Goal: Use online tool/utility: Utilize a website feature to perform a specific function

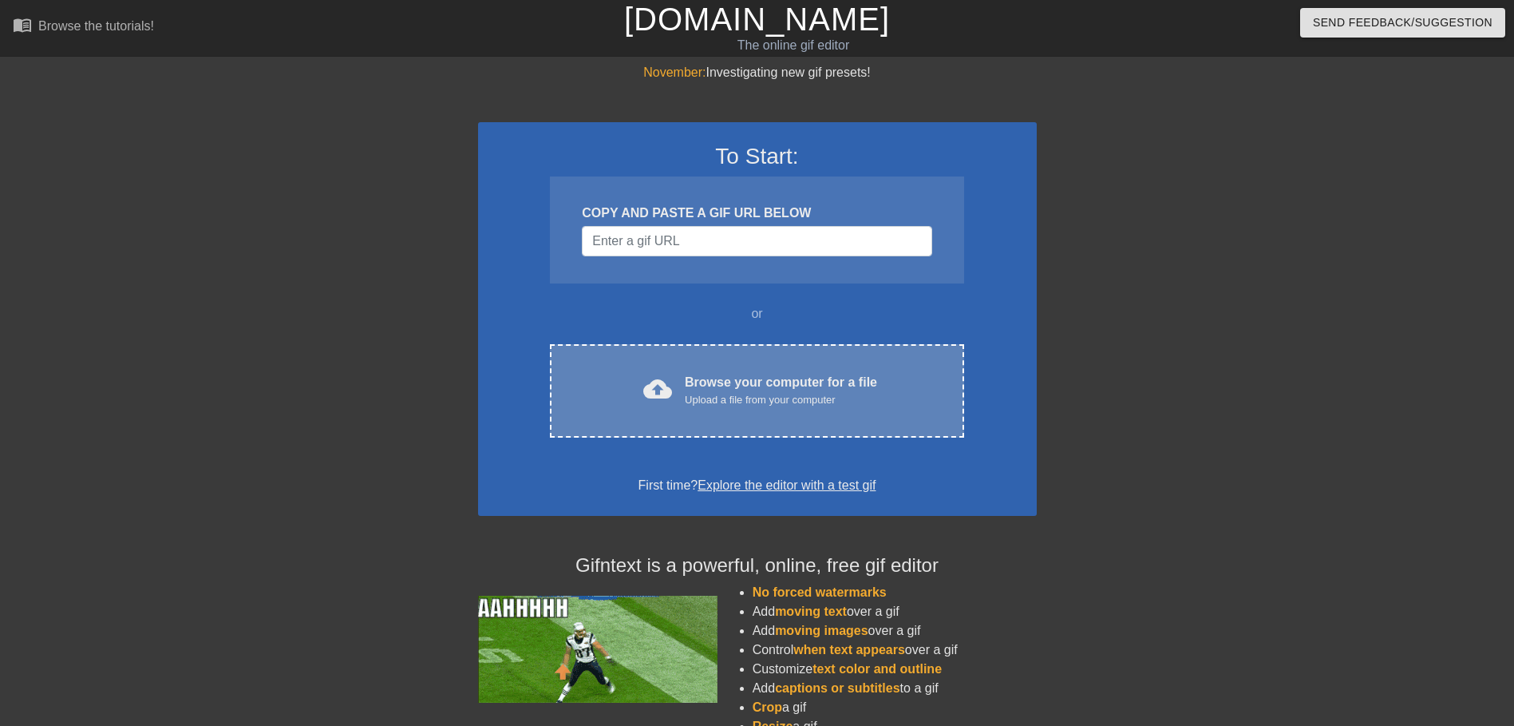
click at [831, 382] on div "Browse your computer for a file Upload a file from your computer" at bounding box center [781, 390] width 192 height 35
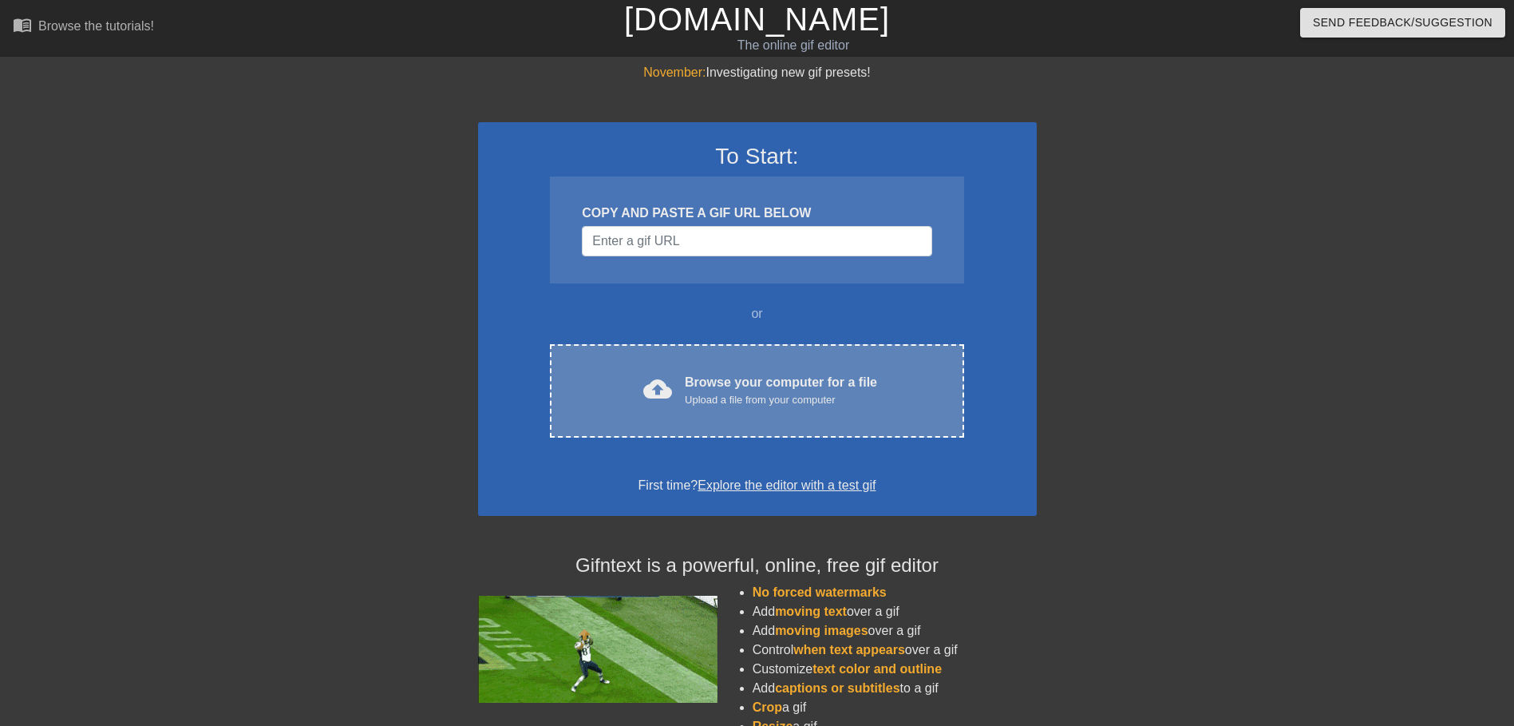
click at [825, 416] on div "cloud_upload Browse your computer for a file Upload a file from your computer C…" at bounding box center [756, 390] width 413 height 93
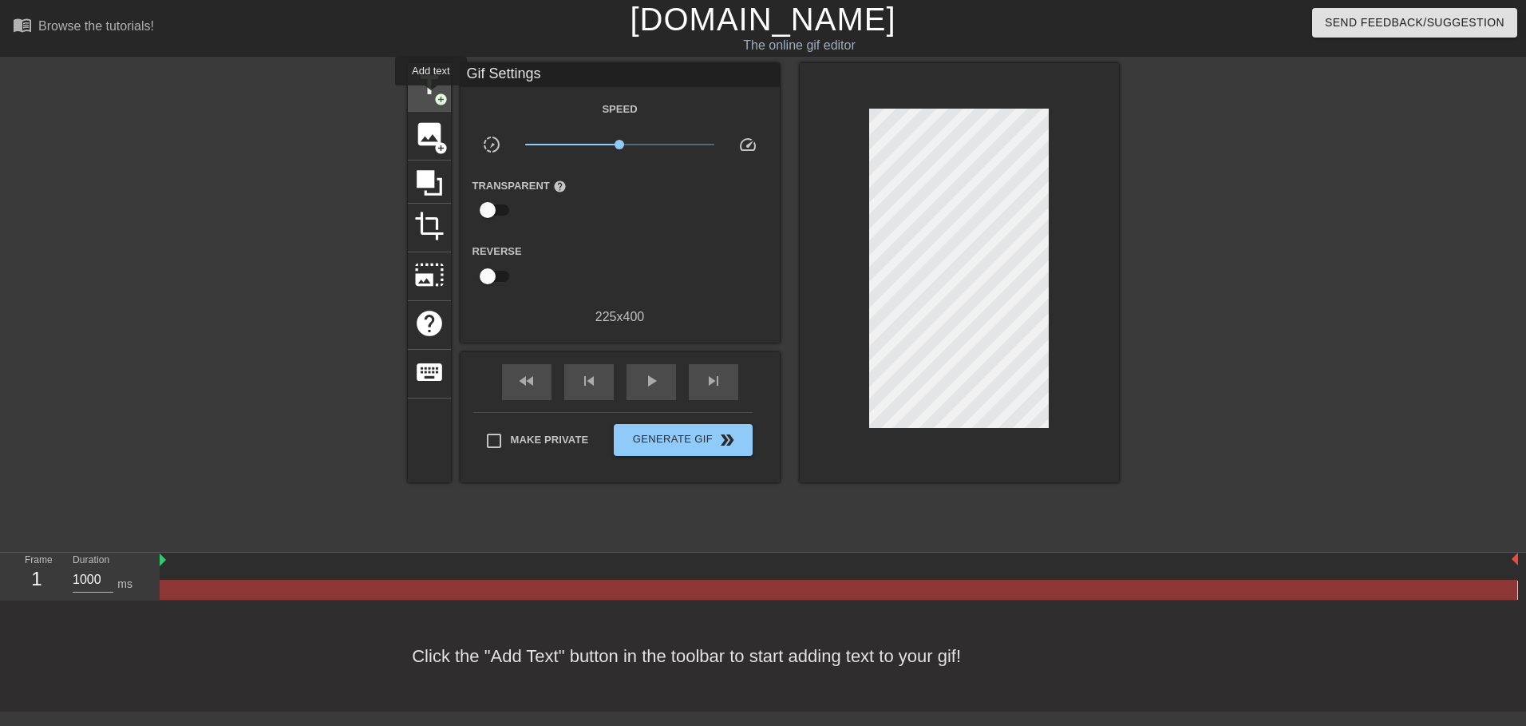
click at [428, 92] on span "title" at bounding box center [429, 85] width 30 height 30
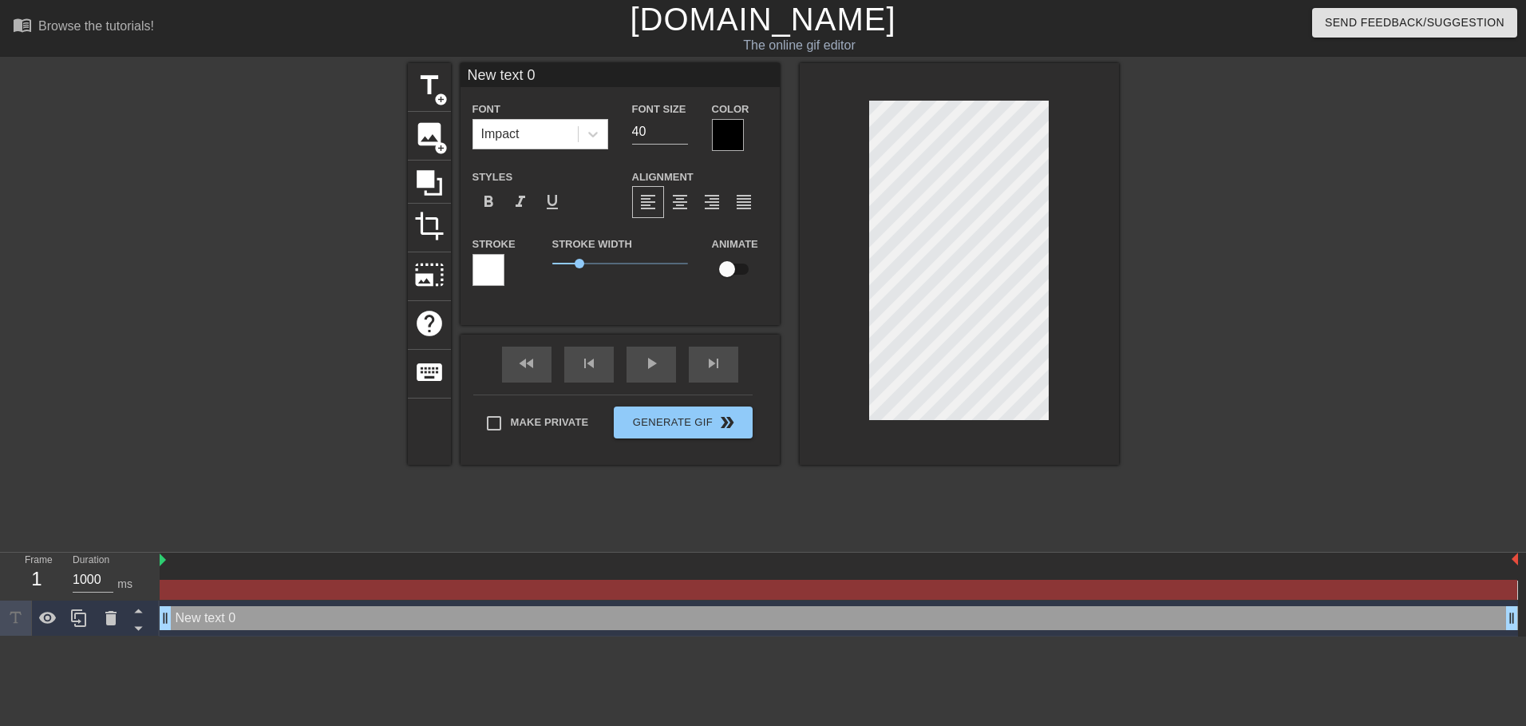
click at [564, 80] on input "New text 0" at bounding box center [620, 75] width 319 height 24
type input "XTAZ"
drag, startPoint x: 590, startPoint y: 263, endPoint x: 574, endPoint y: 258, distance: 16.9
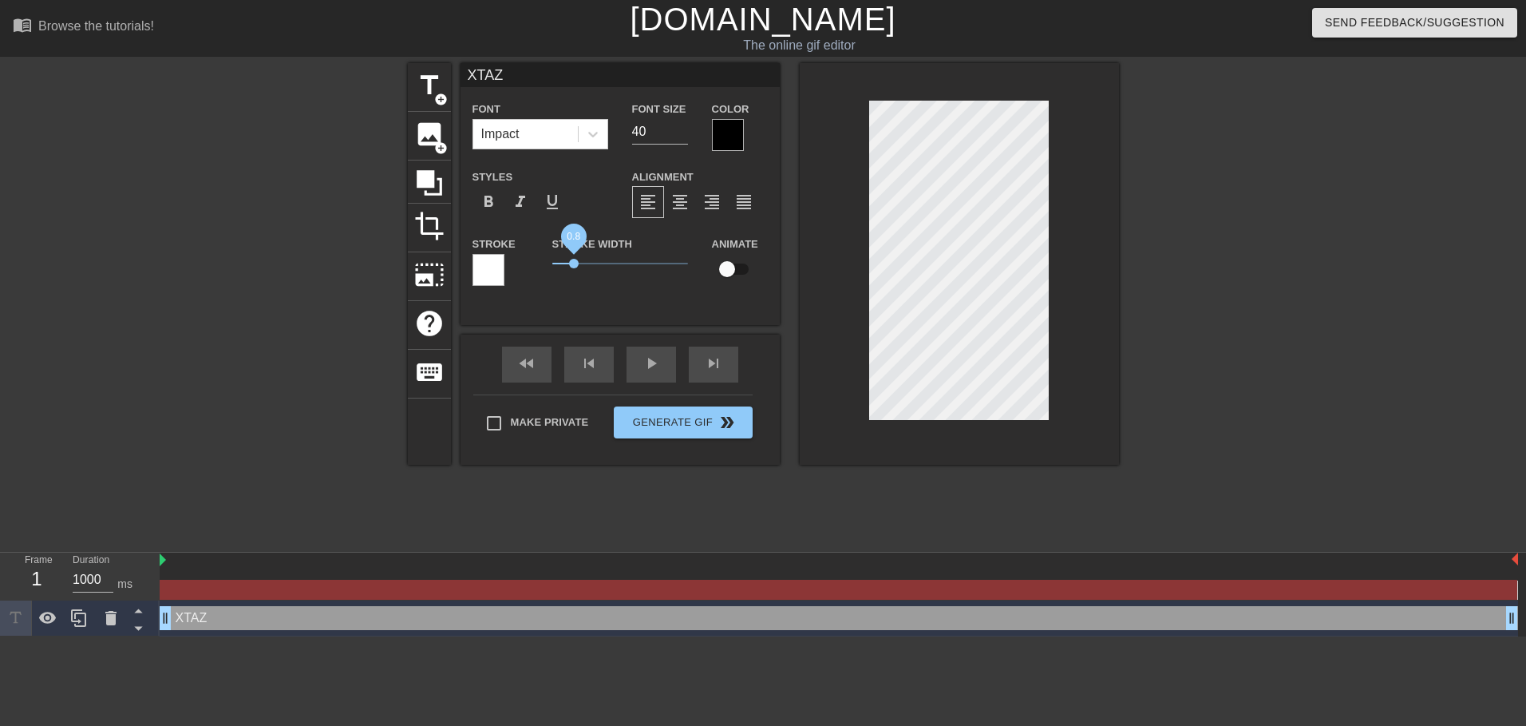
click at [574, 258] on span "0.8" at bounding box center [620, 263] width 136 height 19
click at [500, 275] on div at bounding box center [489, 270] width 32 height 32
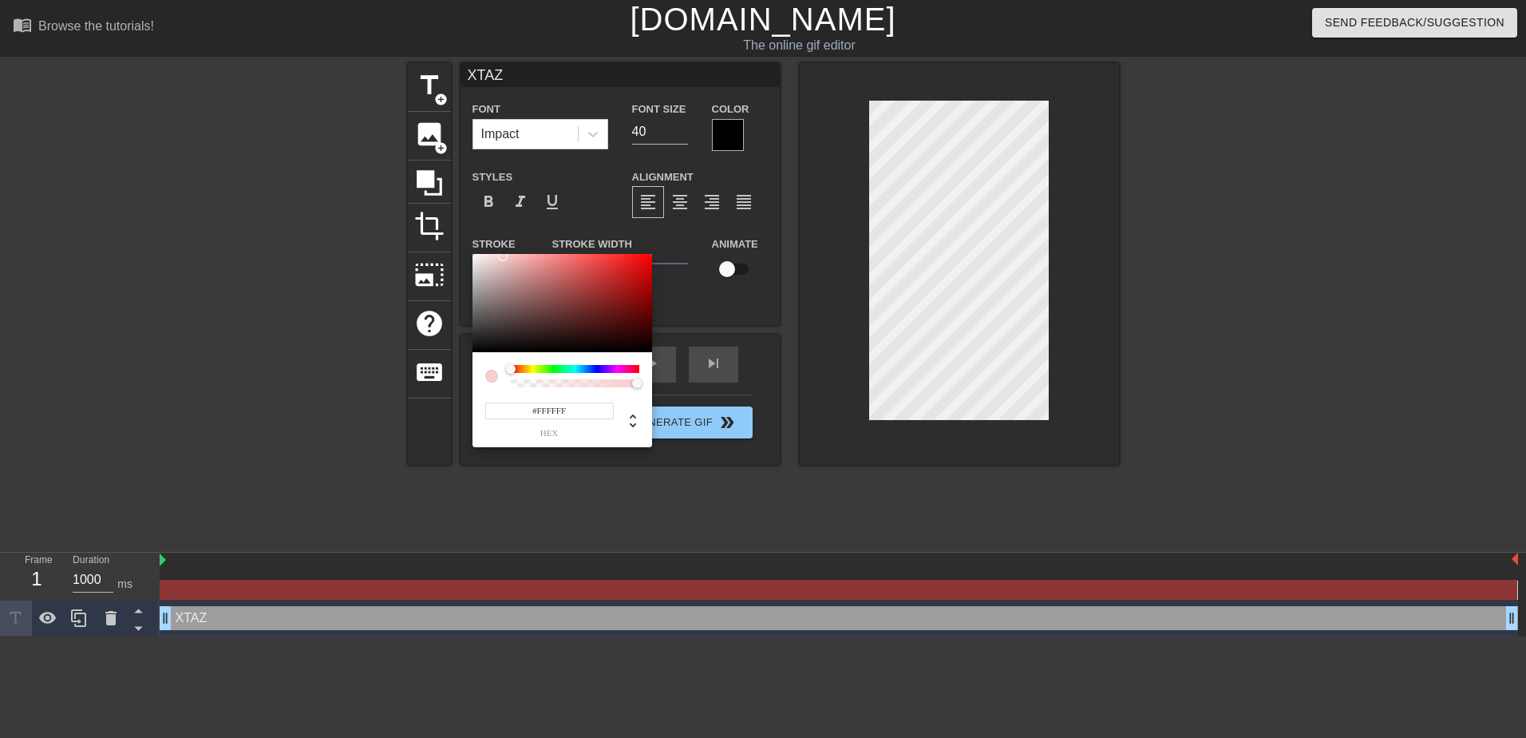
drag, startPoint x: 482, startPoint y: 247, endPoint x: 443, endPoint y: 233, distance: 41.4
click at [444, 234] on div "#FFFFFF hex" at bounding box center [763, 369] width 1526 height 738
type input "#FFF4F4"
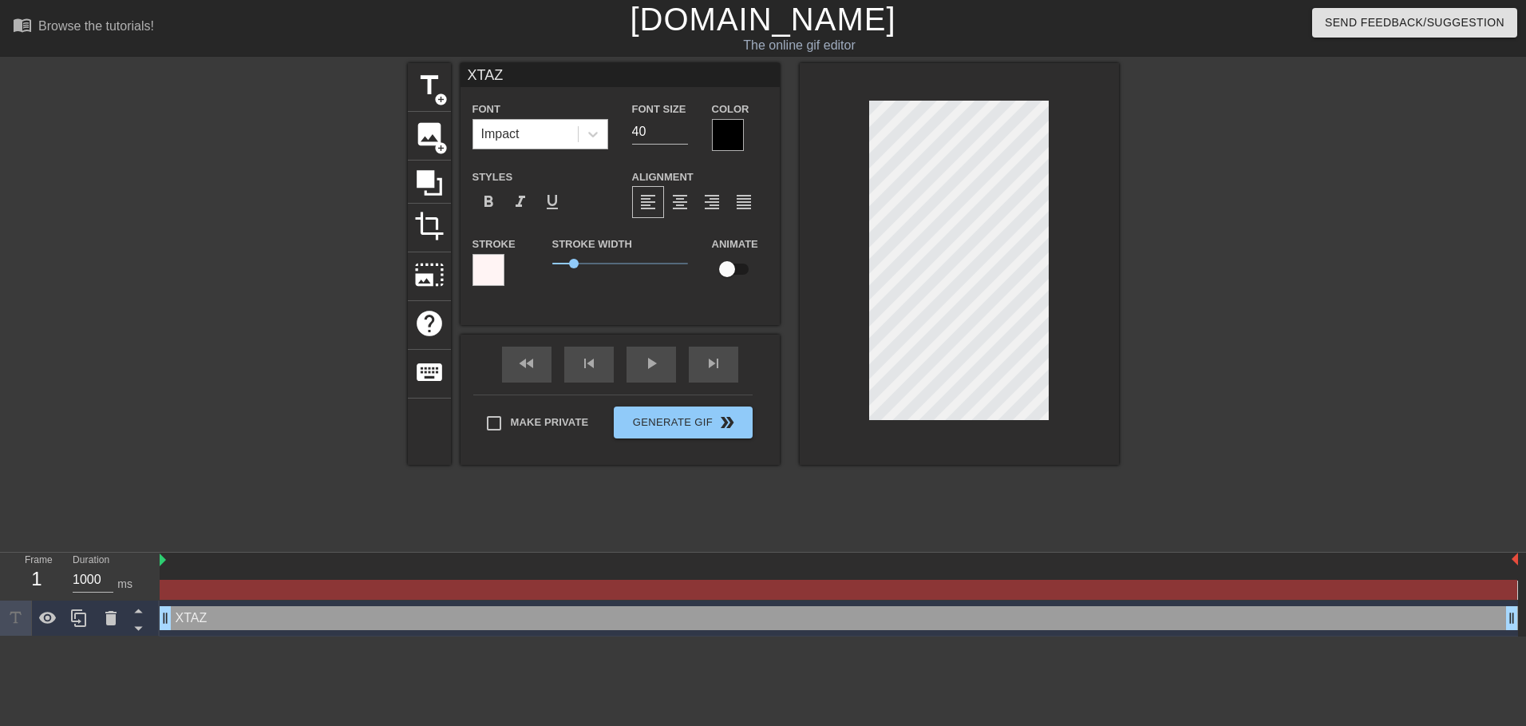
click at [576, 131] on div "Impact" at bounding box center [525, 134] width 105 height 29
click at [732, 154] on div "Font Impact Font Size 40 Color Styles format_bold format_italic format_underlin…" at bounding box center [620, 199] width 295 height 201
click at [732, 139] on div at bounding box center [728, 135] width 32 height 32
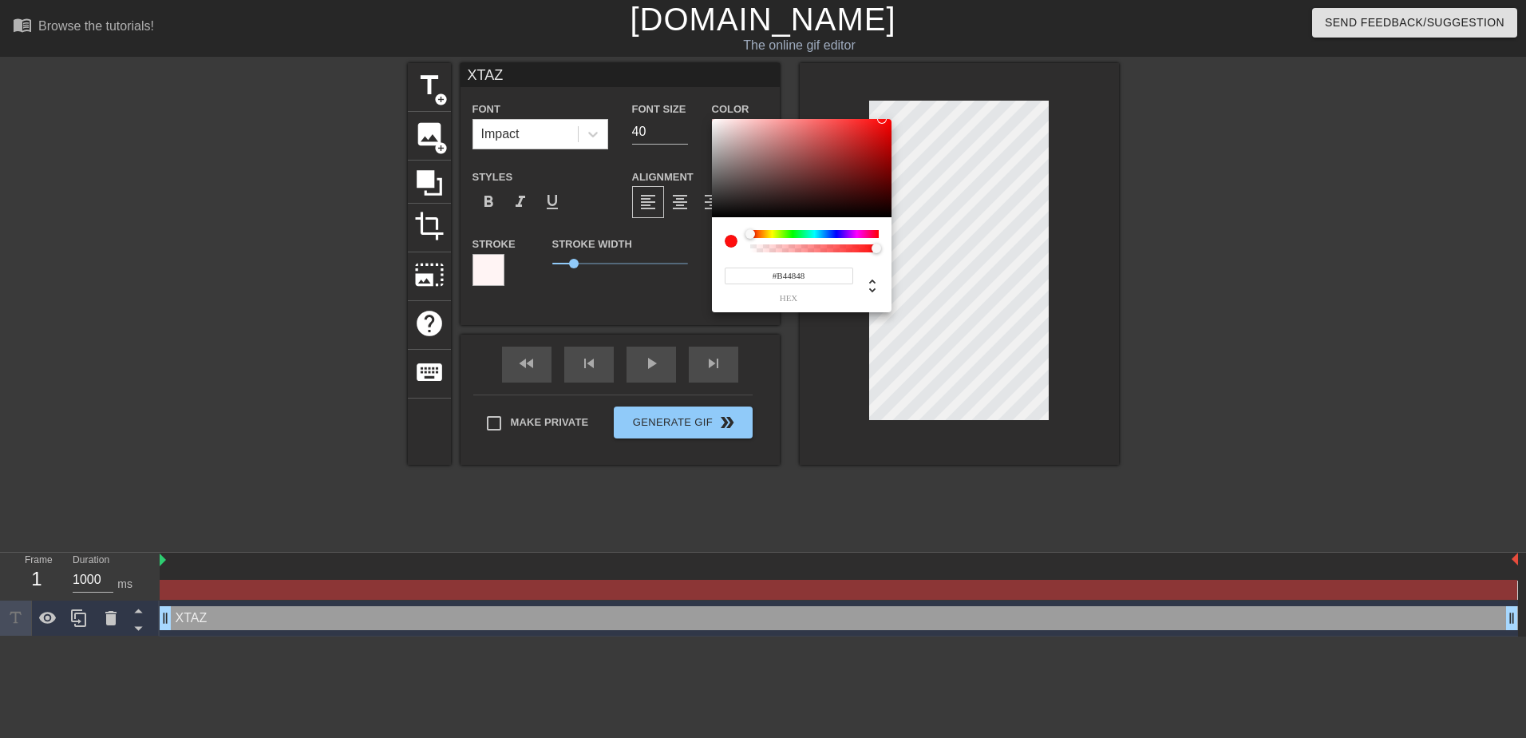
drag, startPoint x: 833, startPoint y: 164, endPoint x: 839, endPoint y: 190, distance: 27.1
click at [821, 150] on div at bounding box center [802, 168] width 180 height 99
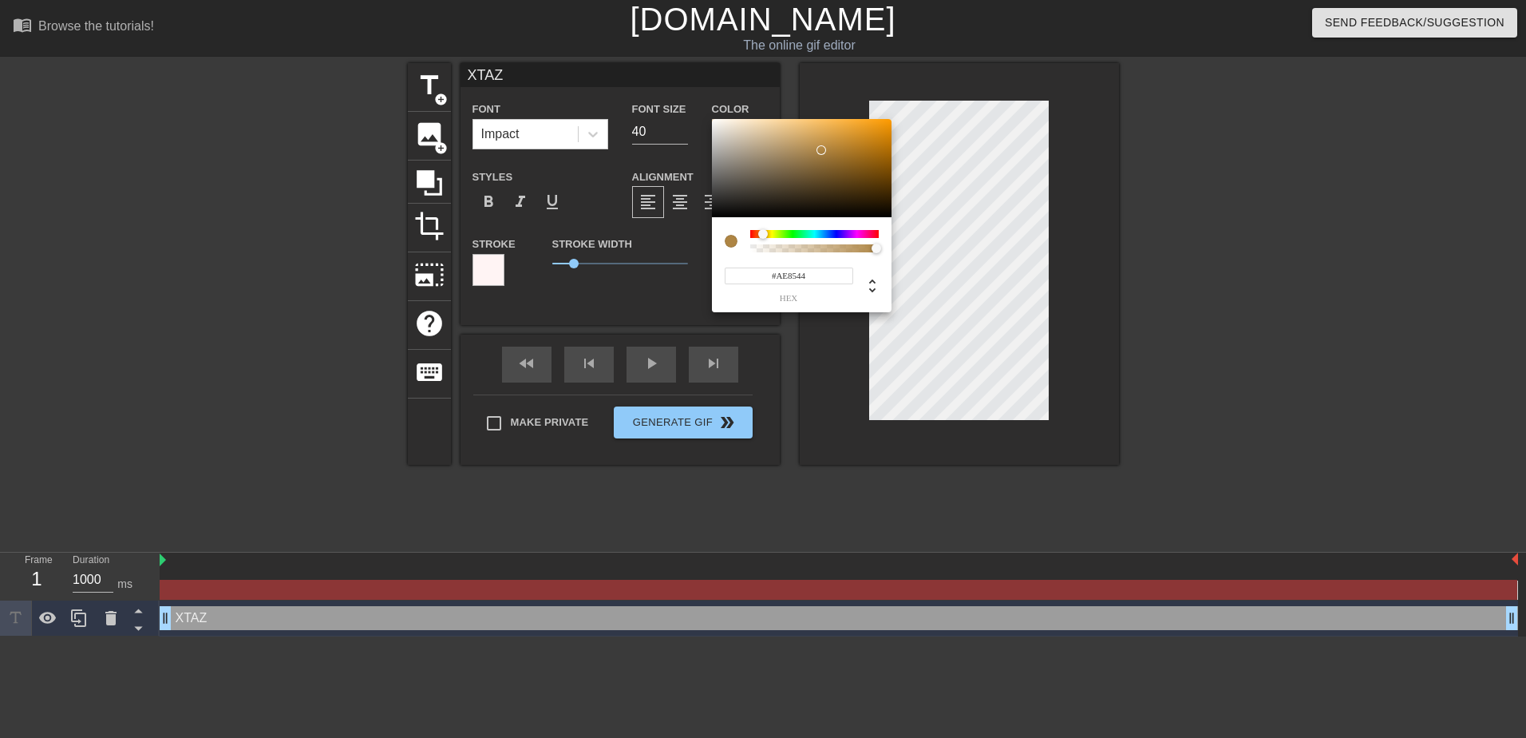
click at [763, 231] on div at bounding box center [814, 234] width 129 height 8
drag, startPoint x: 860, startPoint y: 132, endPoint x: 888, endPoint y: 105, distance: 38.4
click at [888, 105] on div "#FF9E04 hex" at bounding box center [763, 369] width 1526 height 738
drag, startPoint x: 875, startPoint y: 129, endPoint x: 889, endPoint y: 131, distance: 14.6
click at [892, 128] on div "#E58D00 hex" at bounding box center [763, 369] width 1526 height 738
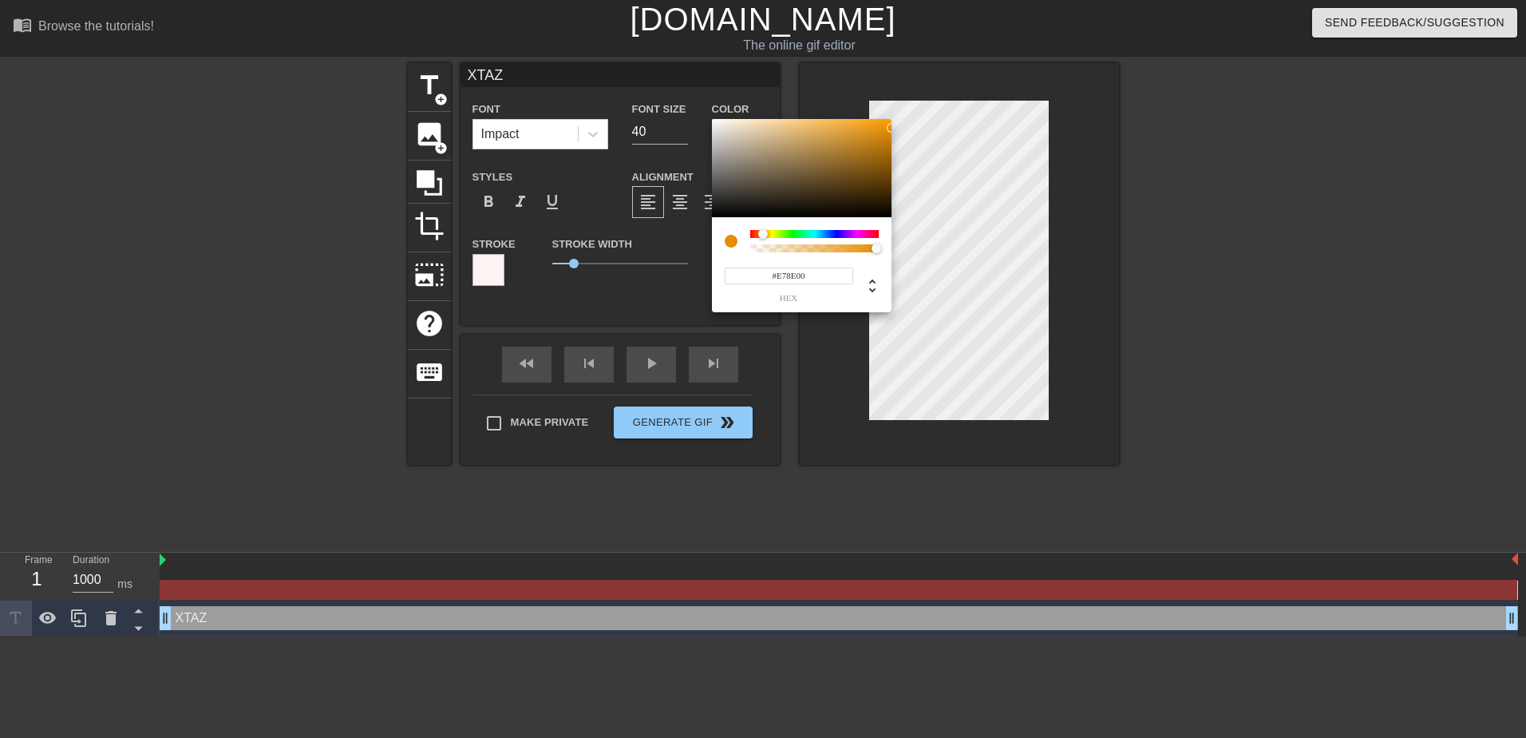
type input "231"
type input "0"
drag, startPoint x: 869, startPoint y: 251, endPoint x: 716, endPoint y: 257, distance: 153.4
click at [716, 257] on div "231 r 142 g 0 b 0 a" at bounding box center [802, 264] width 180 height 95
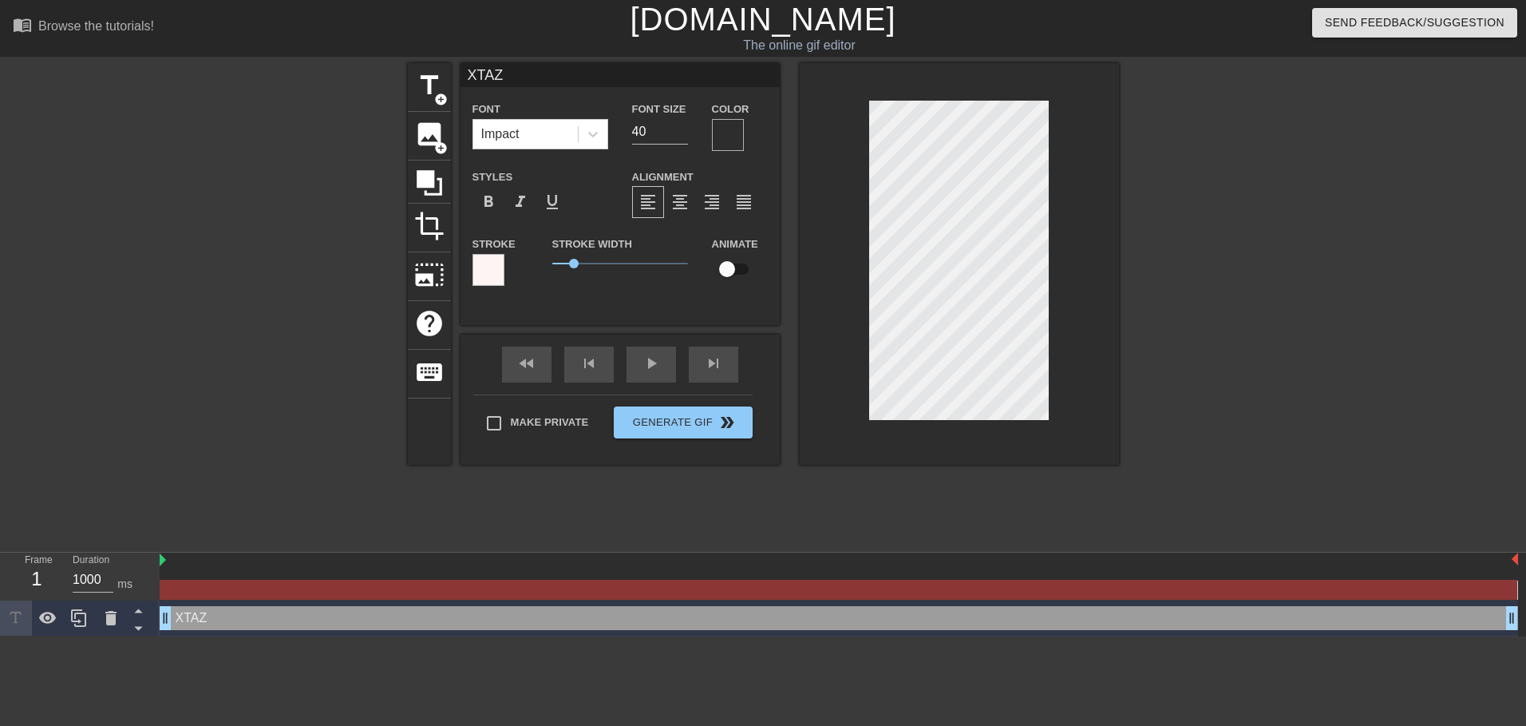
click at [1106, 362] on div at bounding box center [959, 264] width 319 height 402
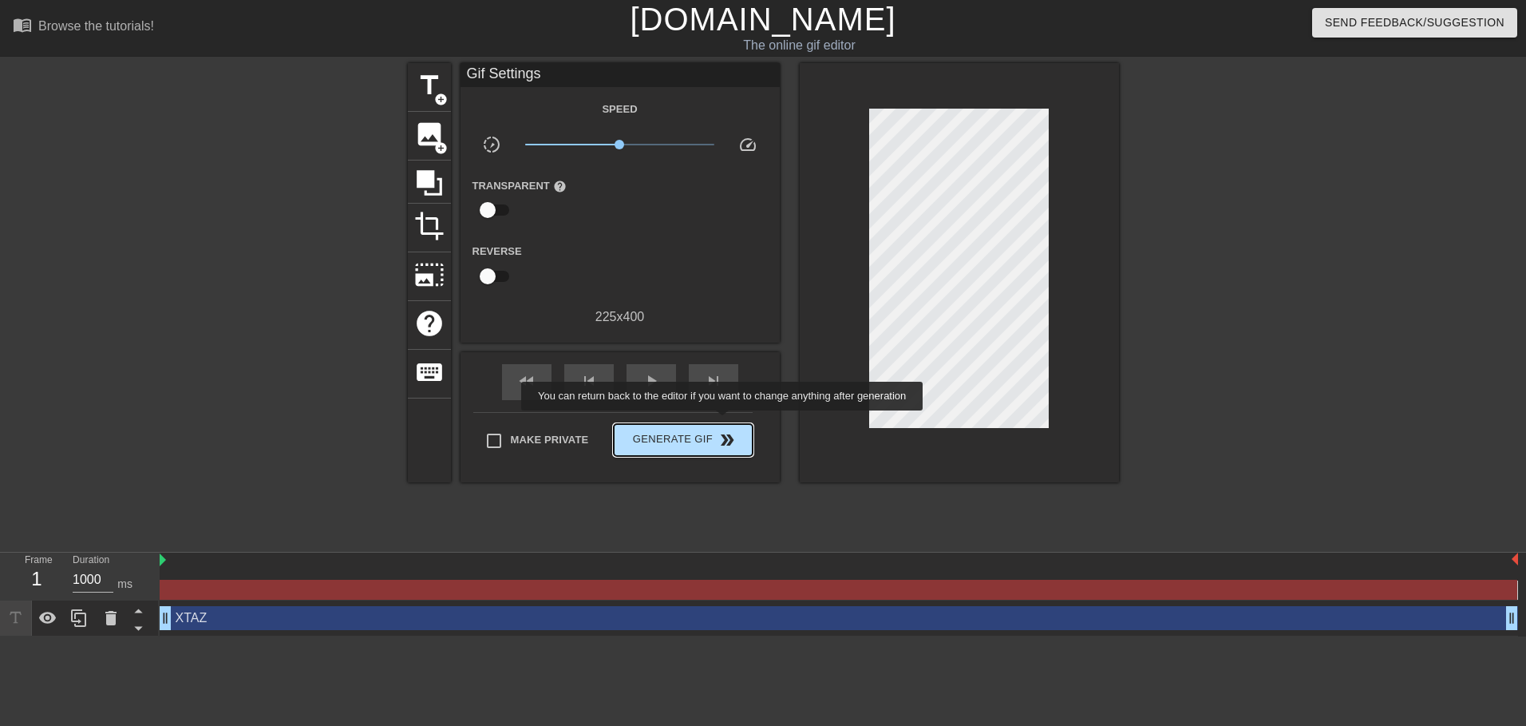
click at [724, 424] on button "Generate Gif double_arrow" at bounding box center [683, 440] width 138 height 32
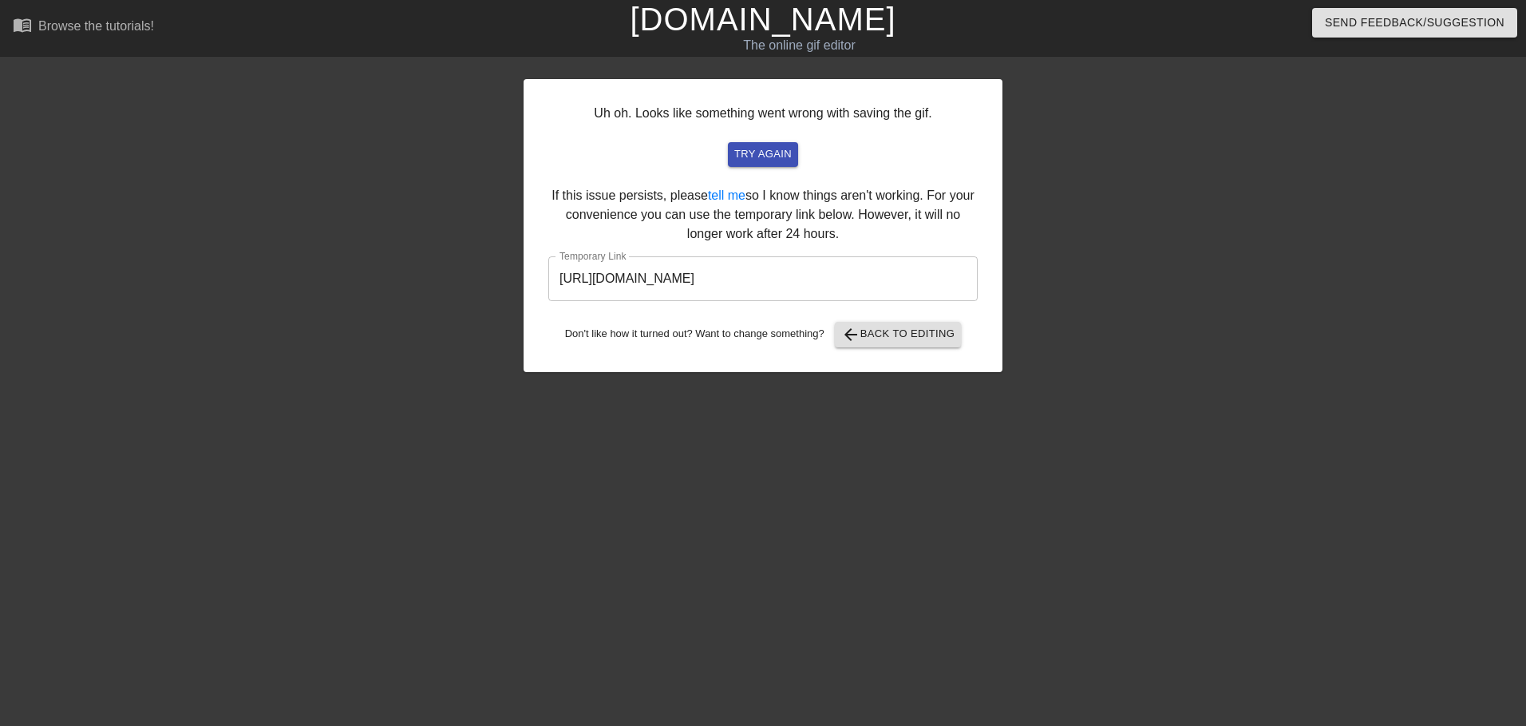
click at [773, 281] on input "https://www.gifntext.com/temp_generations/pSVw6O2K.gif" at bounding box center [762, 278] width 429 height 45
click at [936, 345] on button "arrow_back Back to Editing" at bounding box center [898, 335] width 127 height 26
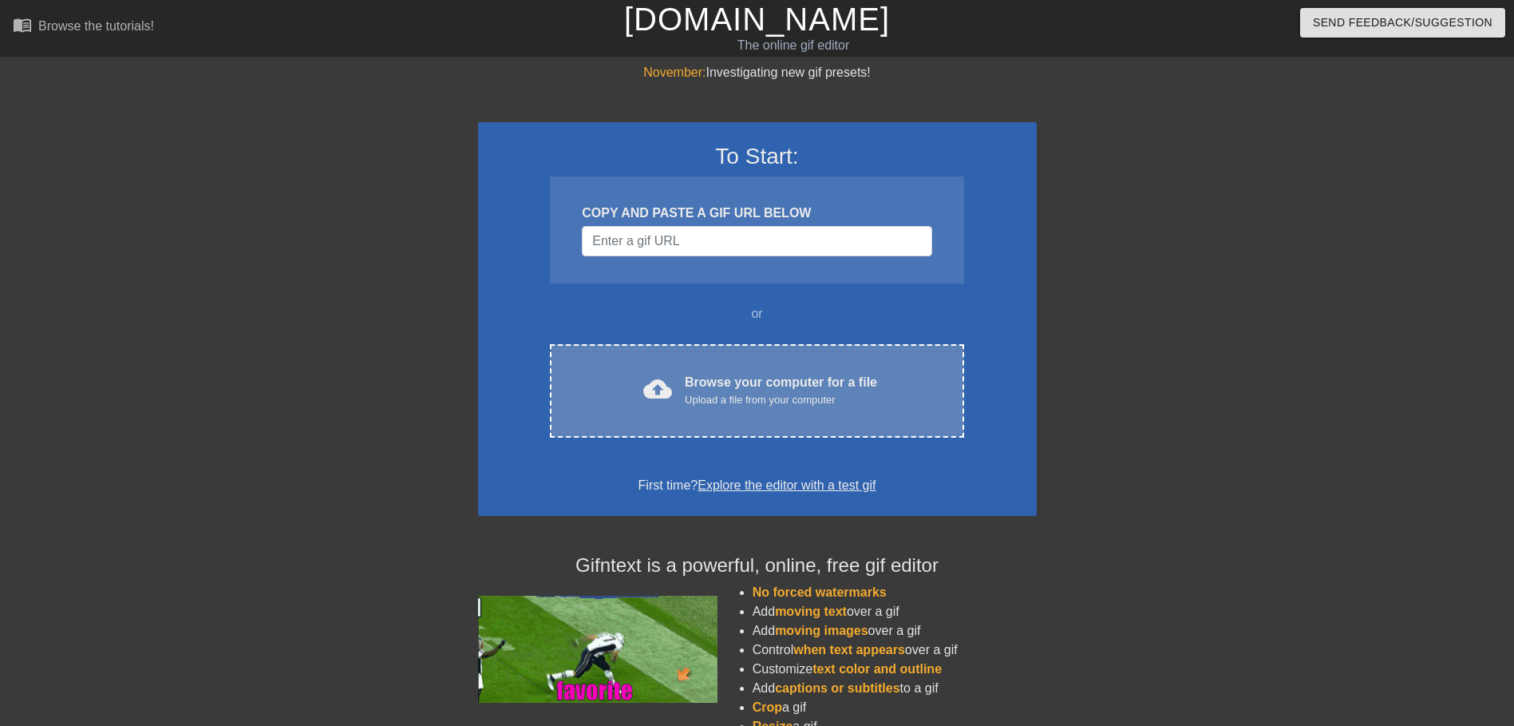
click at [852, 409] on div "cloud_upload Browse your computer for a file Upload a file from your computer C…" at bounding box center [756, 390] width 413 height 93
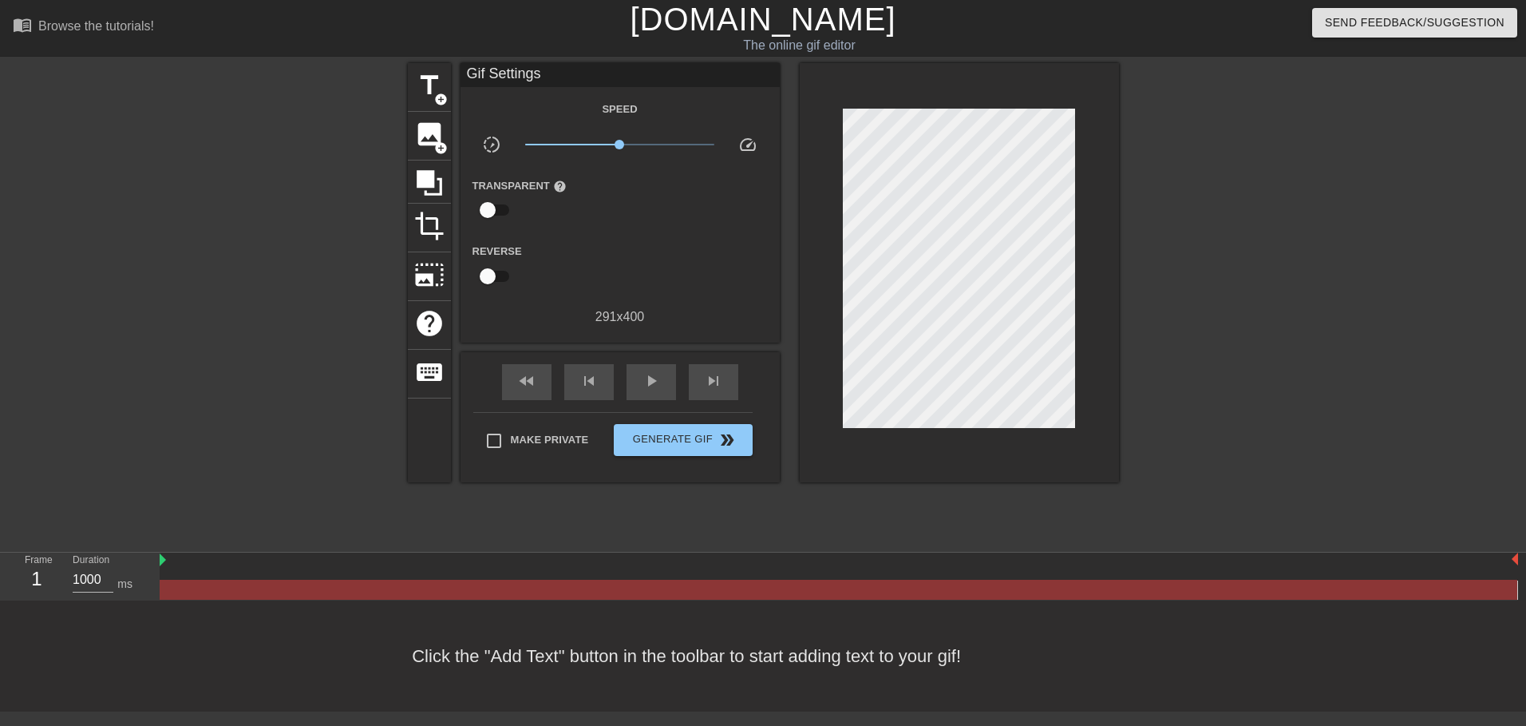
click at [387, 72] on div at bounding box center [268, 302] width 239 height 479
click at [419, 72] on span "title" at bounding box center [429, 85] width 30 height 30
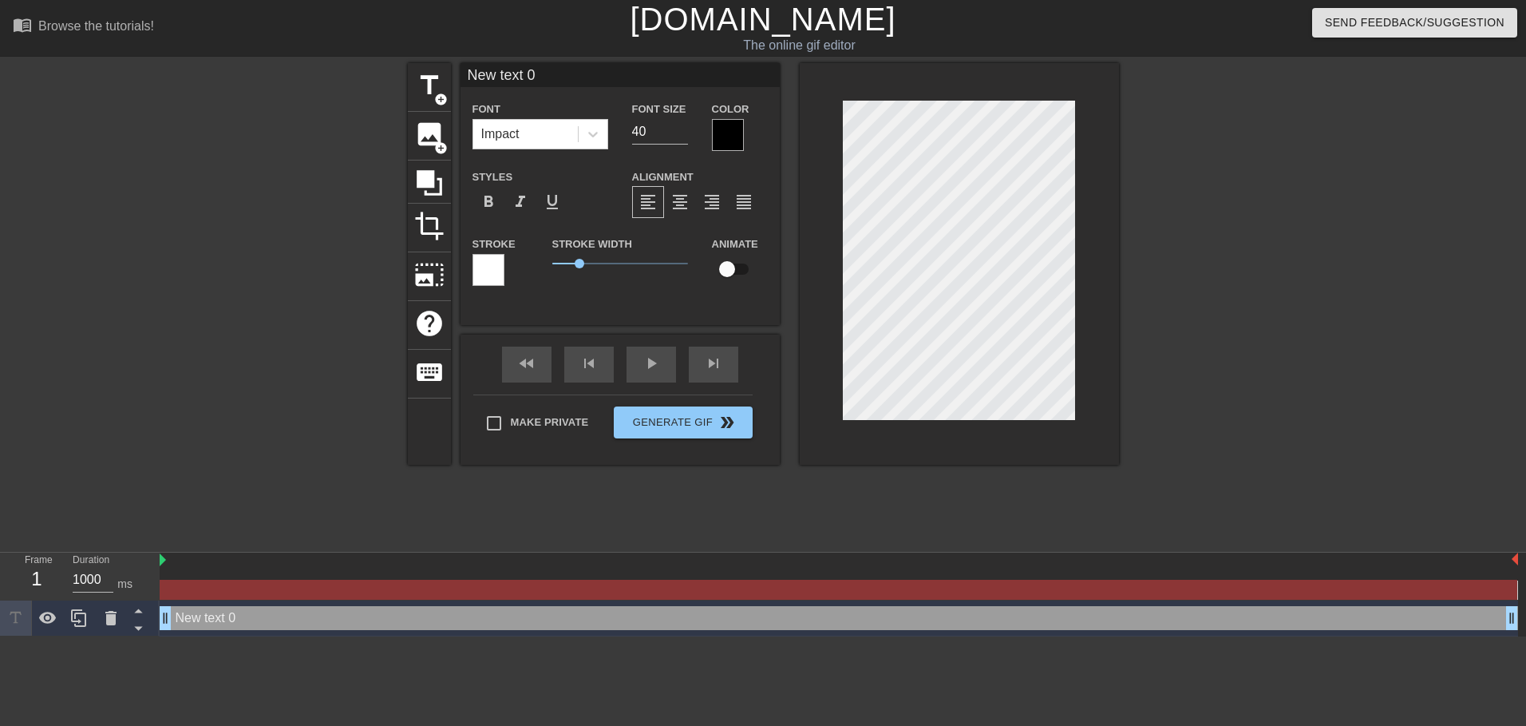
click at [536, 62] on div "menu_book Browse the tutorials! Gifntext.com The online gif editor Send Feedbac…" at bounding box center [763, 318] width 1526 height 636
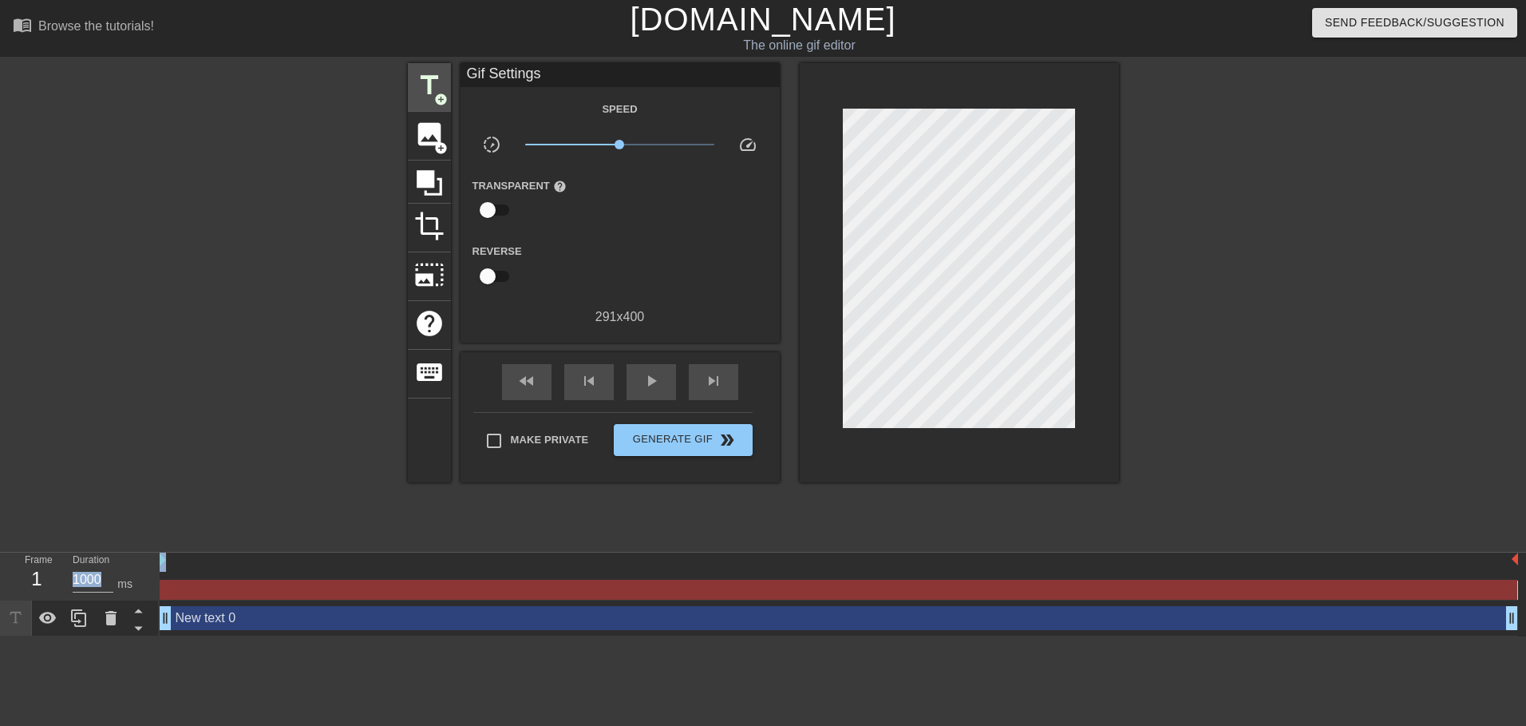
drag, startPoint x: 536, startPoint y: 62, endPoint x: 449, endPoint y: 83, distance: 89.4
click at [436, 77] on span "title" at bounding box center [429, 85] width 30 height 30
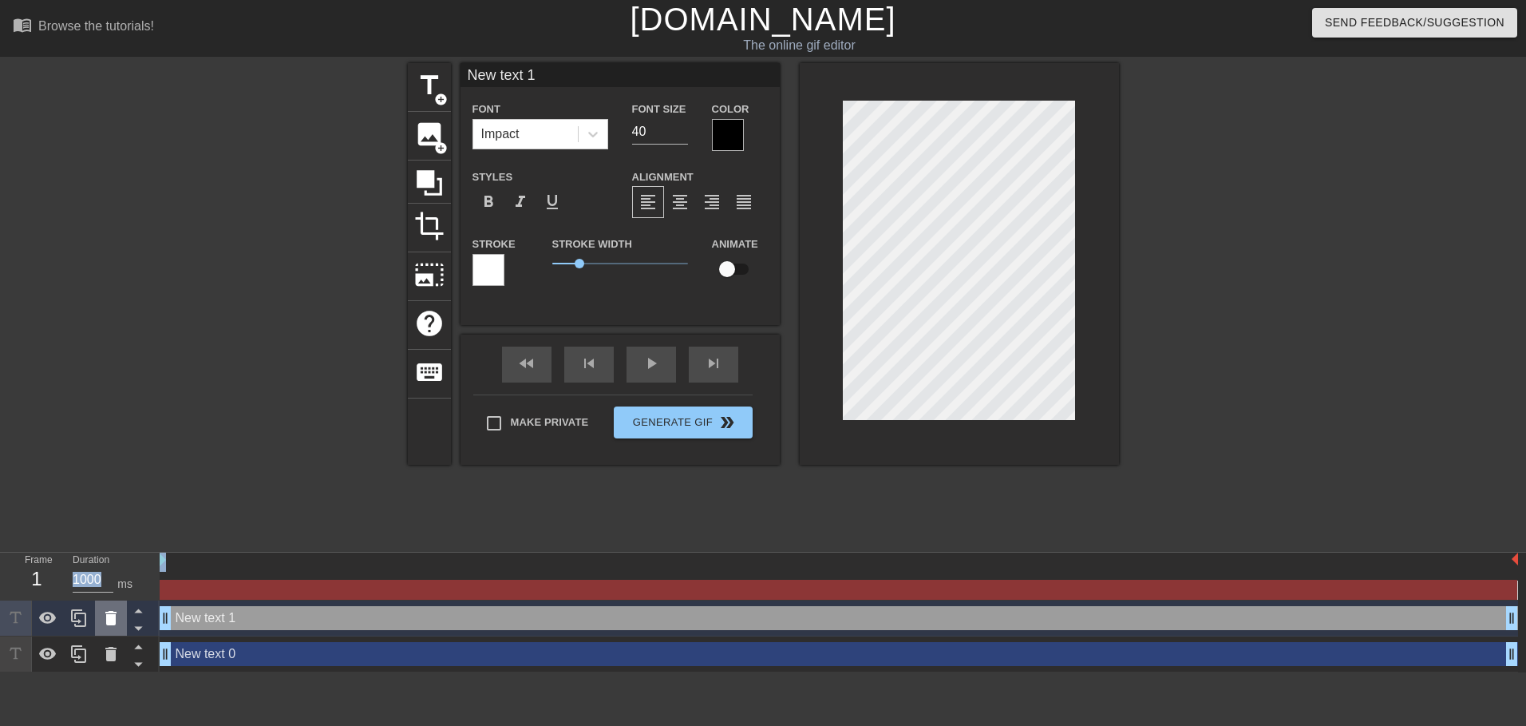
click at [107, 620] on icon at bounding box center [110, 618] width 11 height 14
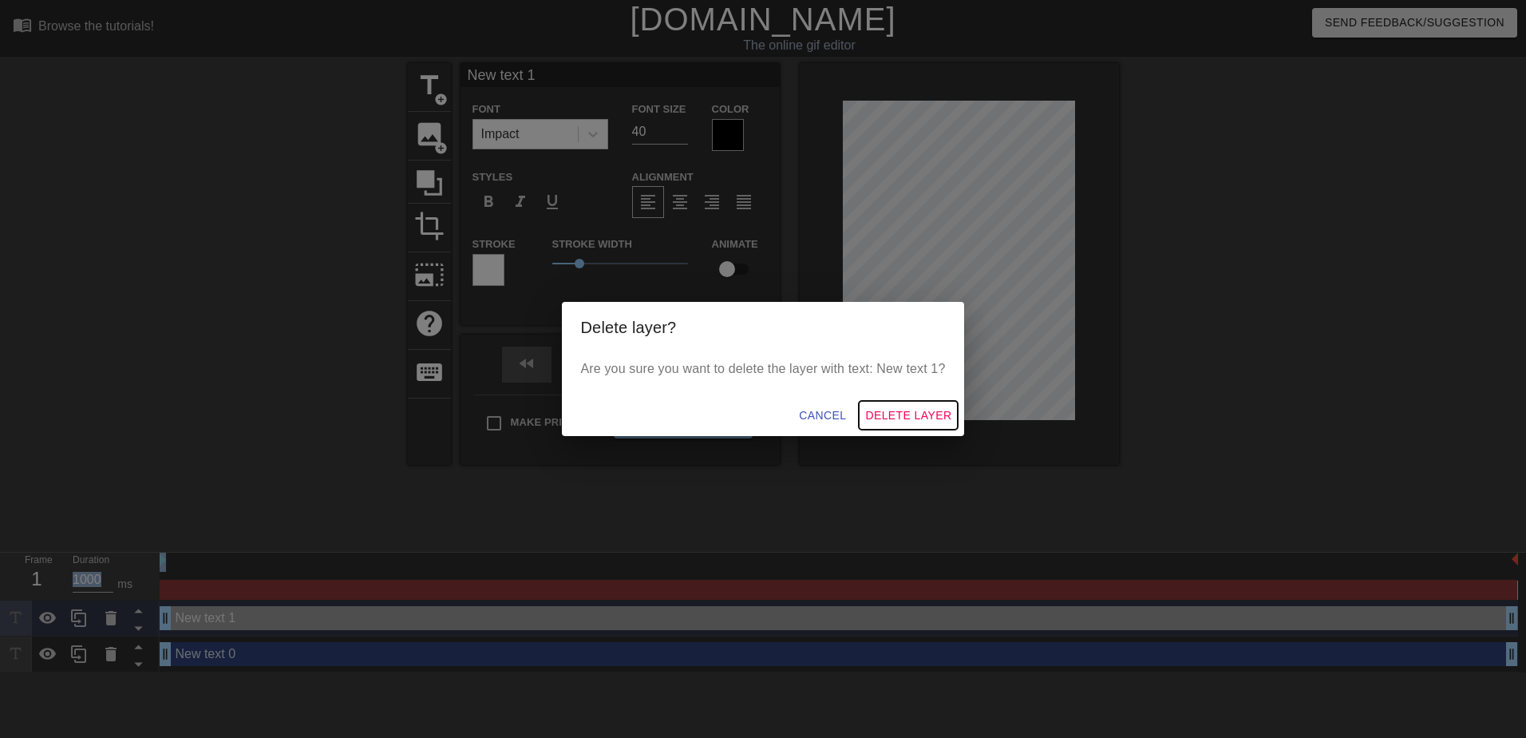
click at [912, 422] on span "Delete Layer" at bounding box center [908, 415] width 86 height 20
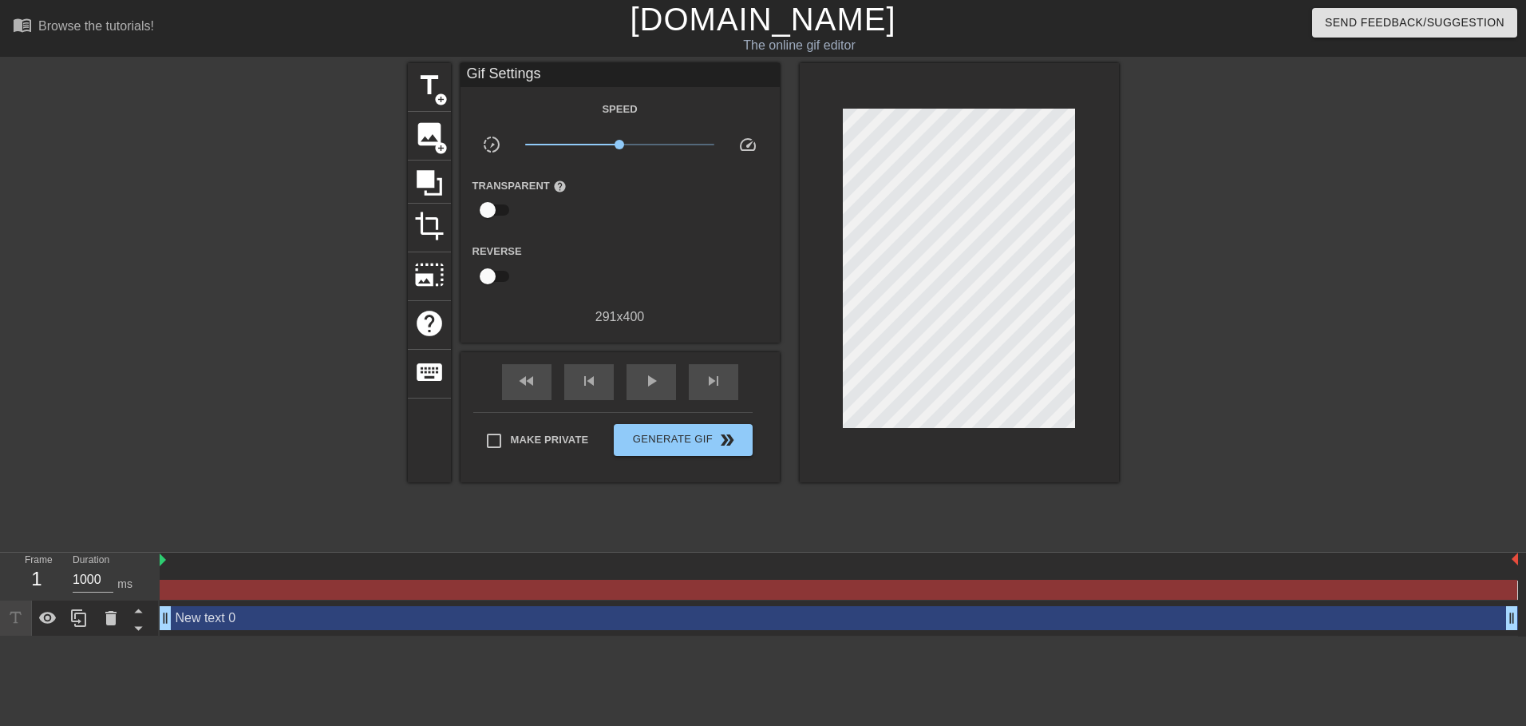
click at [626, 73] on div "Gif Settings" at bounding box center [620, 75] width 319 height 24
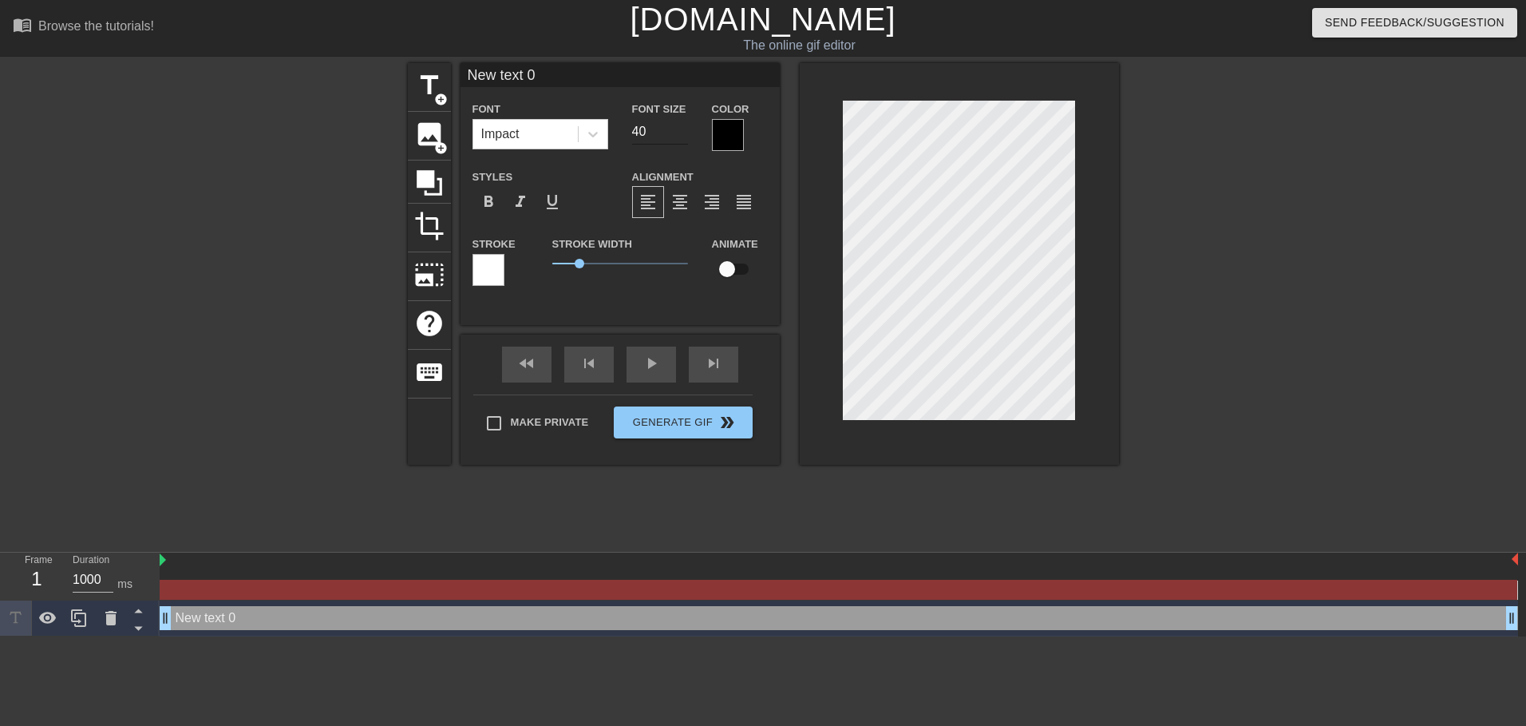
scroll to position [2, 2]
click at [590, 65] on input "New text 0" at bounding box center [620, 75] width 319 height 24
click at [590, 65] on input "xta" at bounding box center [620, 75] width 319 height 24
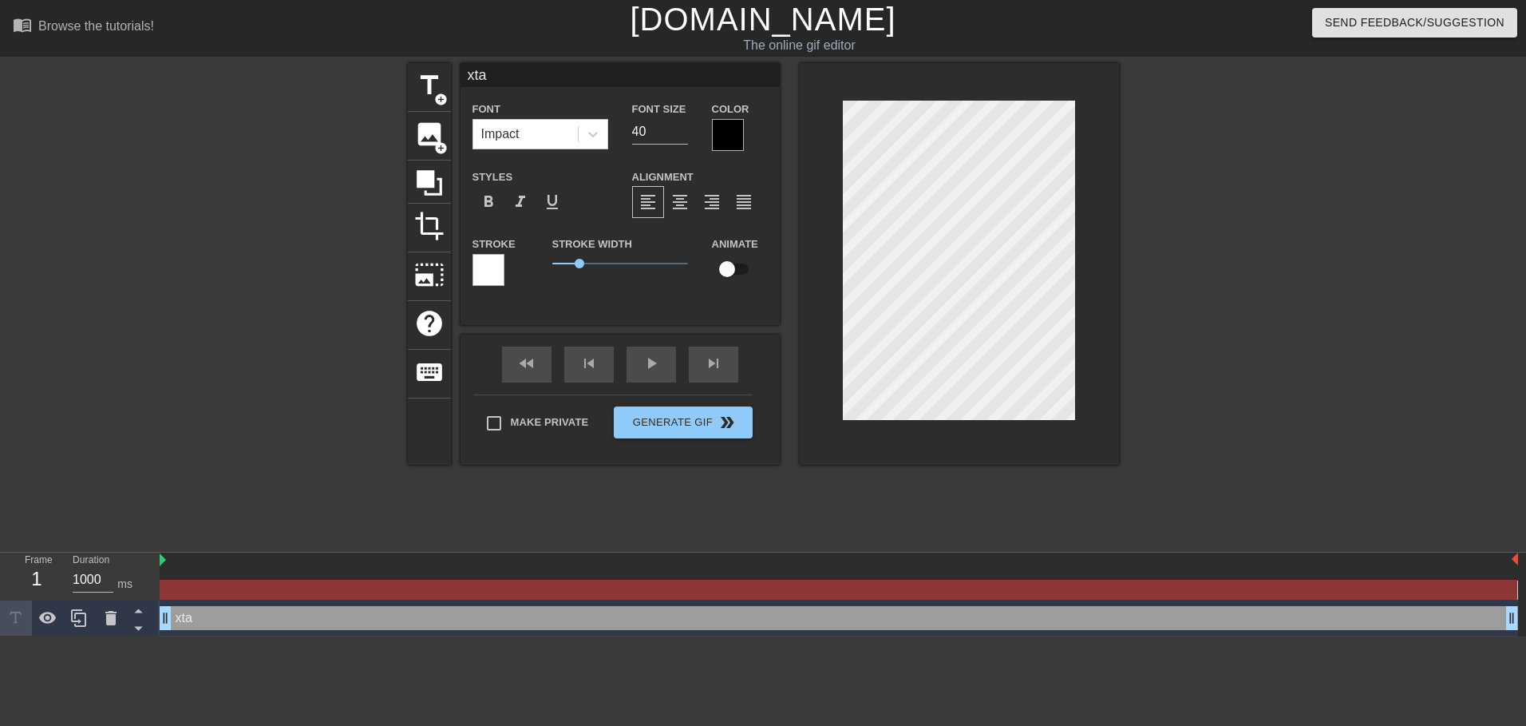
click at [590, 65] on input "xta" at bounding box center [620, 75] width 319 height 24
type input "XTAZ"
click at [736, 146] on div at bounding box center [728, 135] width 32 height 32
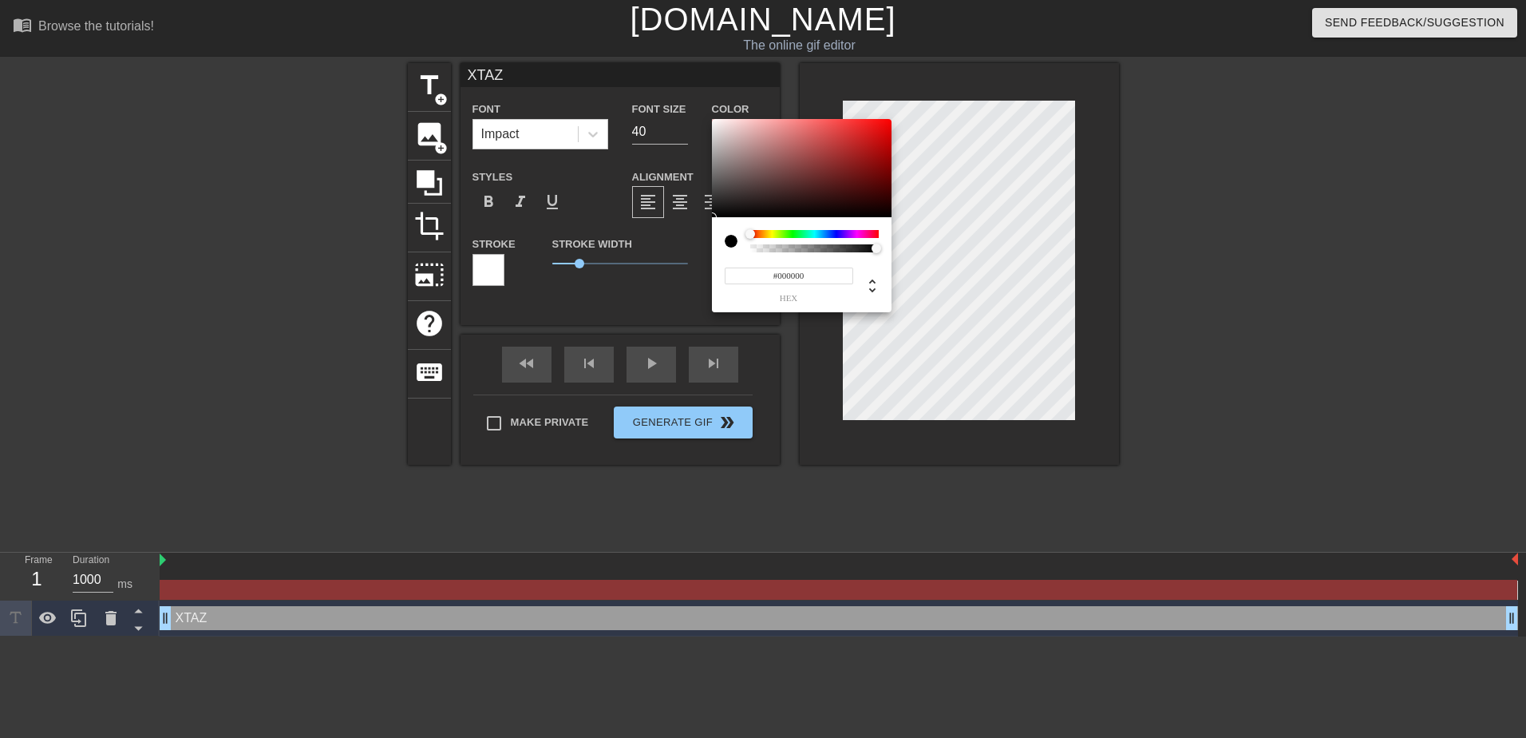
type input "0"
click at [753, 245] on div at bounding box center [815, 248] width 124 height 8
drag, startPoint x: 753, startPoint y: 245, endPoint x: 740, endPoint y: 245, distance: 12.8
click at [740, 245] on div at bounding box center [802, 241] width 154 height 22
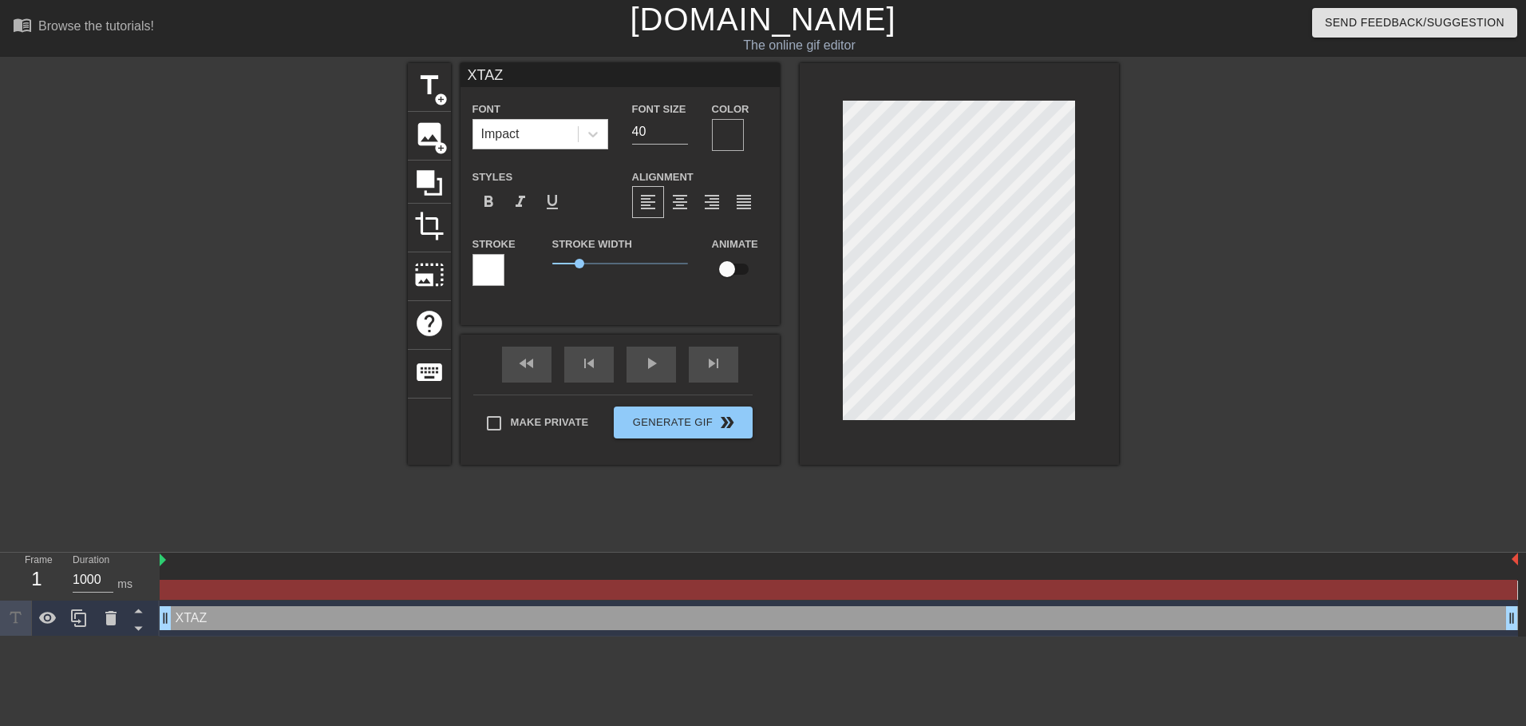
drag, startPoint x: 1047, startPoint y: 250, endPoint x: 1076, endPoint y: 278, distance: 40.1
click at [1078, 276] on div at bounding box center [959, 264] width 319 height 402
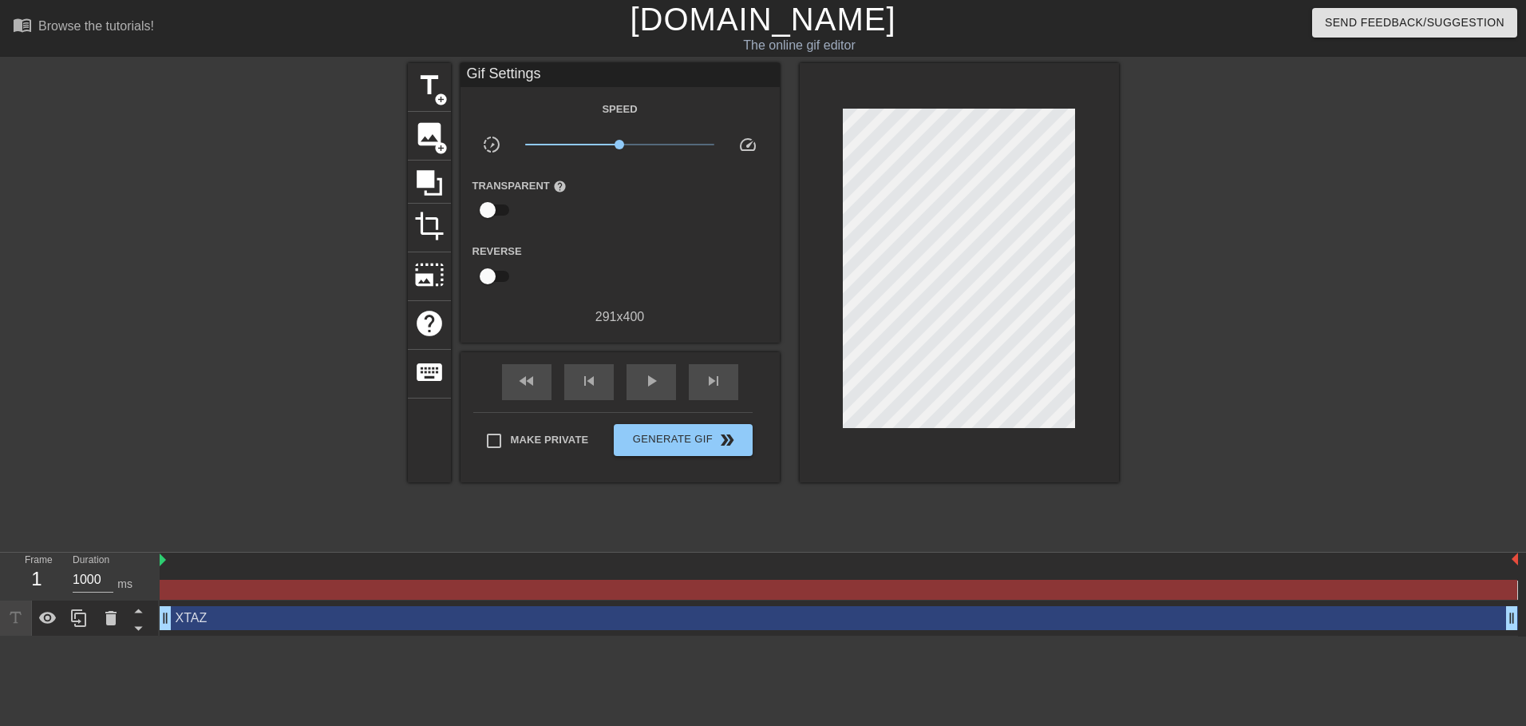
click at [764, 412] on div "fast_rewind skip_previous play_arrow skip_next Make Private Generate Gif double…" at bounding box center [620, 417] width 319 height 130
click at [712, 424] on button "Generate Gif double_arrow" at bounding box center [683, 440] width 138 height 32
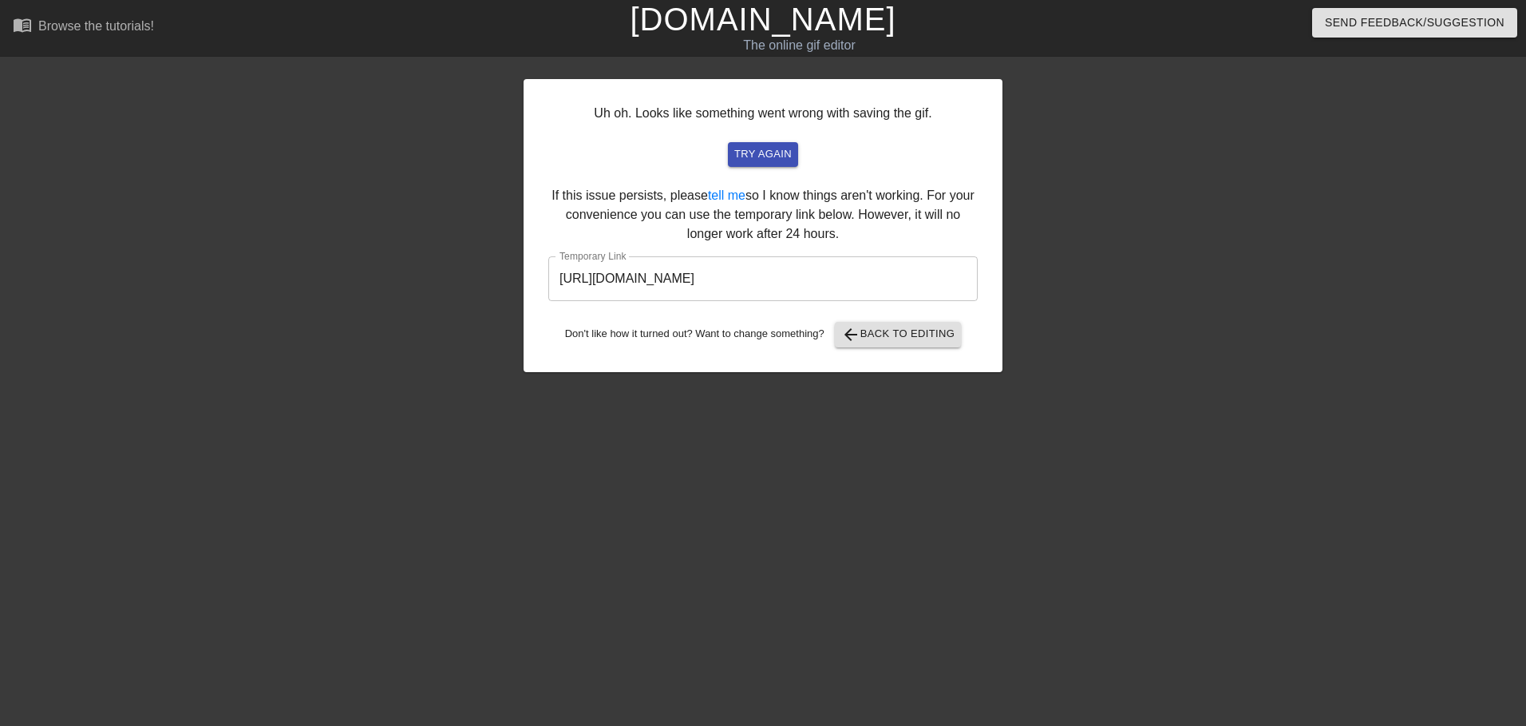
click at [746, 251] on div "Uh oh. Looks like something went wrong with saving the gif. try again If this i…" at bounding box center [763, 225] width 479 height 293
click at [742, 258] on input "https://www.gifntext.com/temp_generations/zmpScsKh.gif" at bounding box center [762, 278] width 429 height 45
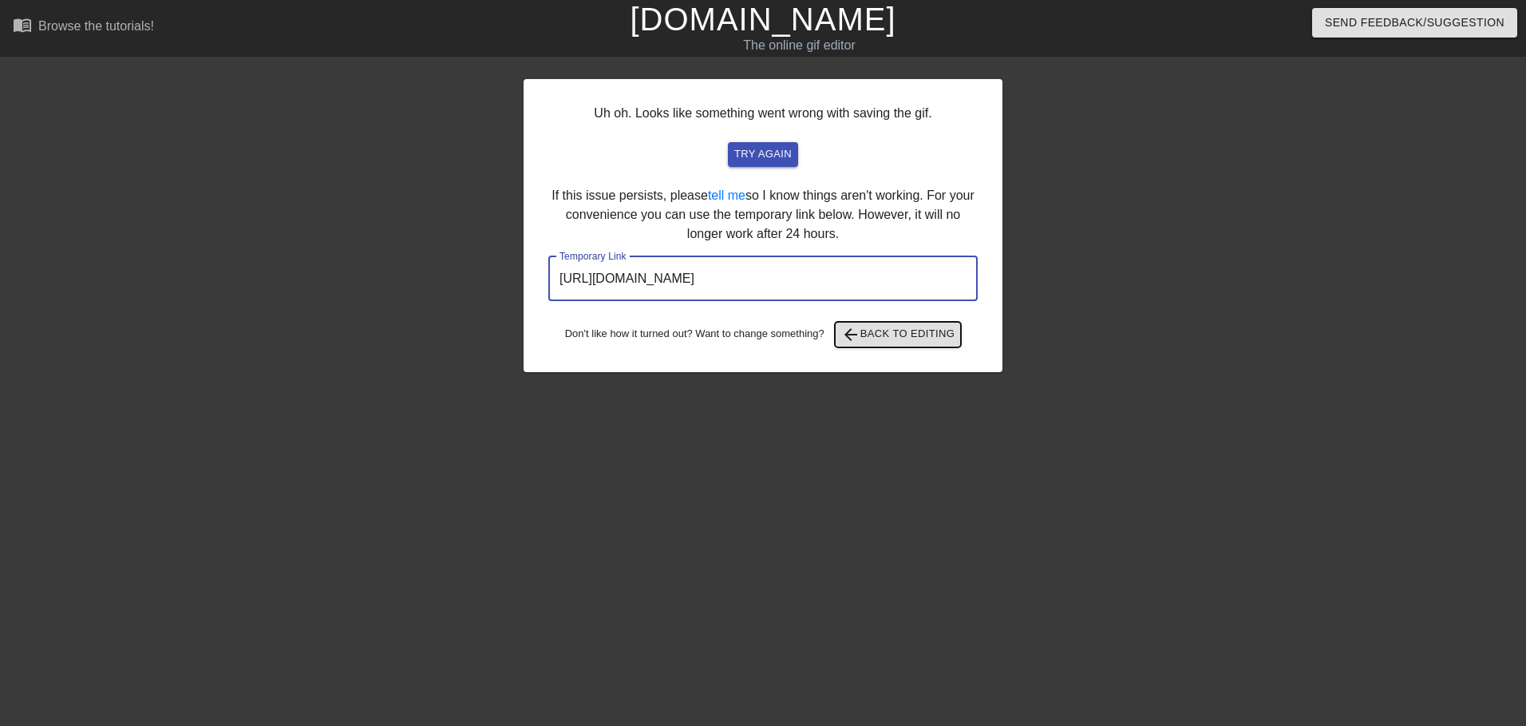
click at [877, 332] on span "arrow_back Back to Editing" at bounding box center [898, 334] width 114 height 19
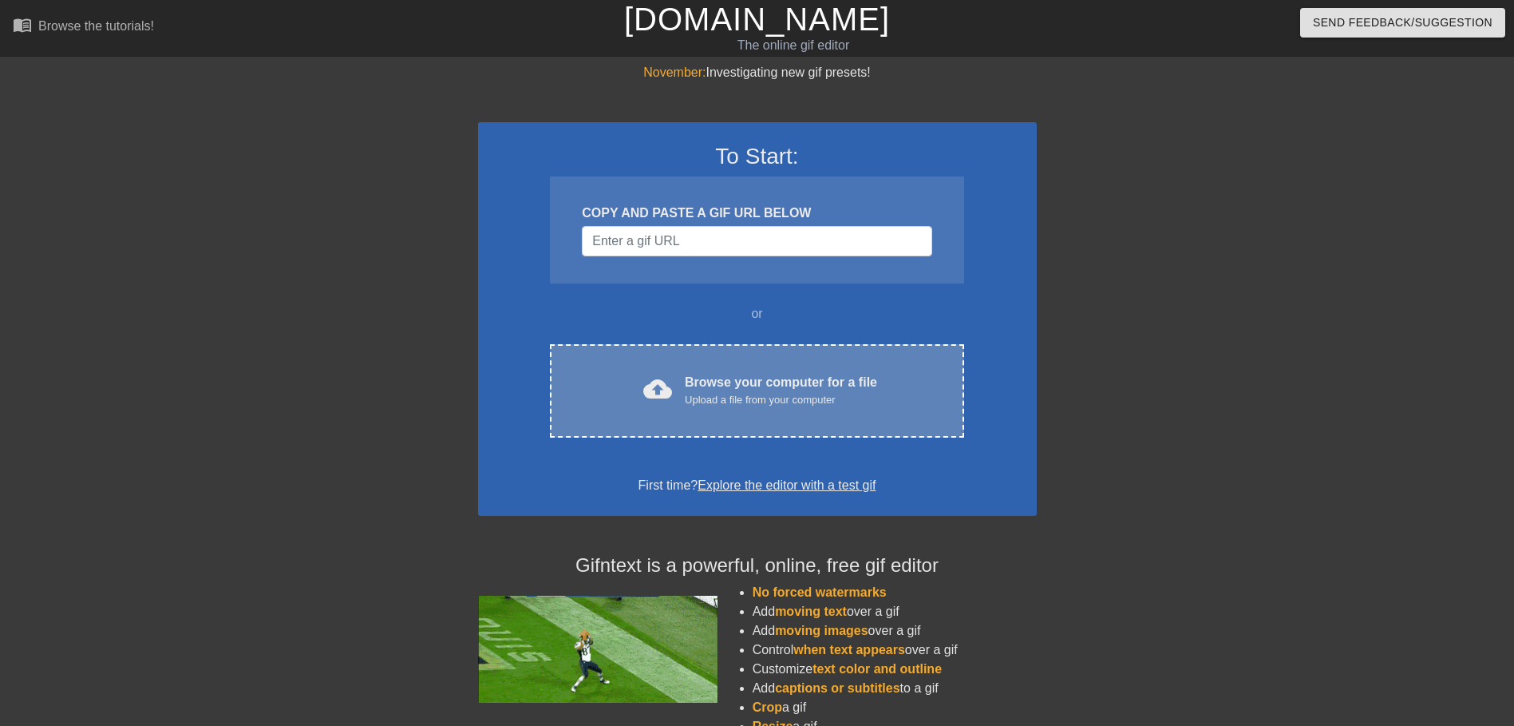
click at [685, 376] on div "cloud_upload Browse your computer for a file Upload a file from your computer" at bounding box center [757, 391] width 346 height 36
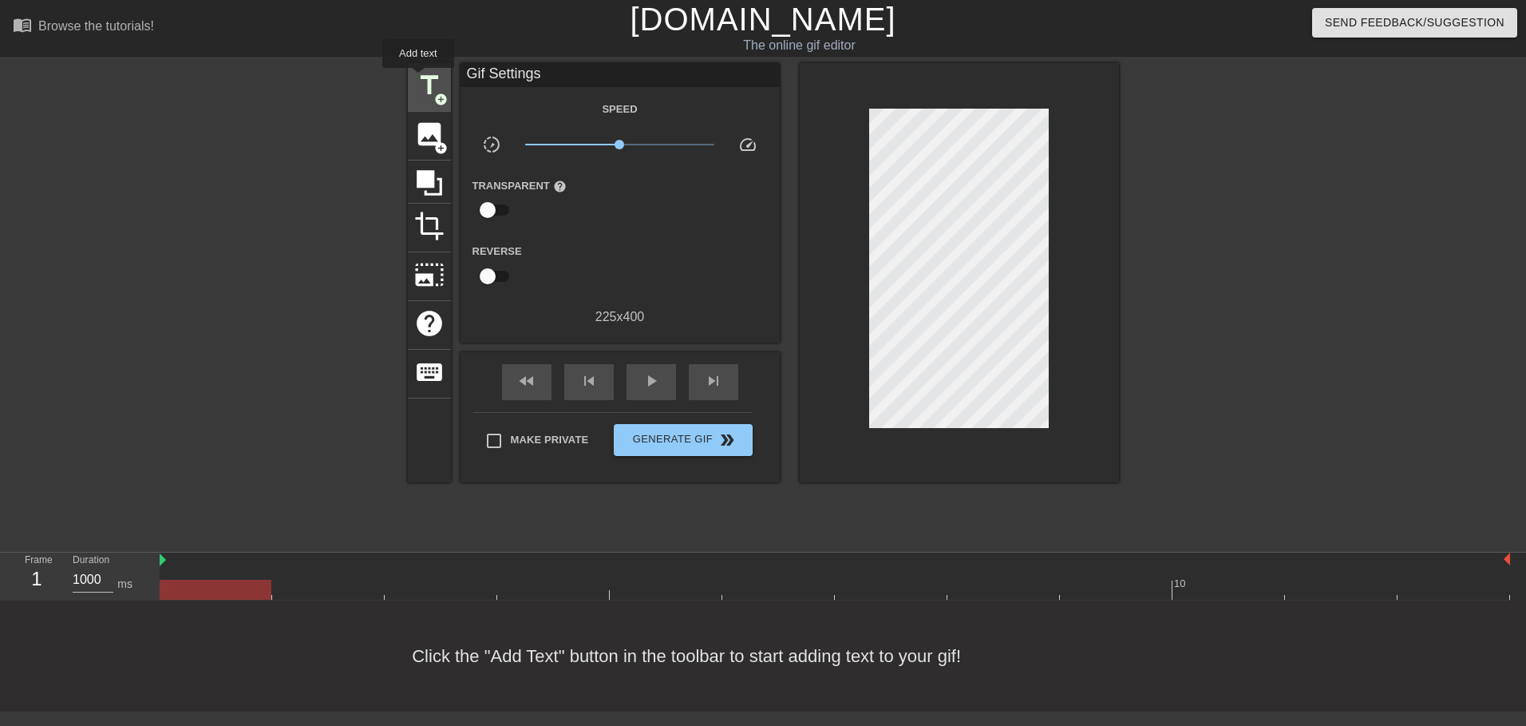
click at [418, 79] on span "title" at bounding box center [429, 85] width 30 height 30
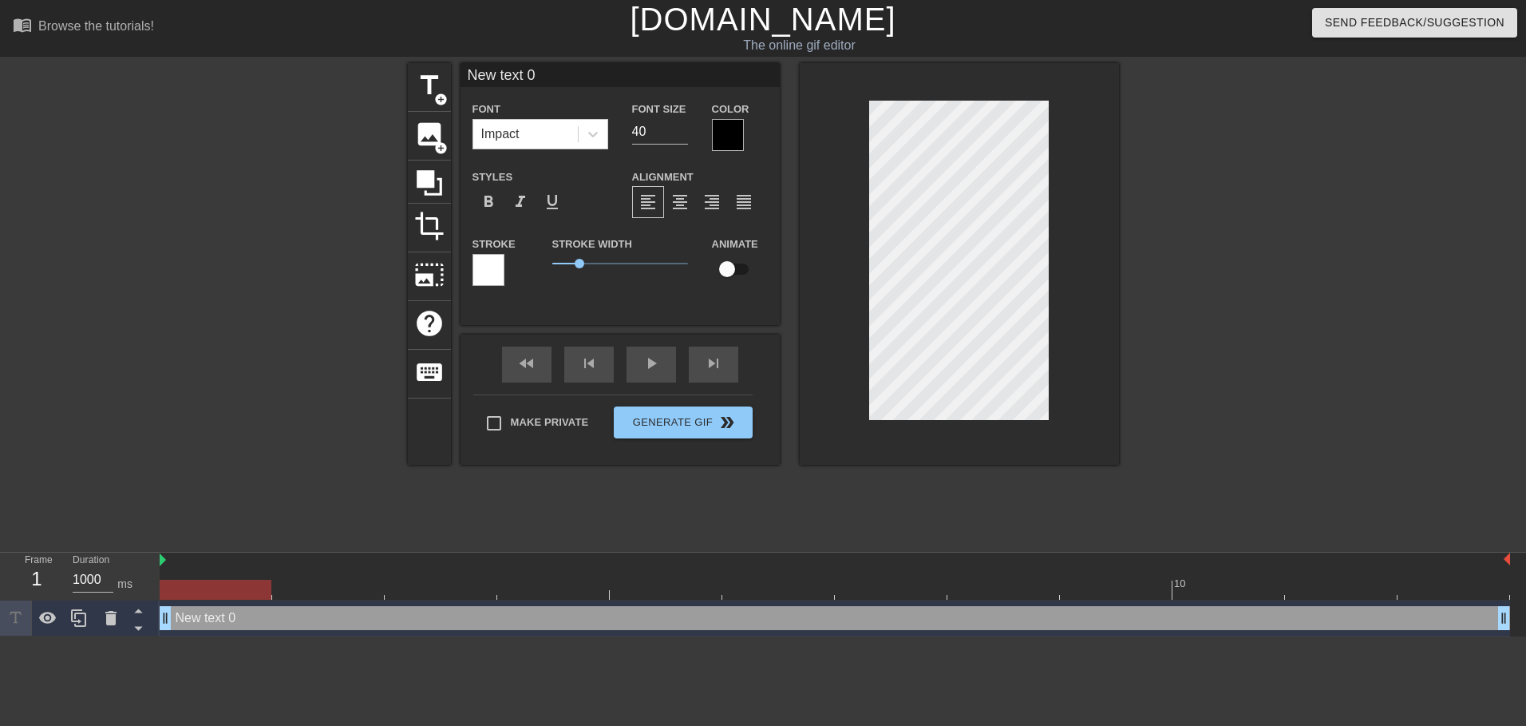
click at [507, 74] on input "New text 0" at bounding box center [620, 75] width 319 height 24
click at [507, 74] on input "X" at bounding box center [620, 75] width 319 height 24
type input "XTAZ"
click at [738, 142] on div at bounding box center [728, 135] width 32 height 32
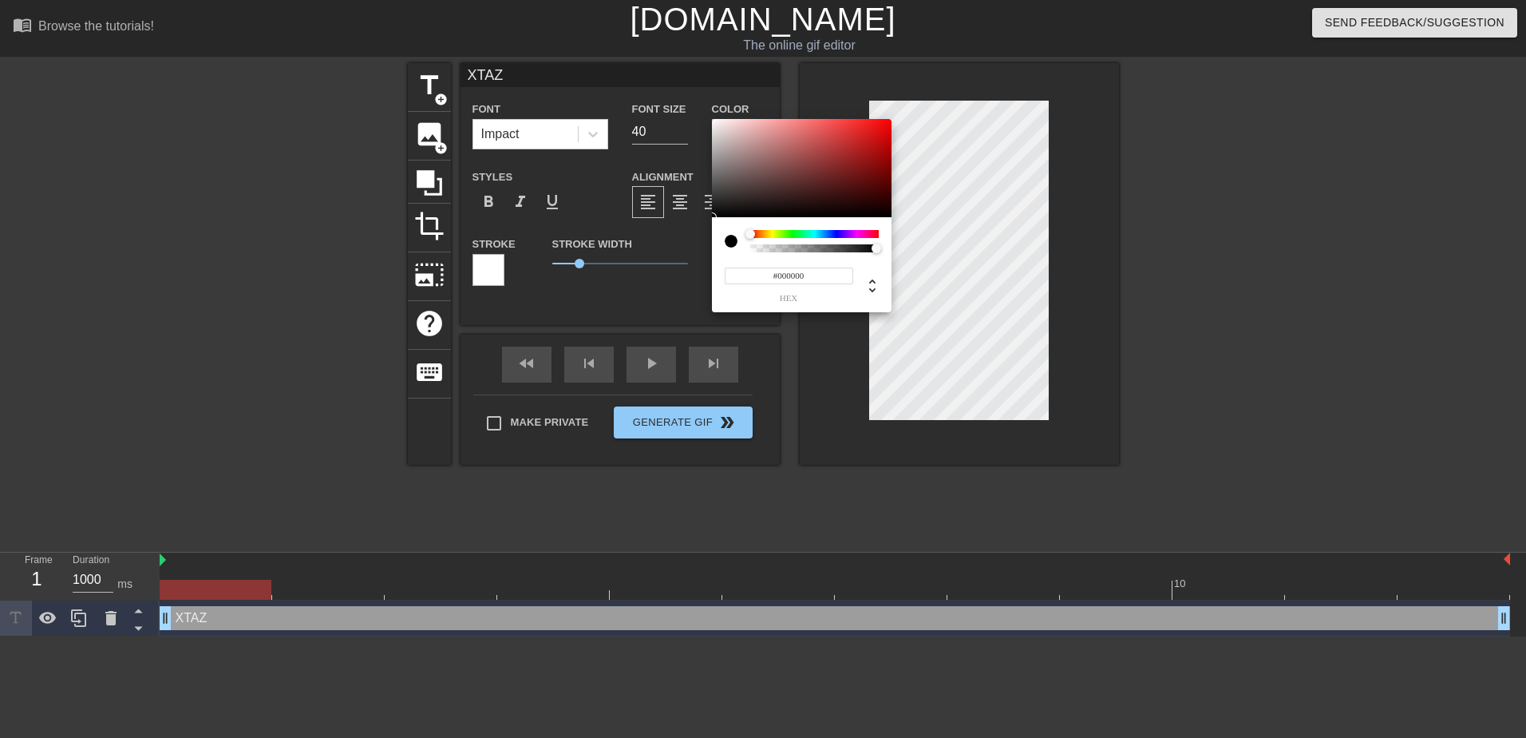
type input "0"
drag, startPoint x: 761, startPoint y: 246, endPoint x: 692, endPoint y: 249, distance: 68.7
click at [692, 249] on div "0 r 0 g 0 b 0 a" at bounding box center [763, 369] width 1526 height 738
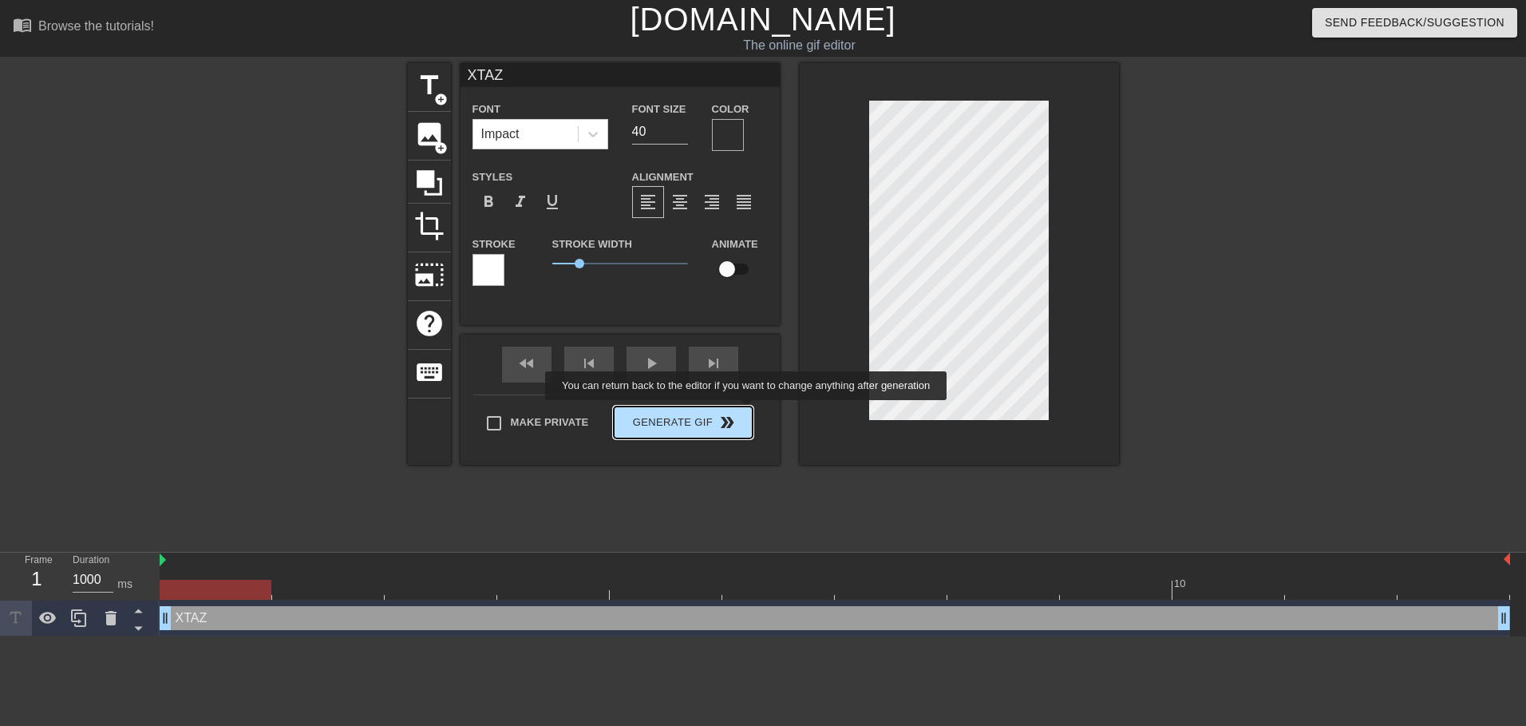
click at [748, 411] on div "Make Private Generate Gif double_arrow" at bounding box center [612, 425] width 279 height 63
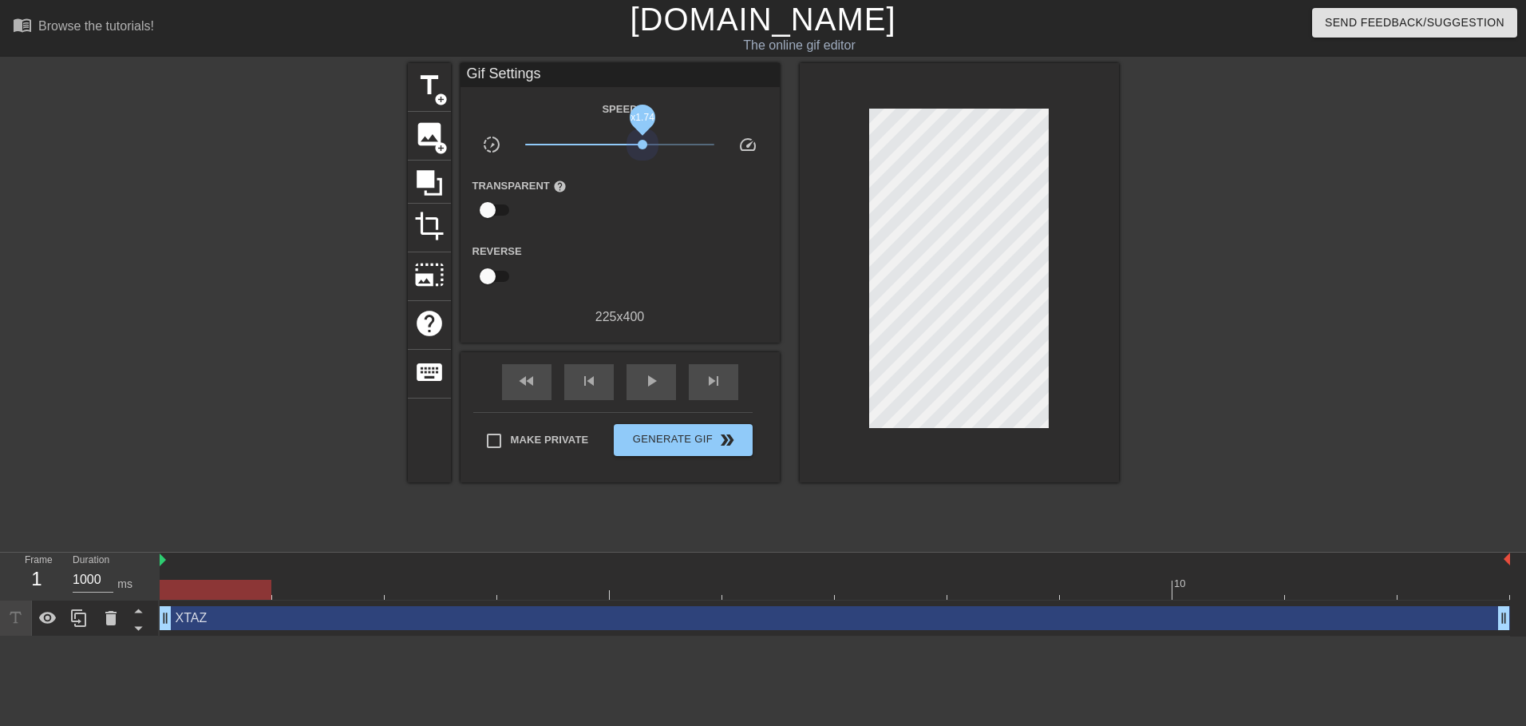
click at [643, 136] on span "x1.74" at bounding box center [619, 144] width 189 height 19
click at [654, 382] on span "play_arrow" at bounding box center [651, 380] width 19 height 19
drag, startPoint x: 647, startPoint y: 151, endPoint x: 667, endPoint y: 152, distance: 19.2
click at [667, 152] on span "x3.13" at bounding box center [619, 144] width 189 height 19
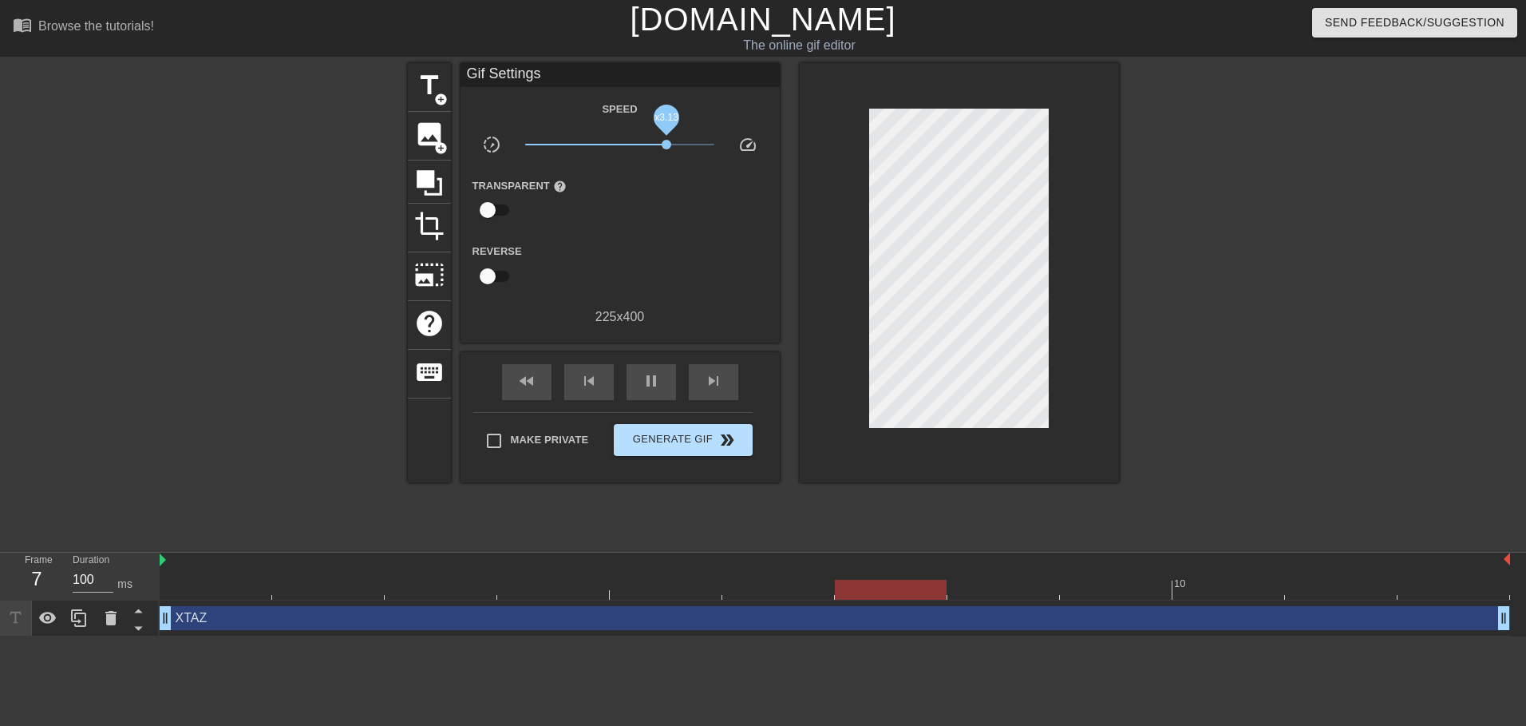
type input "1000"
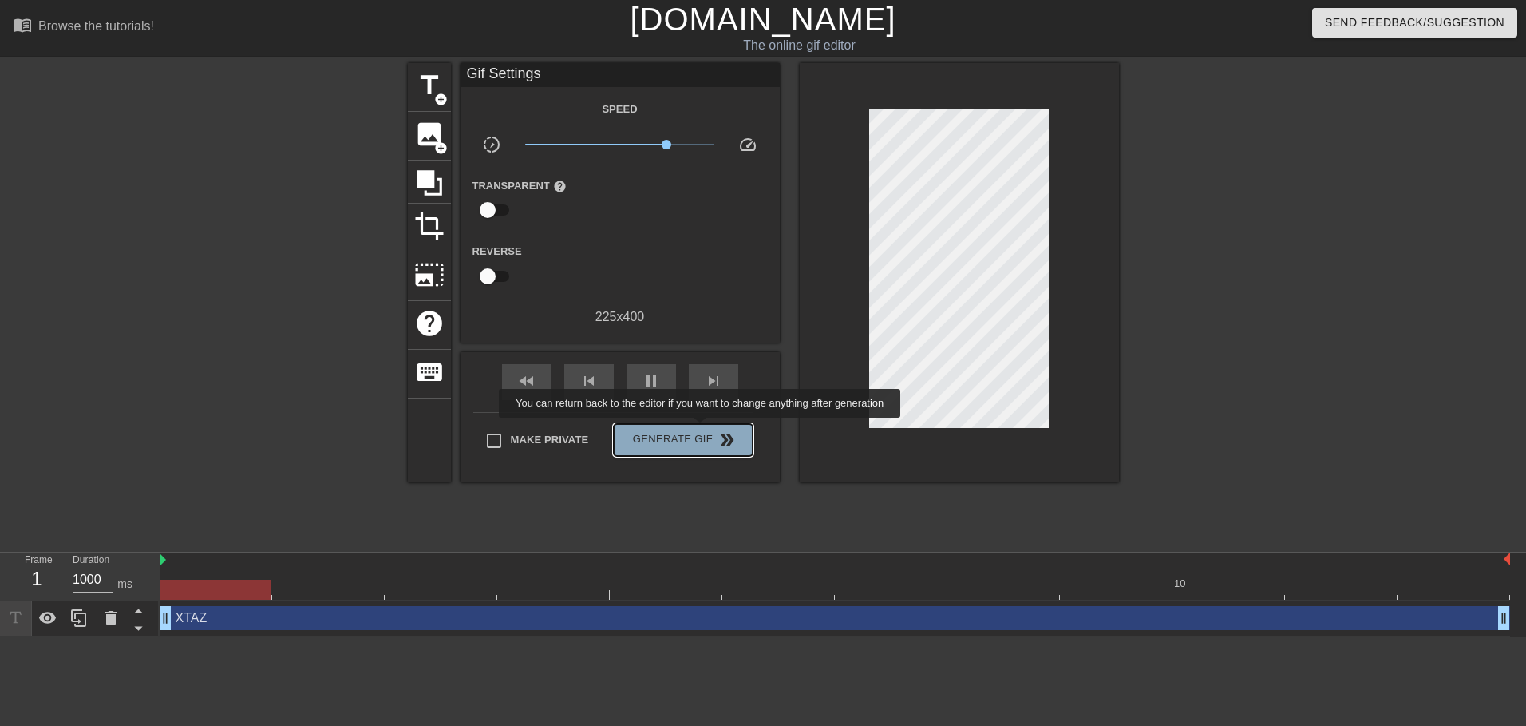
click at [702, 430] on span "Generate Gif double_arrow" at bounding box center [682, 439] width 125 height 19
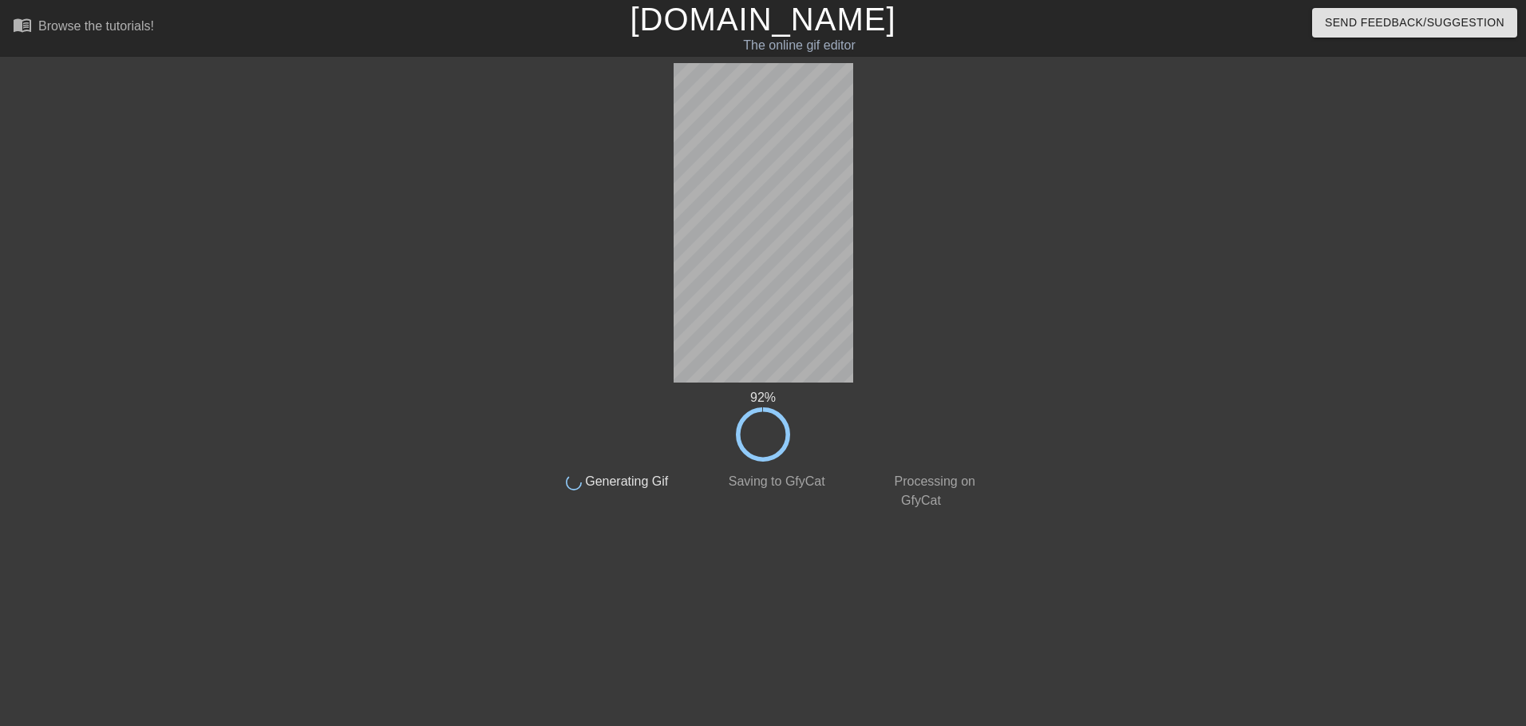
click at [1513, 194] on html "menu_book Browse the tutorials! Gifntext.com The online gif editor Send Feedbac…" at bounding box center [763, 274] width 1526 height 549
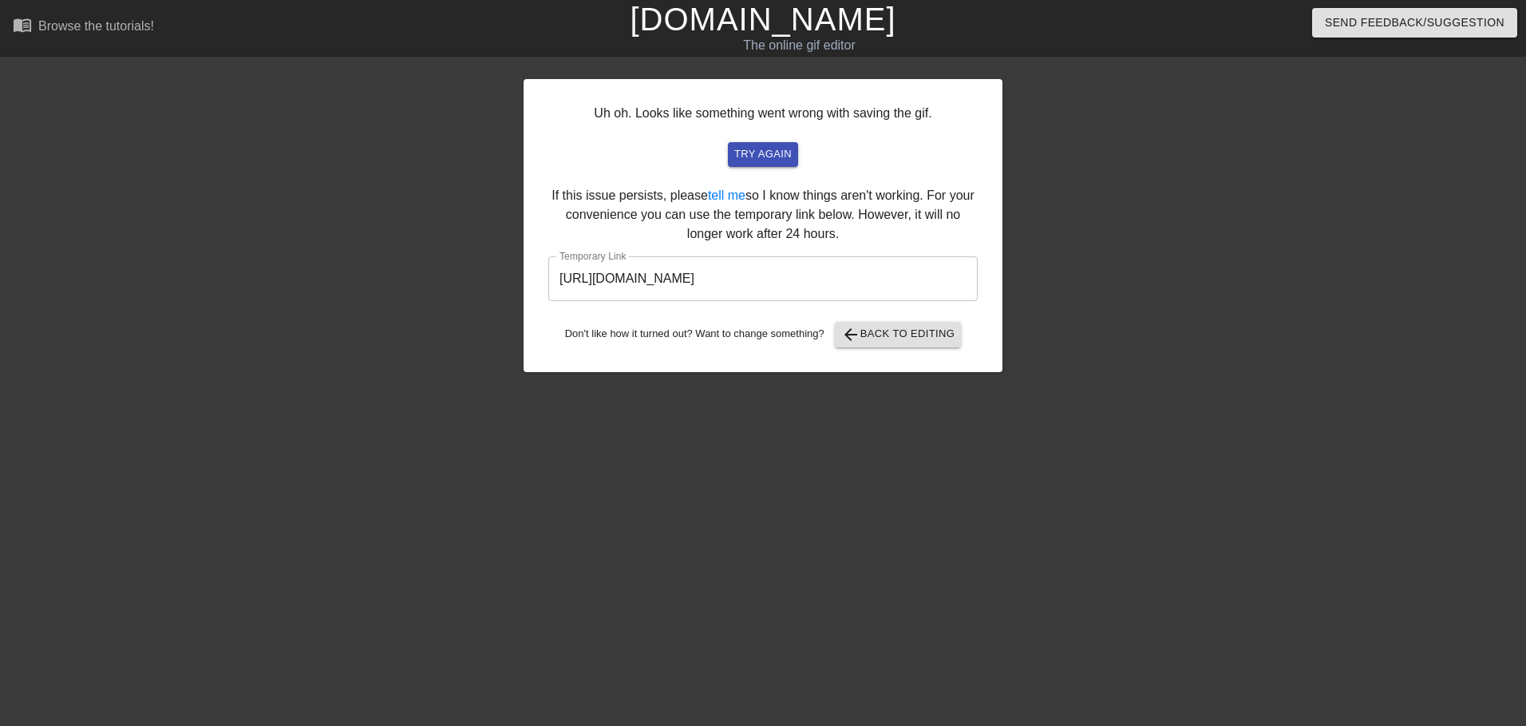
click at [793, 279] on input "https://www.gifntext.com/temp_generations/8g0PXtHU.gif" at bounding box center [762, 278] width 429 height 45
click at [881, 330] on span "arrow_back Back to Editing" at bounding box center [898, 334] width 114 height 19
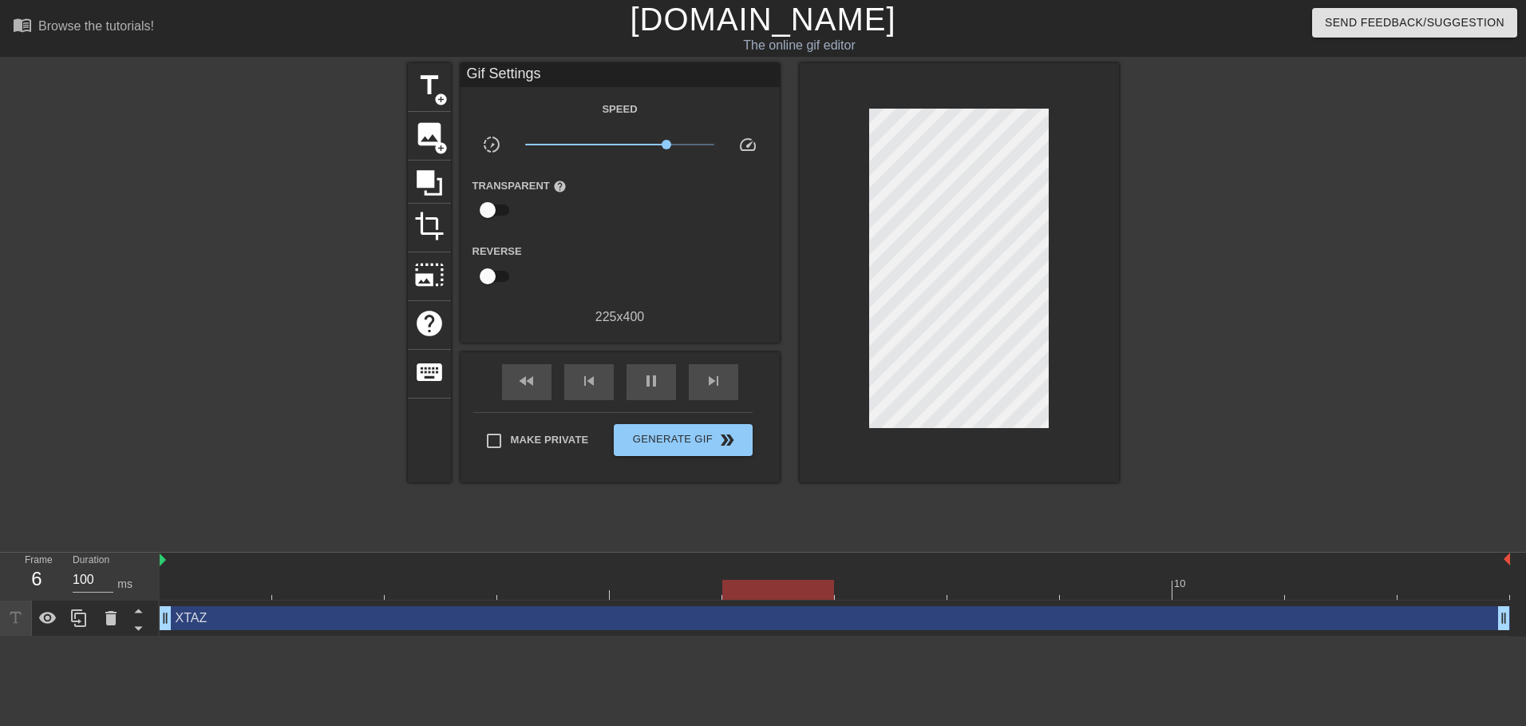
type input "1000"
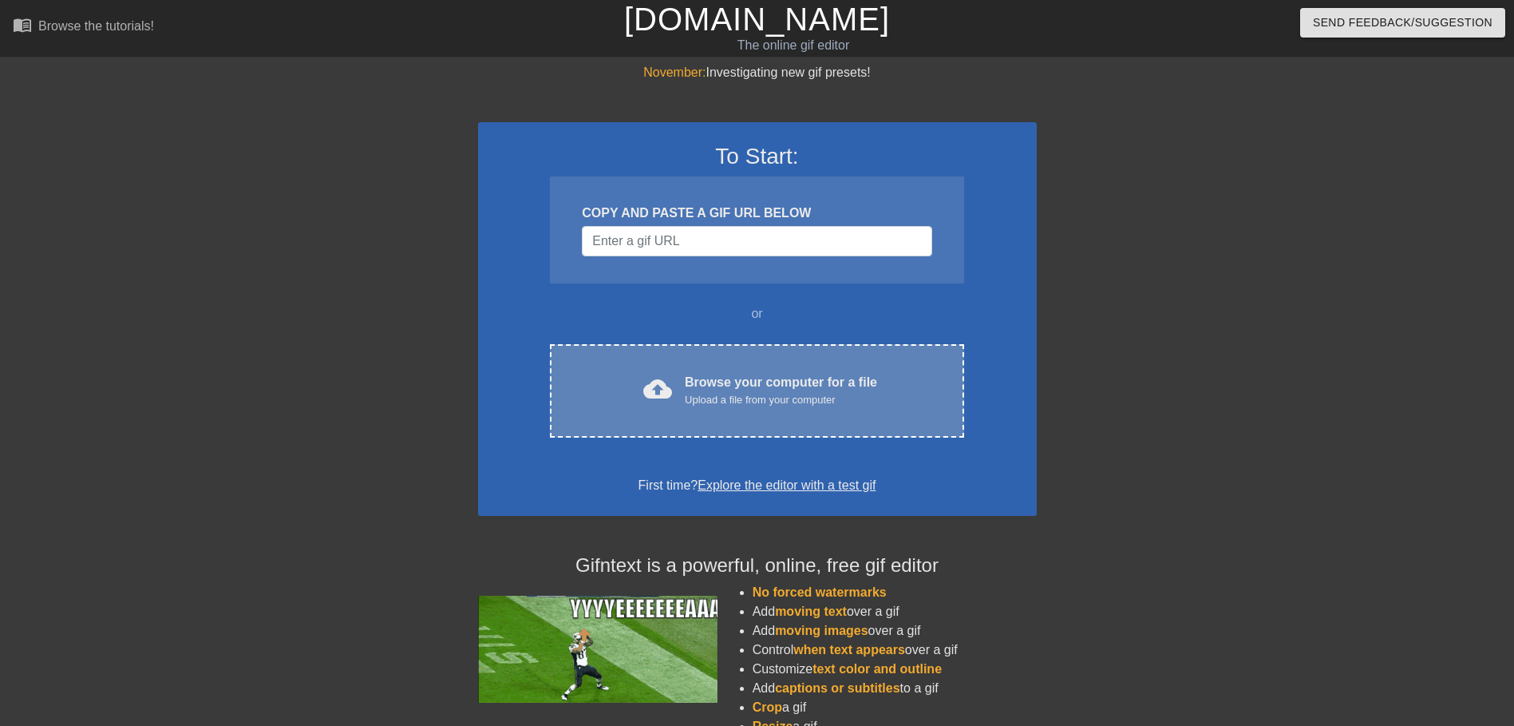
click at [745, 393] on div "Upload a file from your computer" at bounding box center [781, 400] width 192 height 16
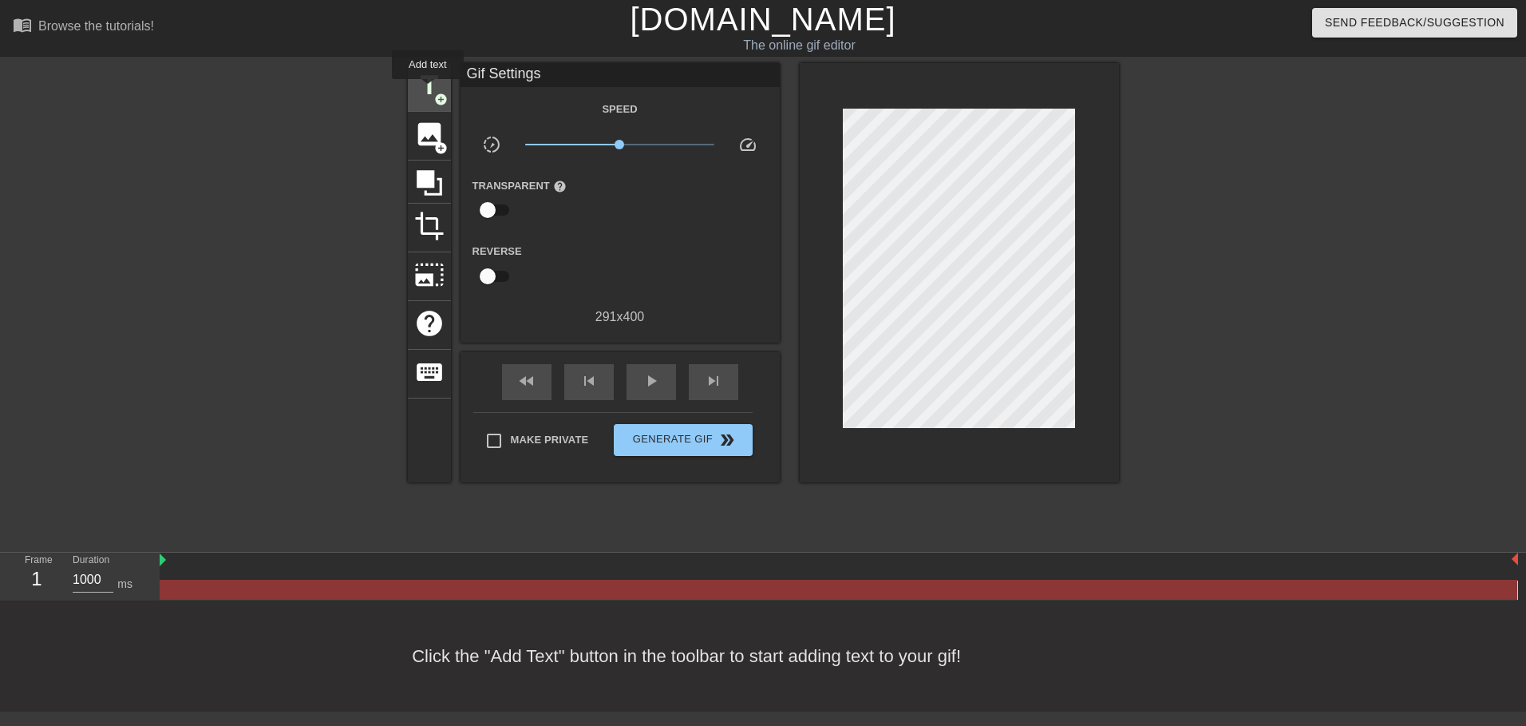
click at [428, 90] on span "title" at bounding box center [429, 85] width 30 height 30
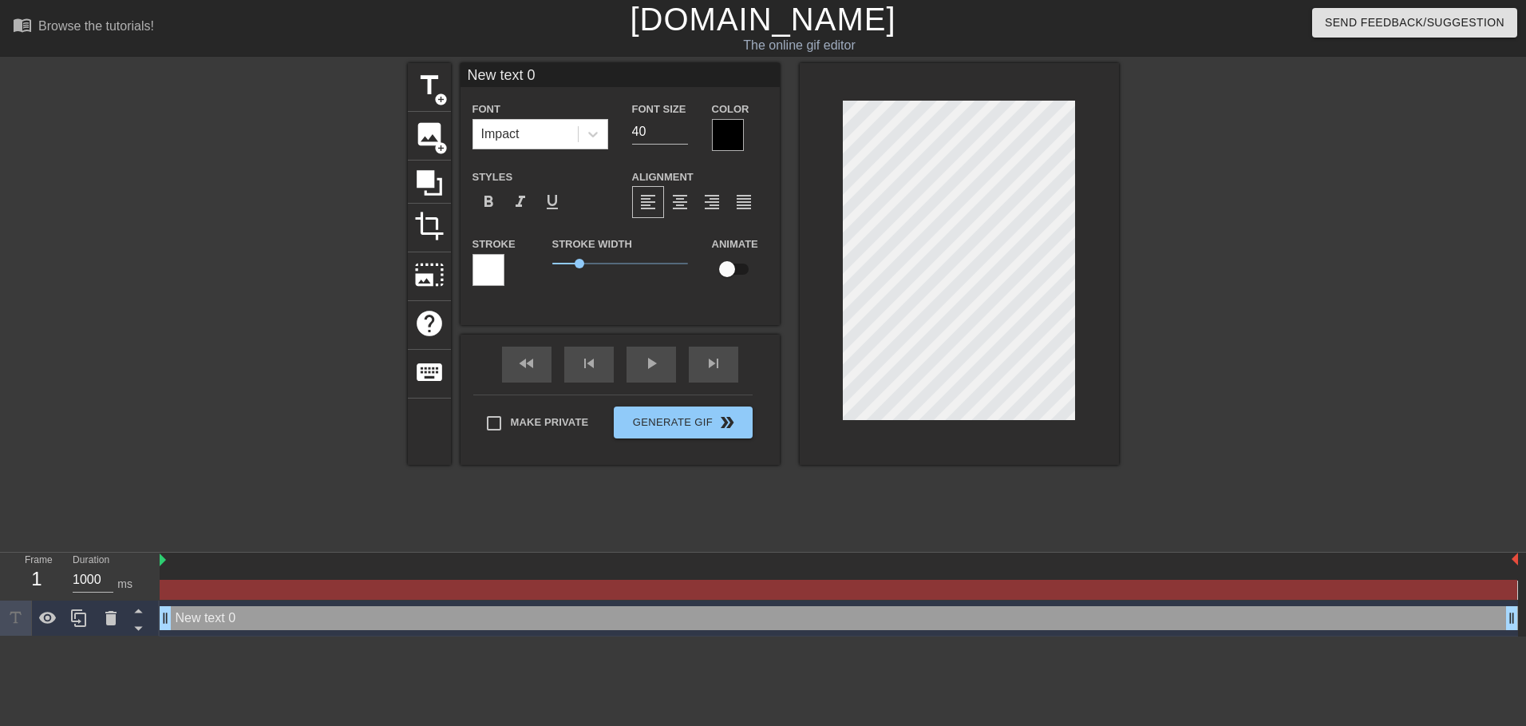
click at [551, 76] on input "New text 0" at bounding box center [620, 75] width 319 height 24
click at [552, 76] on input "New text 0" at bounding box center [620, 75] width 319 height 24
click at [552, 76] on input "X" at bounding box center [620, 75] width 319 height 24
type input "XTAZ"
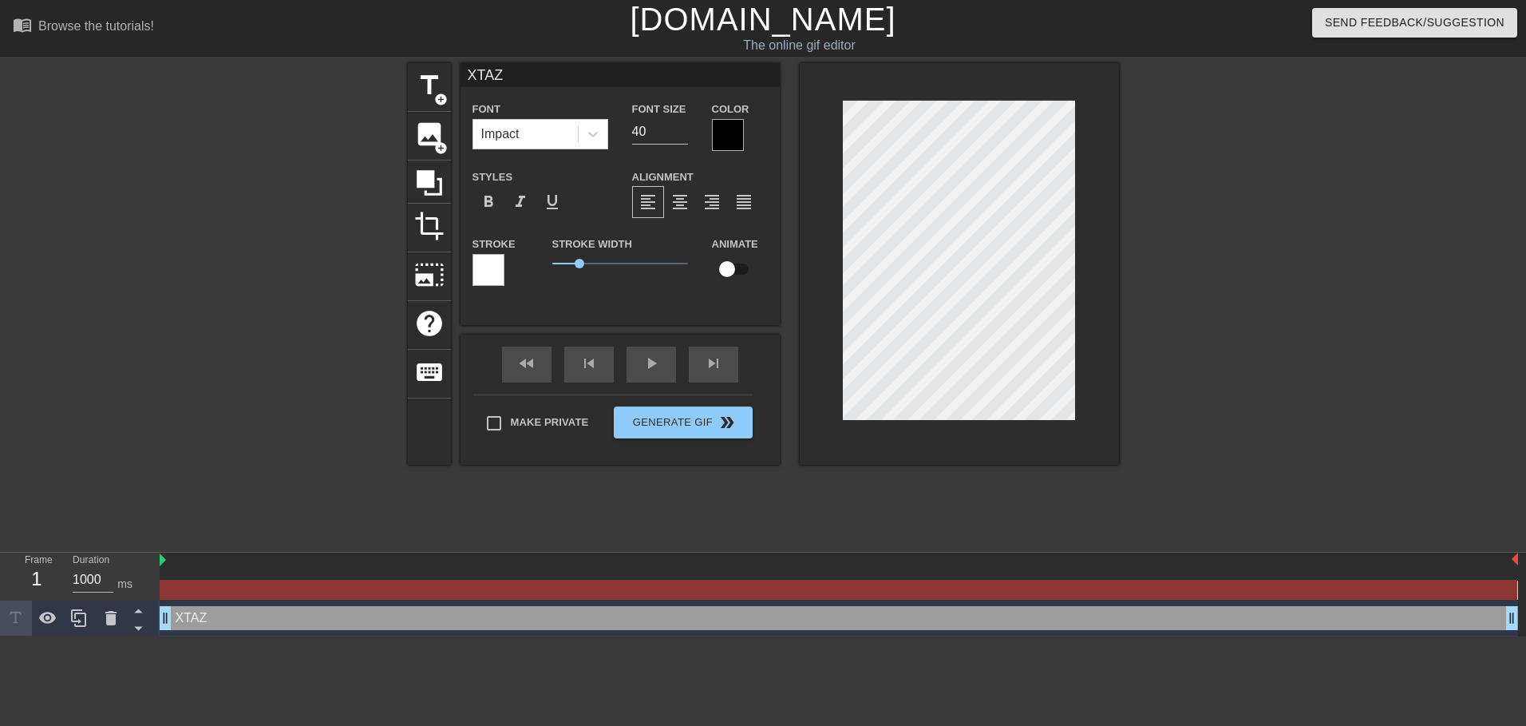
click at [723, 121] on div at bounding box center [728, 135] width 32 height 32
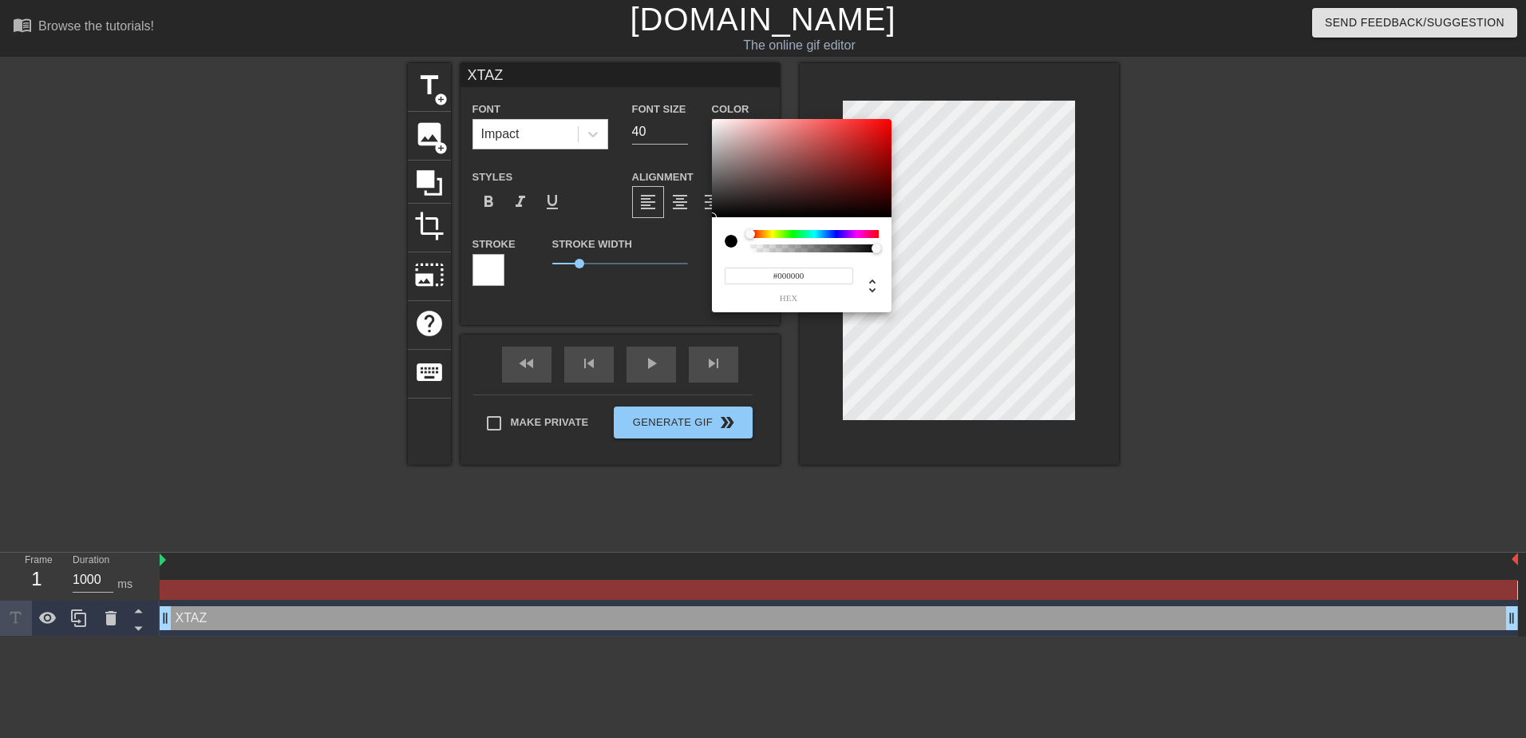
type input "0"
click at [761, 247] on div at bounding box center [815, 248] width 124 height 8
click at [755, 245] on div at bounding box center [759, 248] width 10 height 10
type input "0.02"
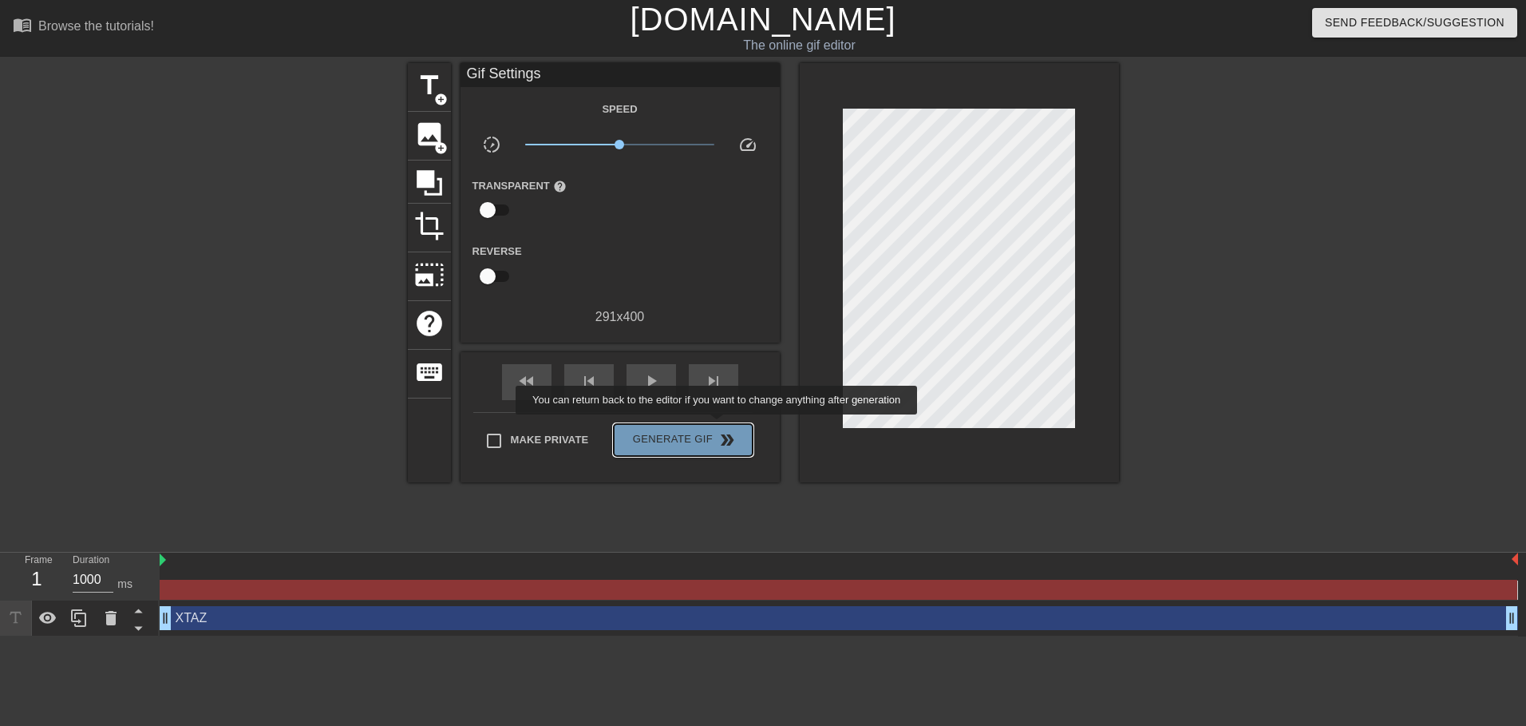
click at [718, 425] on button "Generate Gif double_arrow" at bounding box center [683, 440] width 138 height 32
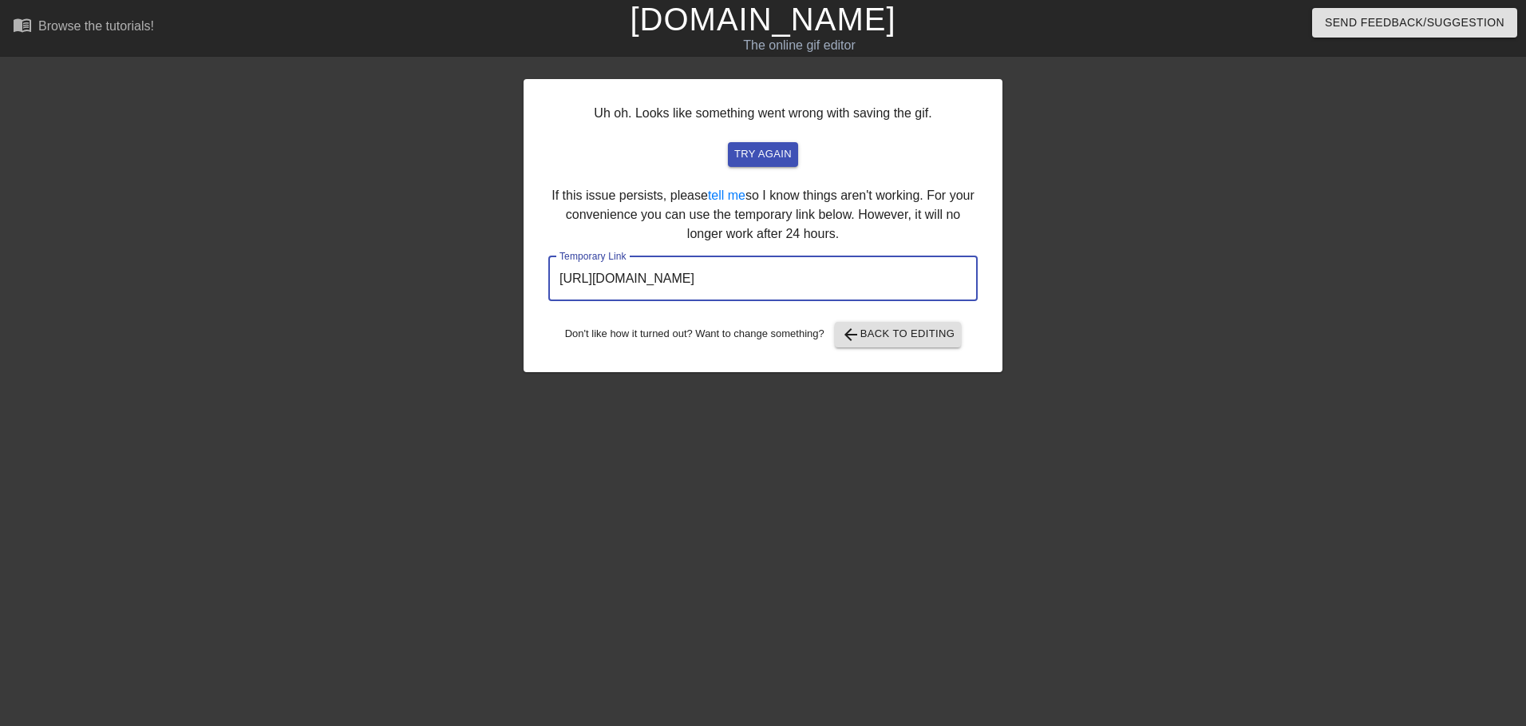
click at [805, 271] on input "https://www.gifntext.com/temp_generations/We3NvVOm.gif" at bounding box center [762, 278] width 429 height 45
click at [929, 327] on span "arrow_back Back to Editing" at bounding box center [898, 334] width 114 height 19
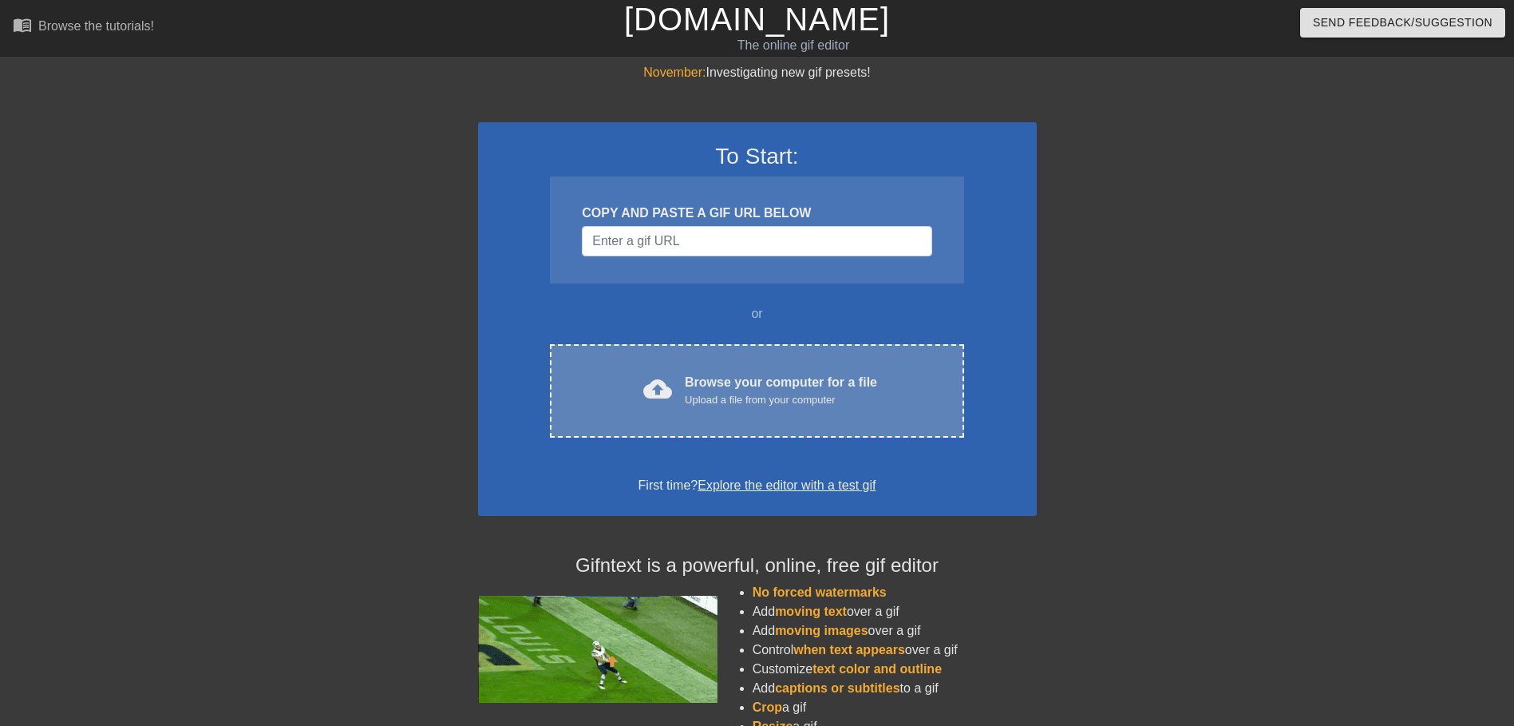
click at [847, 393] on div "Upload a file from your computer" at bounding box center [781, 400] width 192 height 16
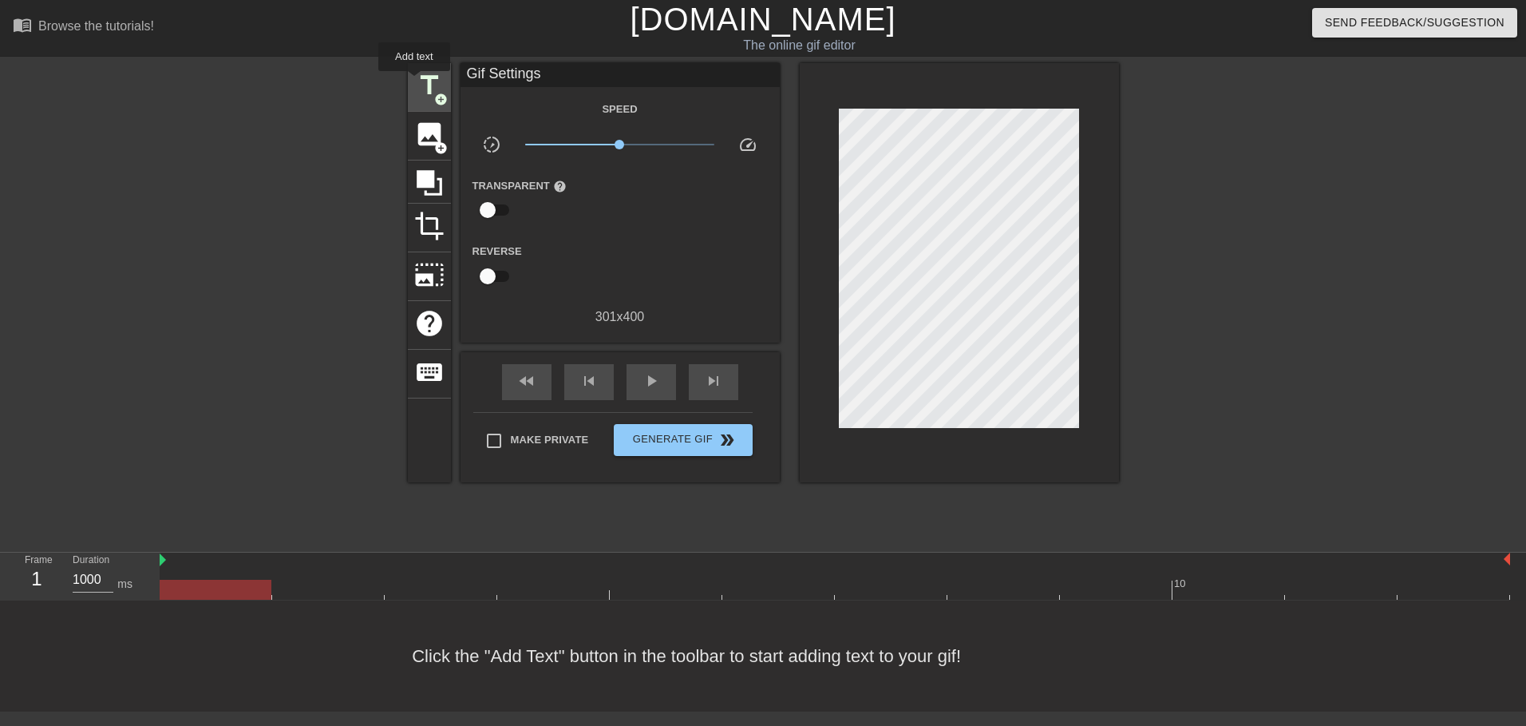
click at [414, 82] on span "title" at bounding box center [429, 85] width 30 height 30
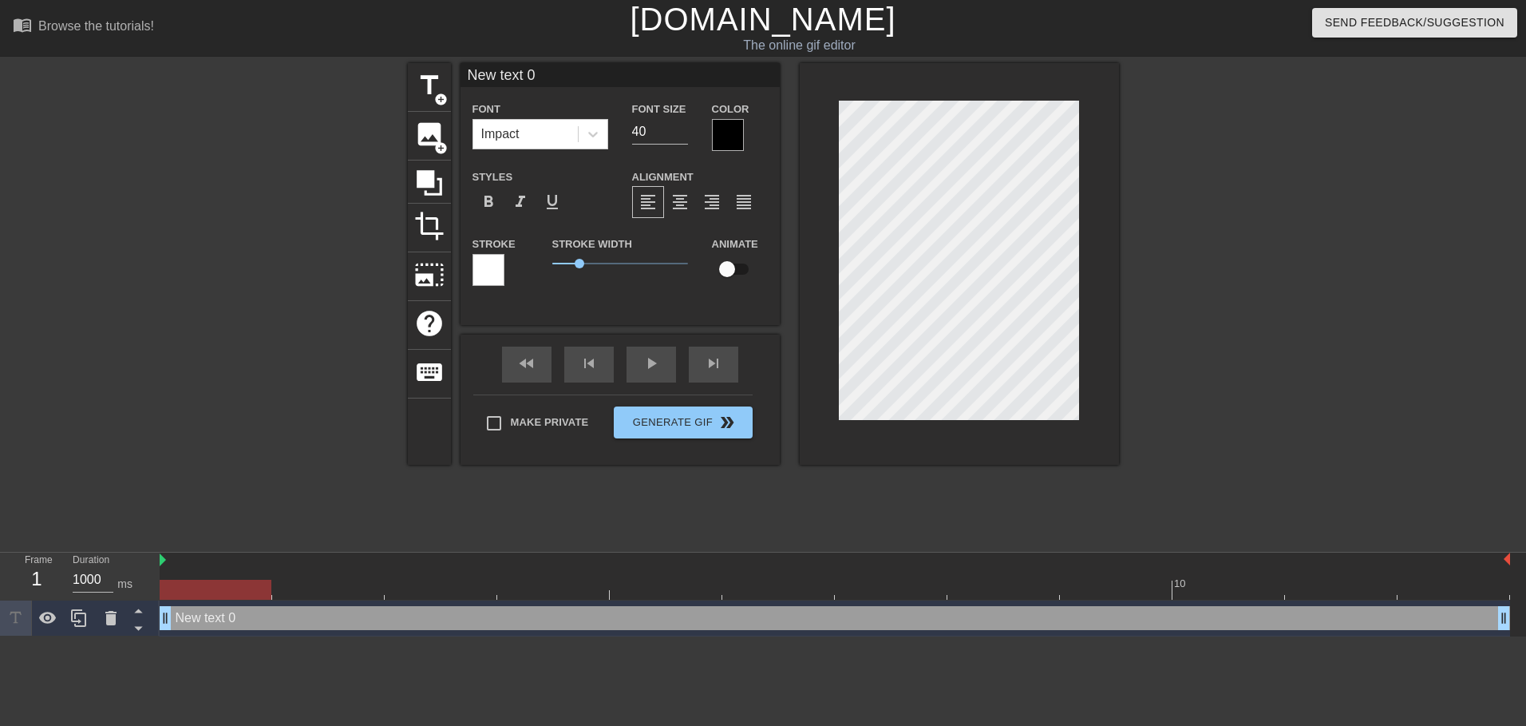
click at [521, 74] on input "New text 0" at bounding box center [620, 75] width 319 height 24
click at [569, 77] on input "New XTA0" at bounding box center [620, 75] width 319 height 24
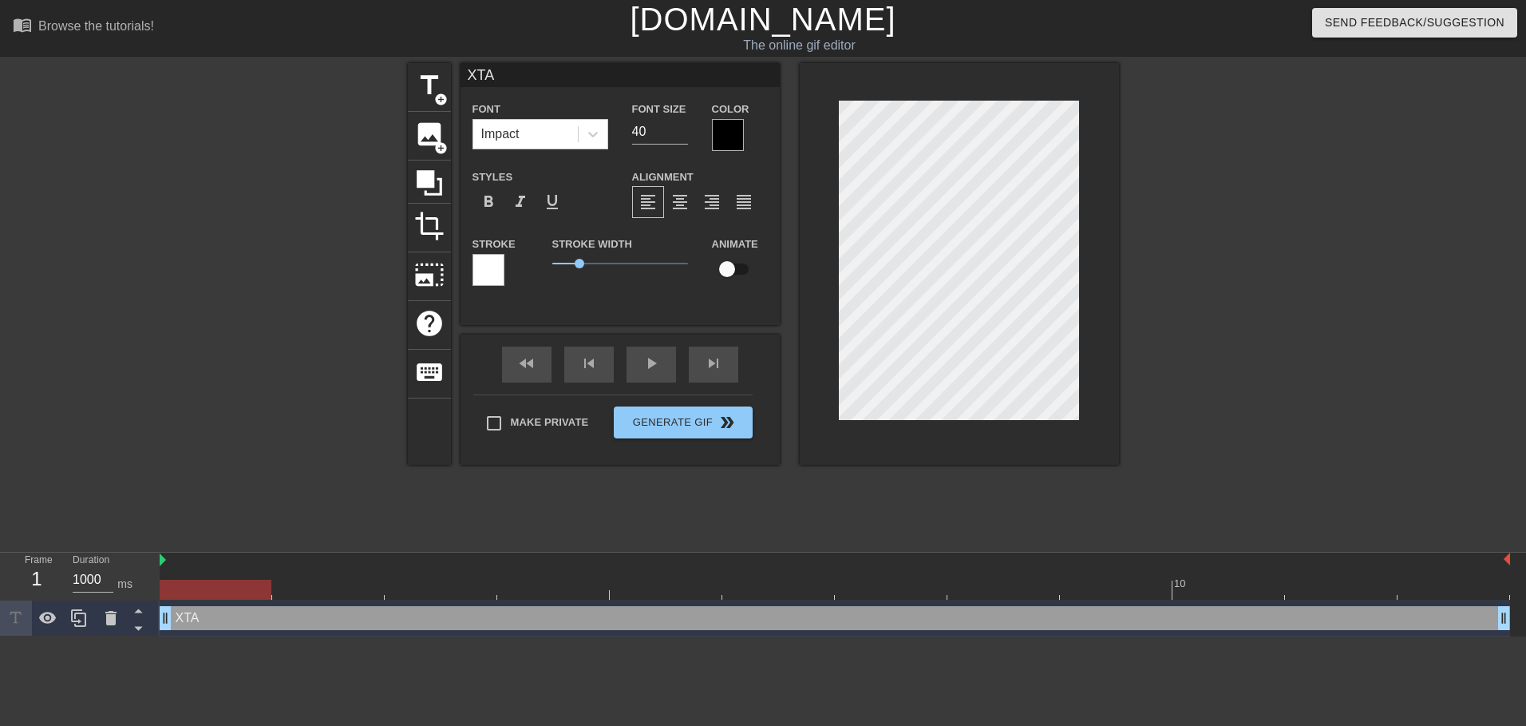
type input "XTAZ"
click at [1098, 167] on div at bounding box center [959, 264] width 319 height 402
click at [721, 148] on div at bounding box center [728, 135] width 32 height 32
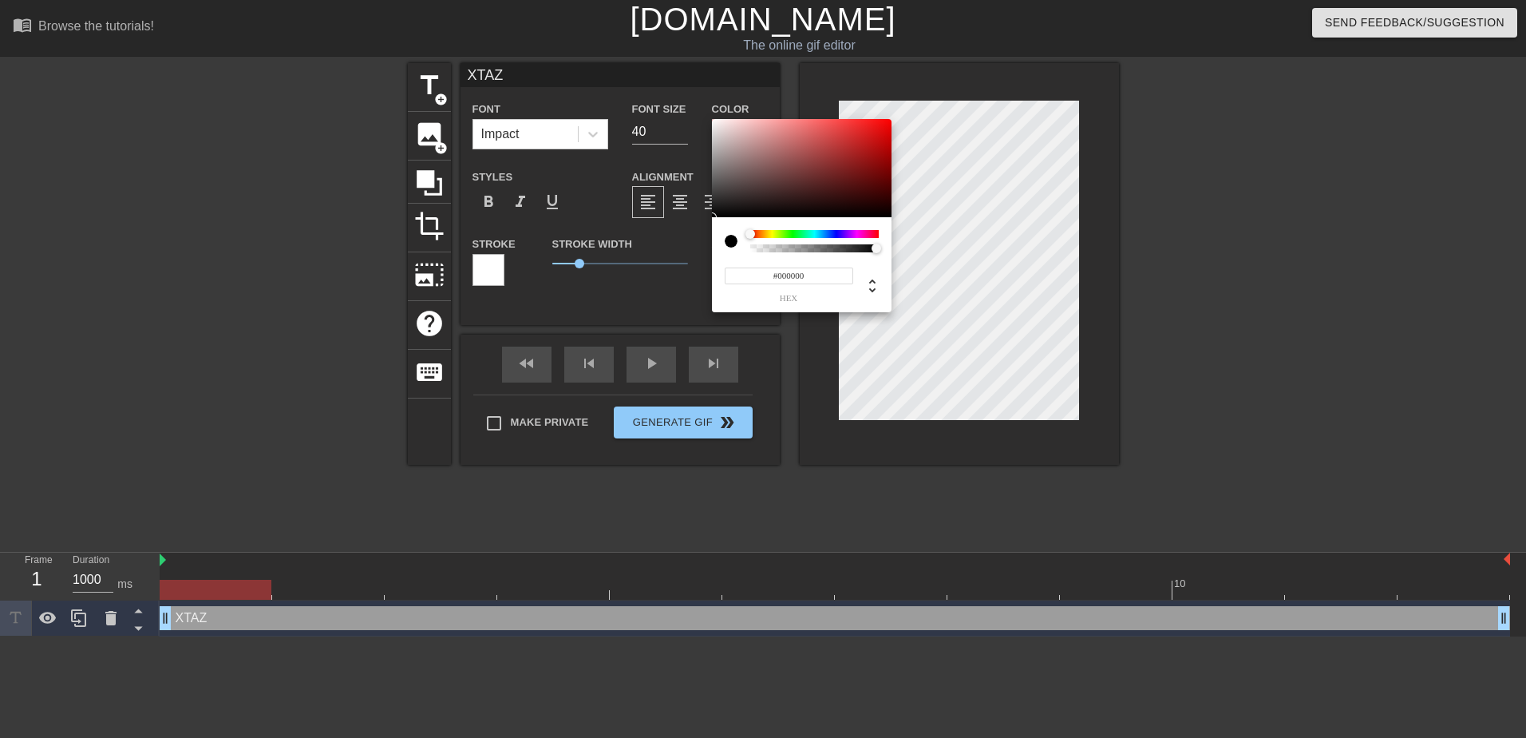
click at [751, 251] on div at bounding box center [814, 248] width 129 height 8
type input "0"
click at [759, 249] on div at bounding box center [815, 248] width 124 height 8
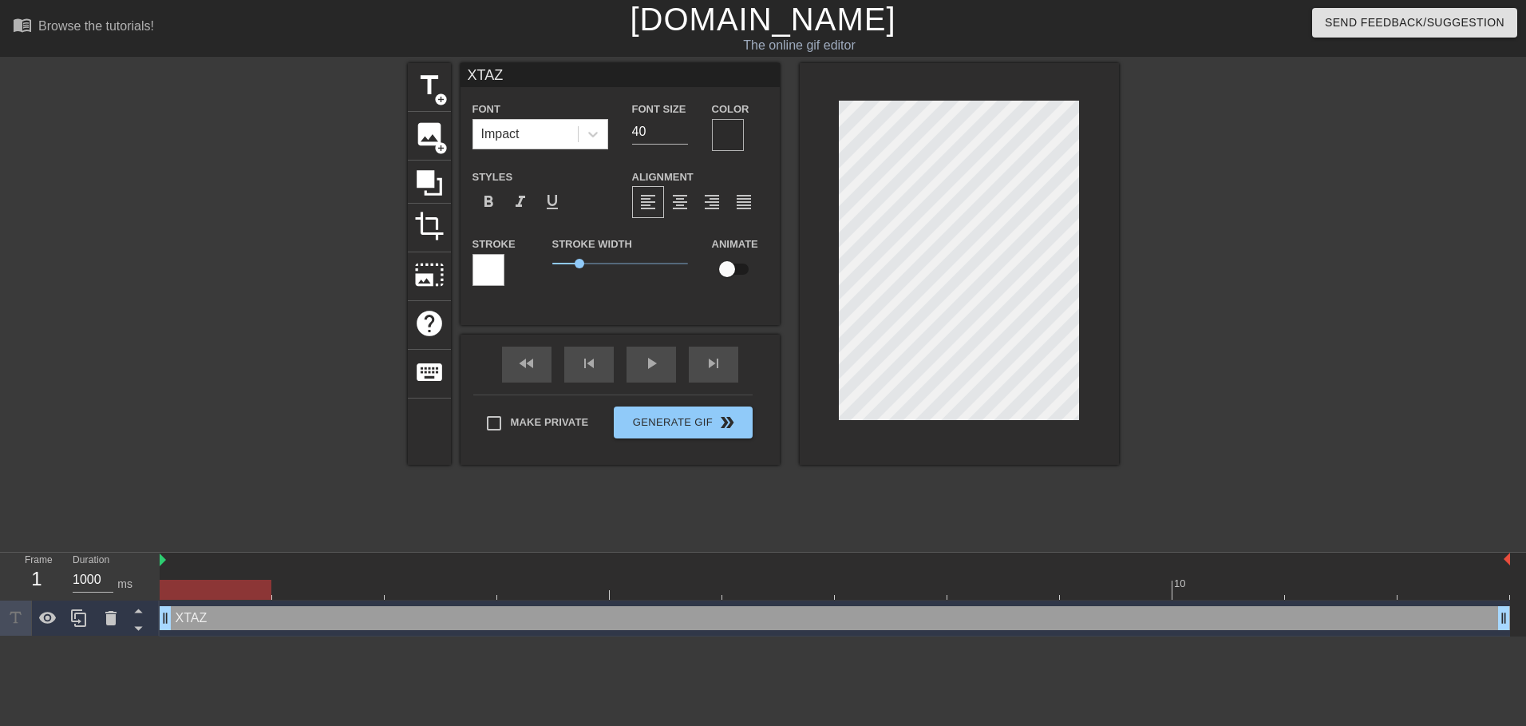
click at [1086, 263] on div at bounding box center [959, 264] width 319 height 402
click at [829, 246] on div at bounding box center [959, 264] width 319 height 402
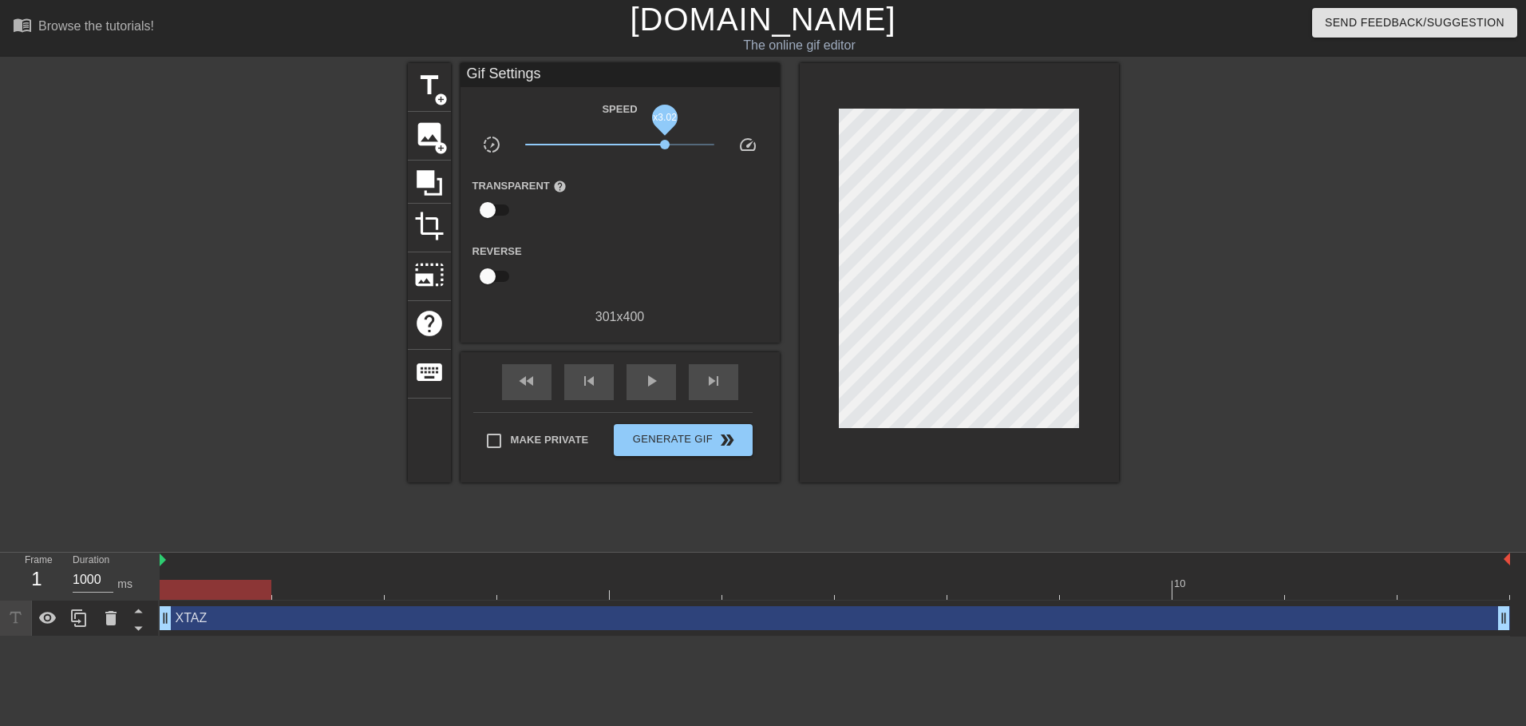
click at [665, 136] on span "x3.02" at bounding box center [619, 144] width 189 height 19
click at [672, 141] on span "x3.02" at bounding box center [619, 144] width 189 height 19
click at [659, 371] on span "play_arrow" at bounding box center [651, 380] width 19 height 19
click at [700, 458] on div "Make Private Generate Gif double_arrow" at bounding box center [612, 443] width 279 height 63
type input "100"
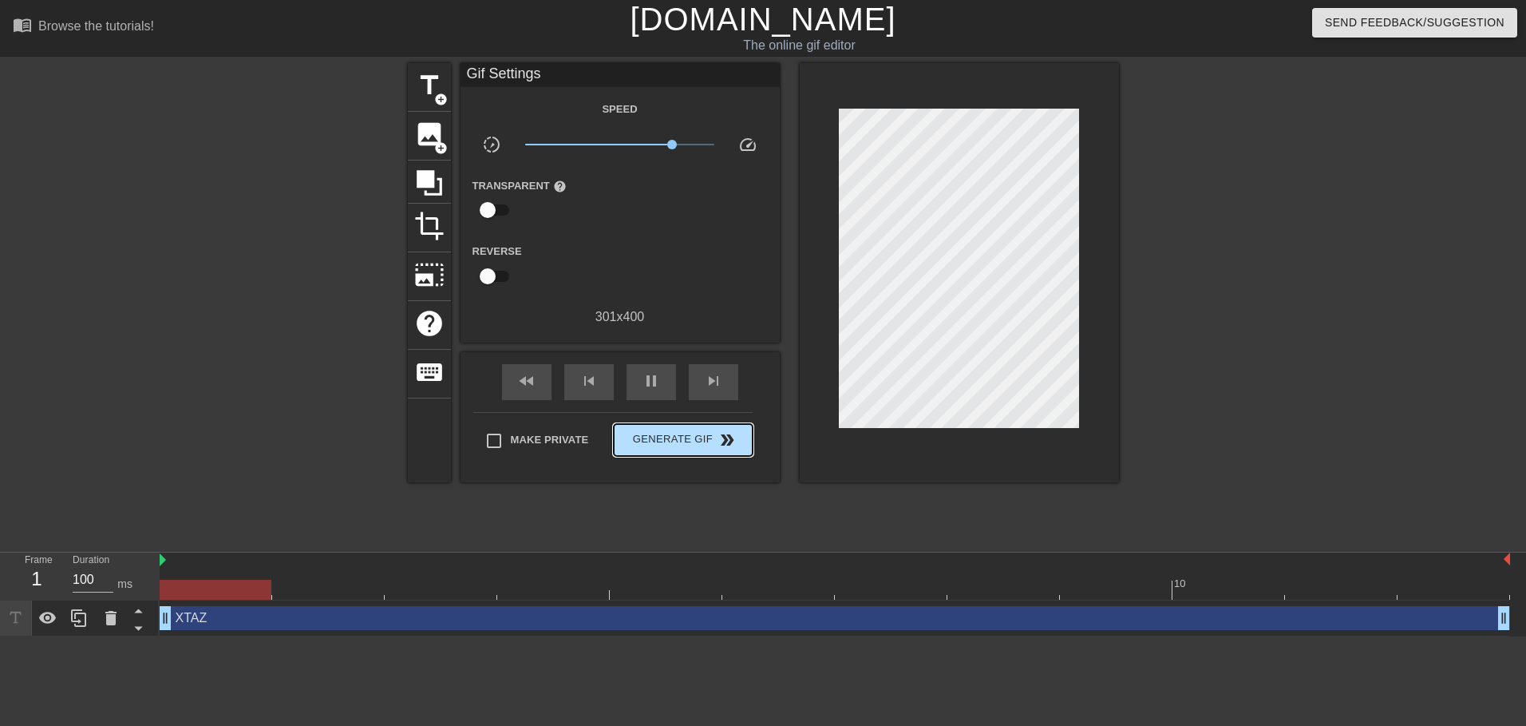
click at [710, 441] on span "Generate Gif double_arrow" at bounding box center [682, 439] width 125 height 19
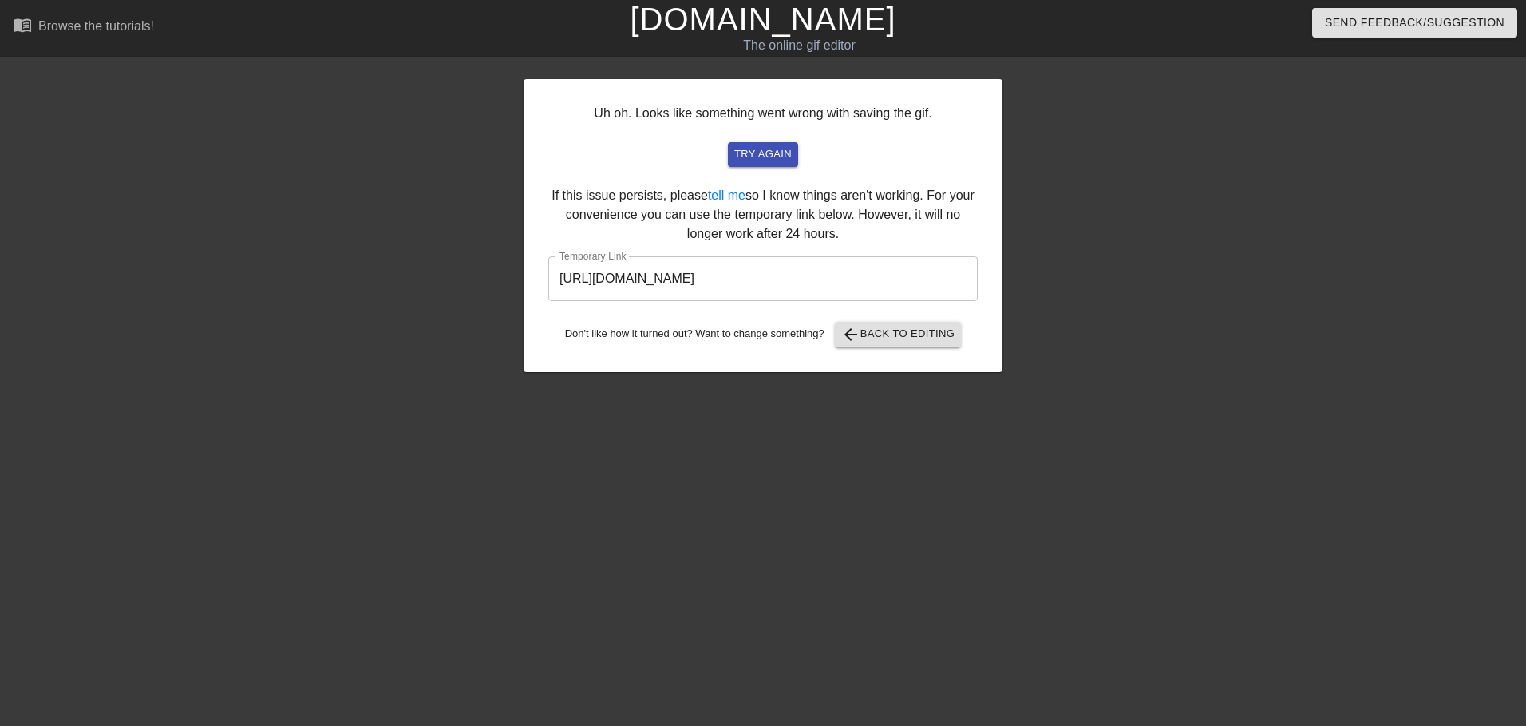
click at [815, 246] on div "Uh oh. Looks like something went wrong with saving the gif. try again If this i…" at bounding box center [763, 225] width 479 height 293
click at [806, 287] on input "https://www.gifntext.com/temp_generations/GLSdyw8V.gif" at bounding box center [762, 278] width 429 height 45
click at [789, 175] on div "Uh oh. Looks like something went wrong with saving the gif. try again If this i…" at bounding box center [763, 225] width 479 height 293
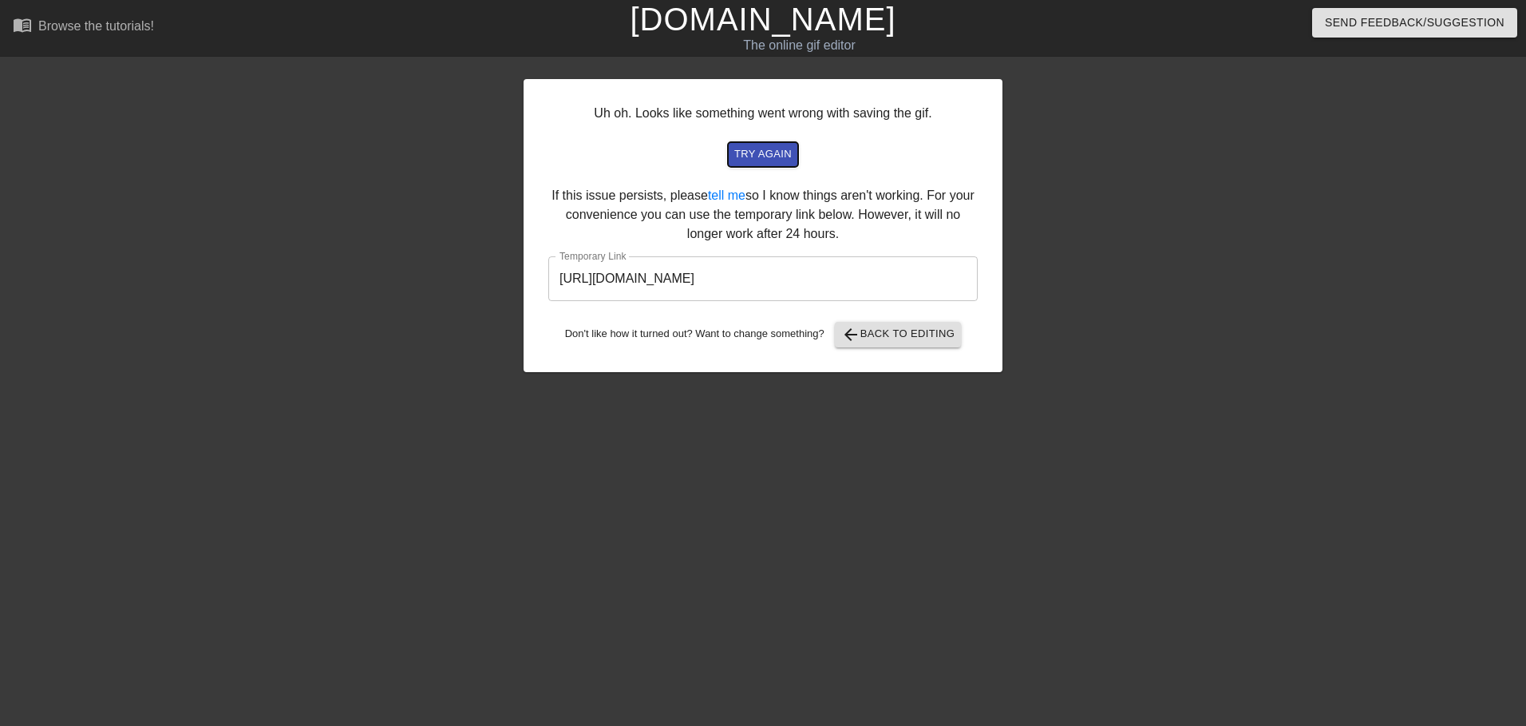
click at [789, 154] on span "try again" at bounding box center [762, 154] width 57 height 18
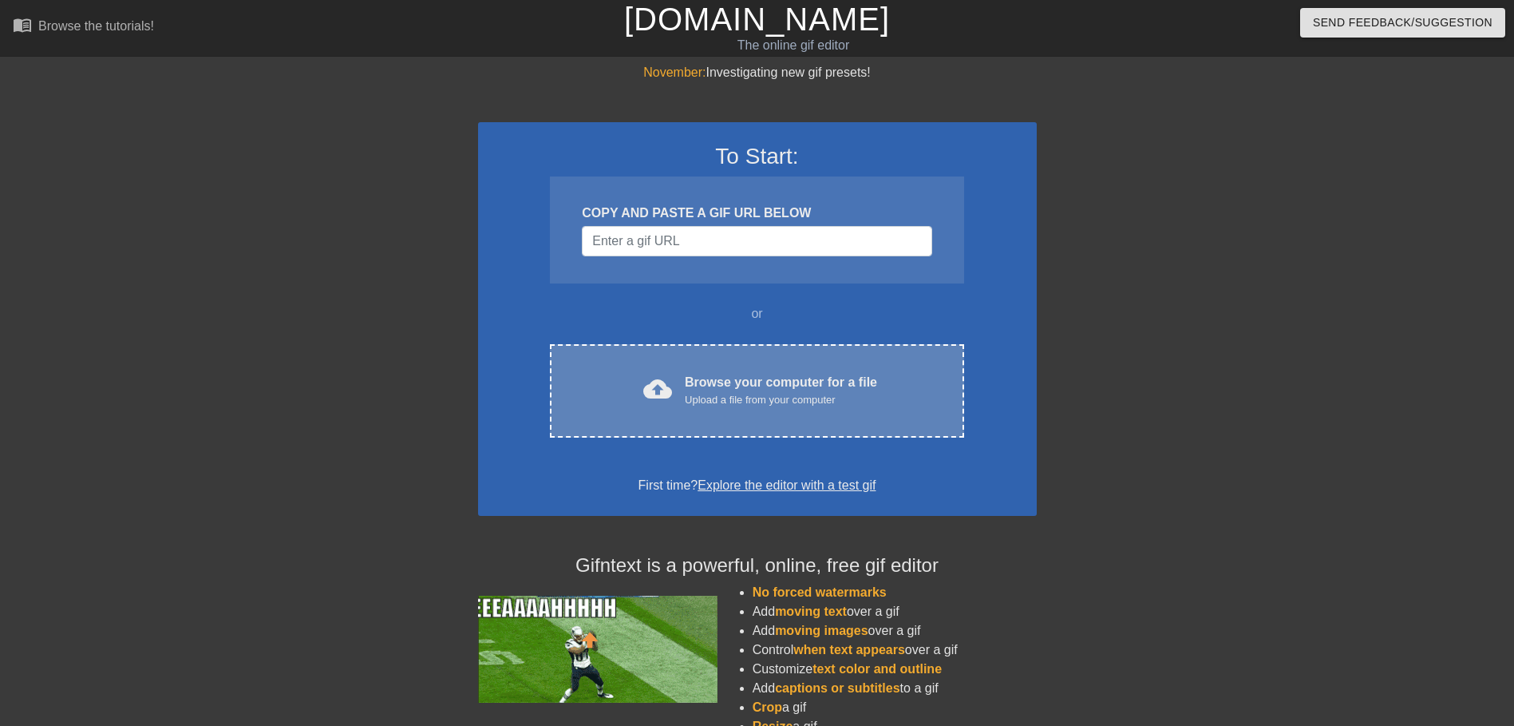
click at [821, 425] on div "cloud_upload Browse your computer for a file Upload a file from your computer C…" at bounding box center [756, 390] width 413 height 93
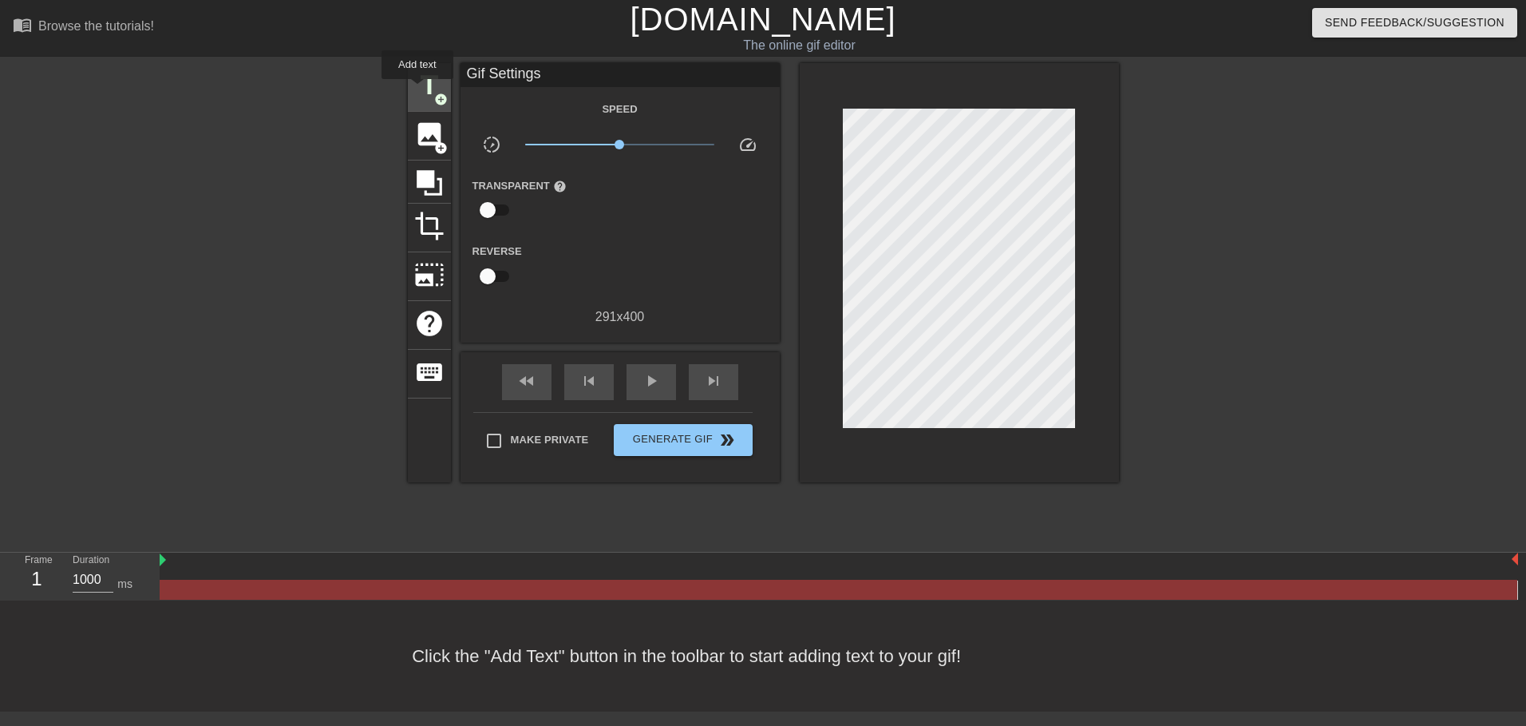
drag, startPoint x: 418, startPoint y: 81, endPoint x: 457, endPoint y: 85, distance: 39.3
click at [419, 81] on span "title" at bounding box center [429, 85] width 30 height 30
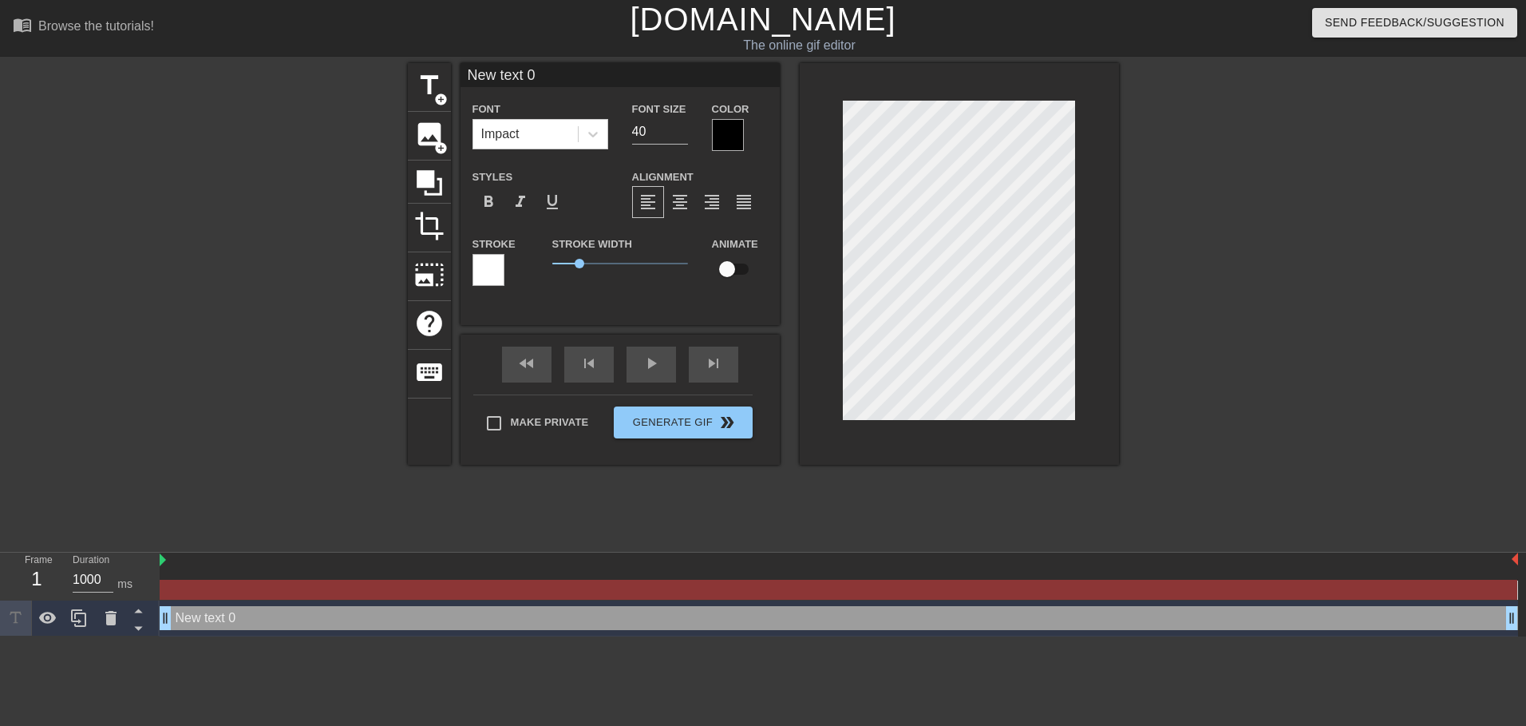
click at [503, 70] on input "New text 0" at bounding box center [620, 75] width 319 height 24
type input "XTAZ"
click at [722, 137] on div at bounding box center [728, 135] width 32 height 32
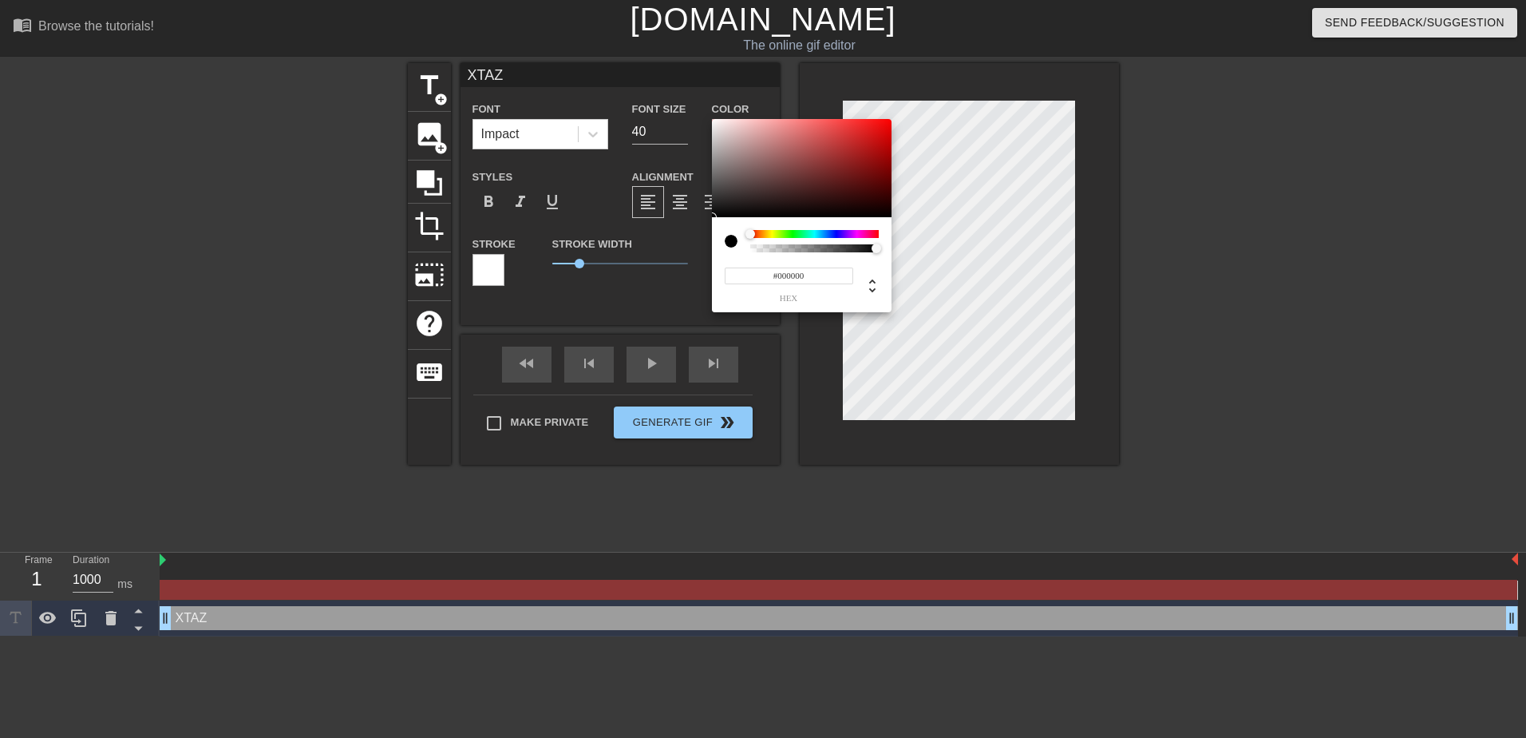
type input "0"
click at [757, 249] on div at bounding box center [815, 248] width 124 height 8
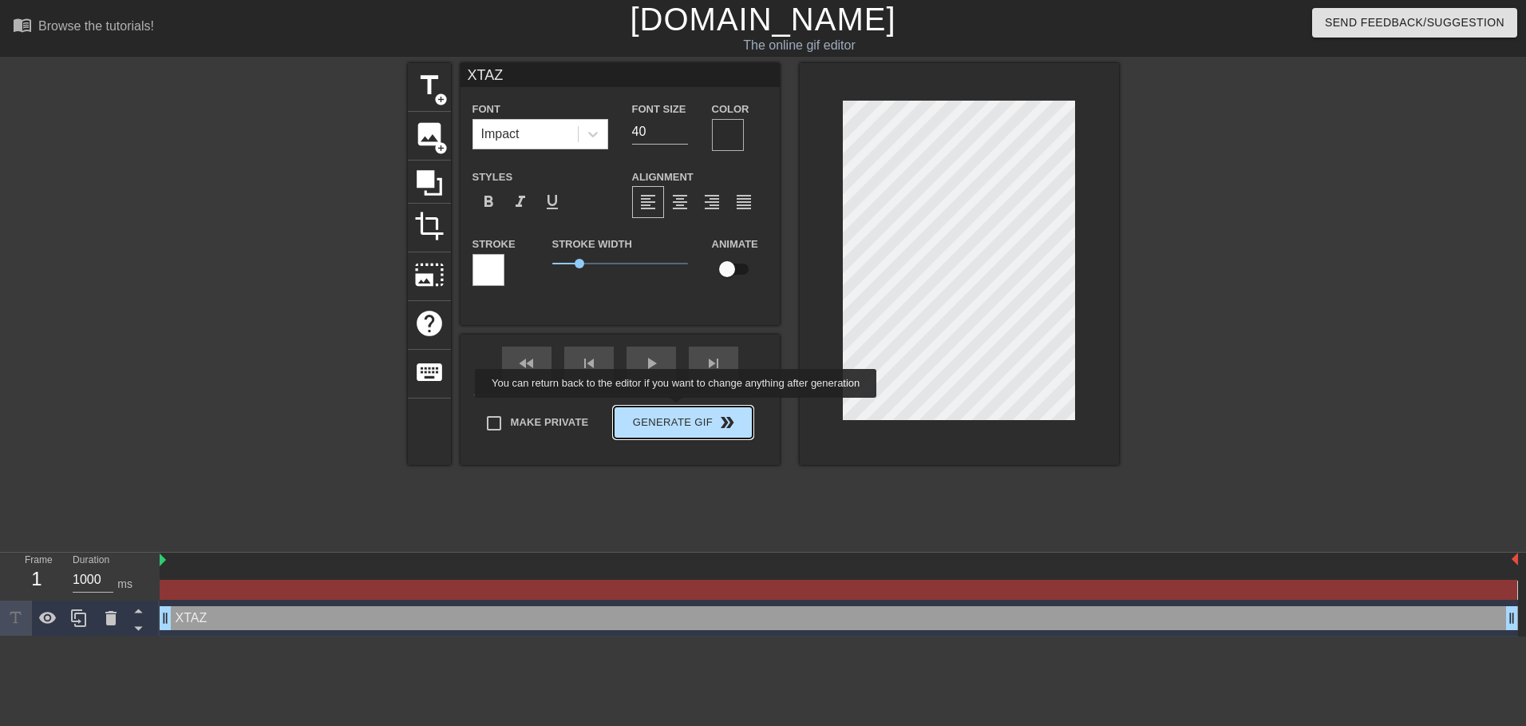
click at [669, 412] on div "Make Private Generate Gif double_arrow" at bounding box center [612, 425] width 279 height 63
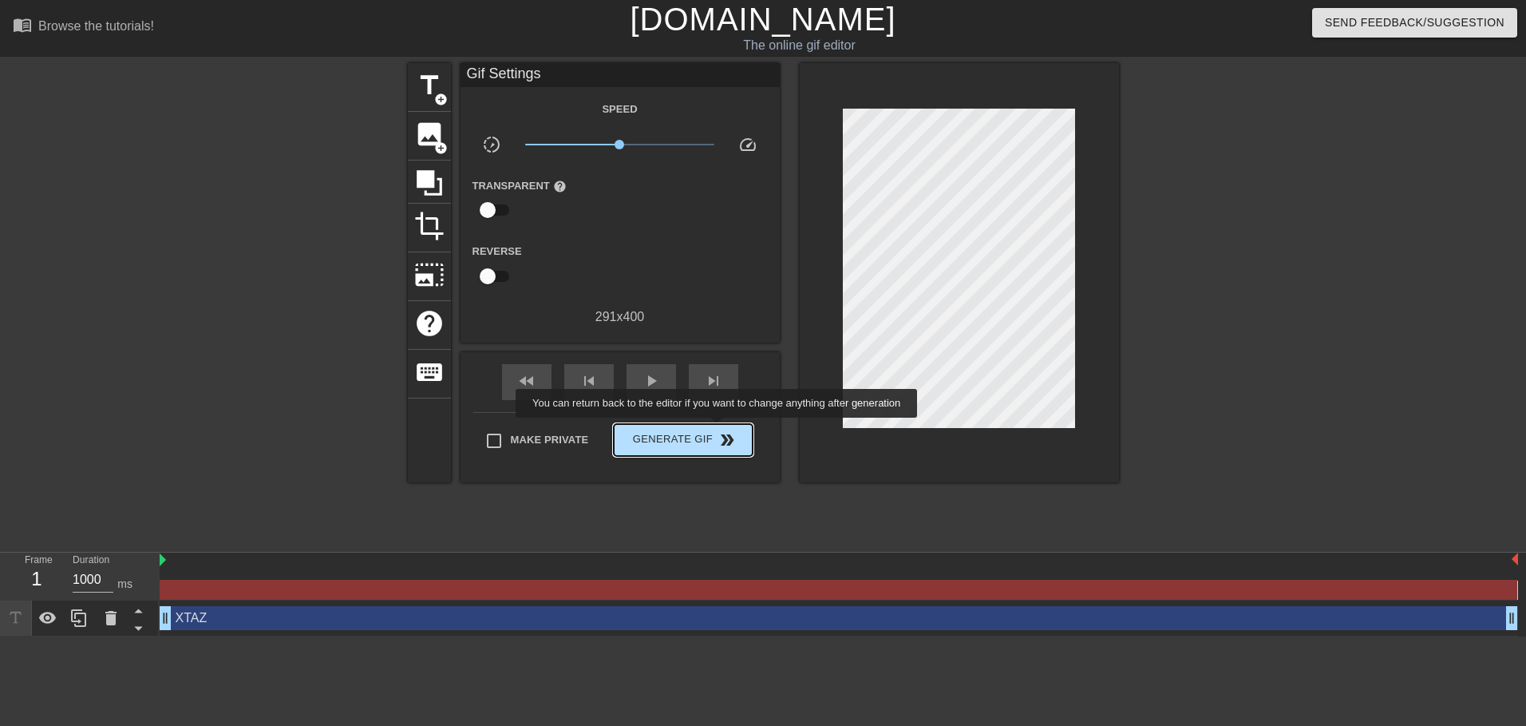
click at [718, 433] on span "double_arrow" at bounding box center [727, 439] width 19 height 19
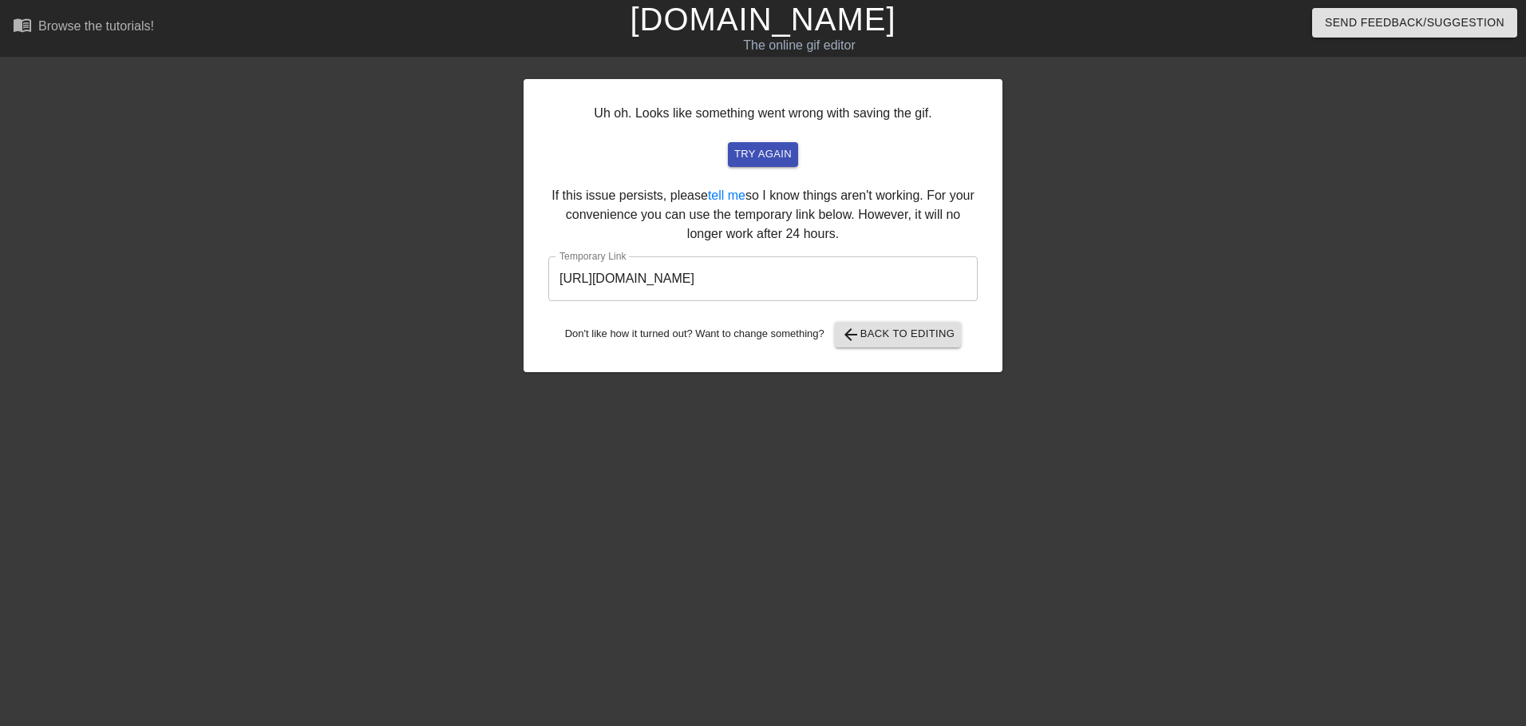
click at [734, 265] on input "https://www.gifntext.com/temp_generations/rAvfbcIT.gif" at bounding box center [762, 278] width 429 height 45
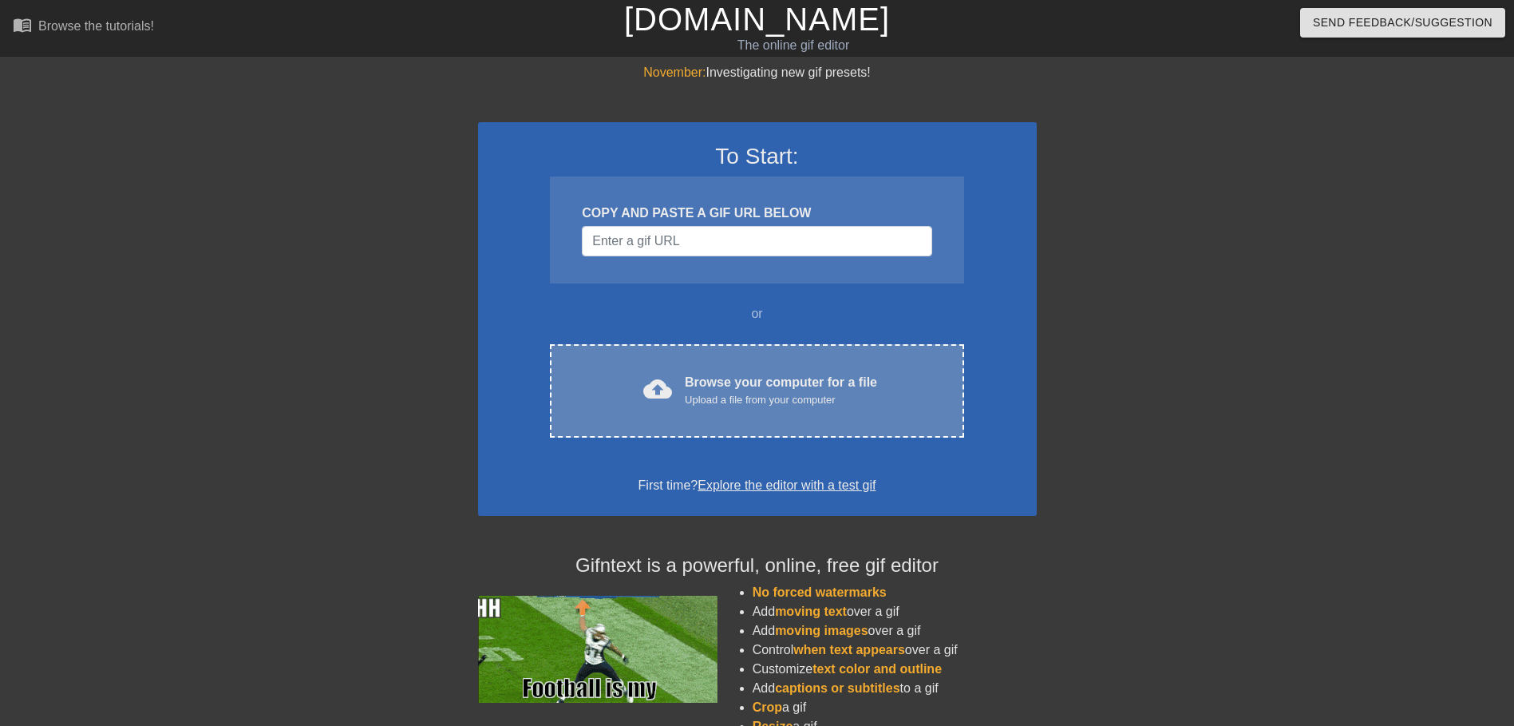
click at [751, 369] on div "cloud_upload Browse your computer for a file Upload a file from your computer C…" at bounding box center [756, 390] width 413 height 93
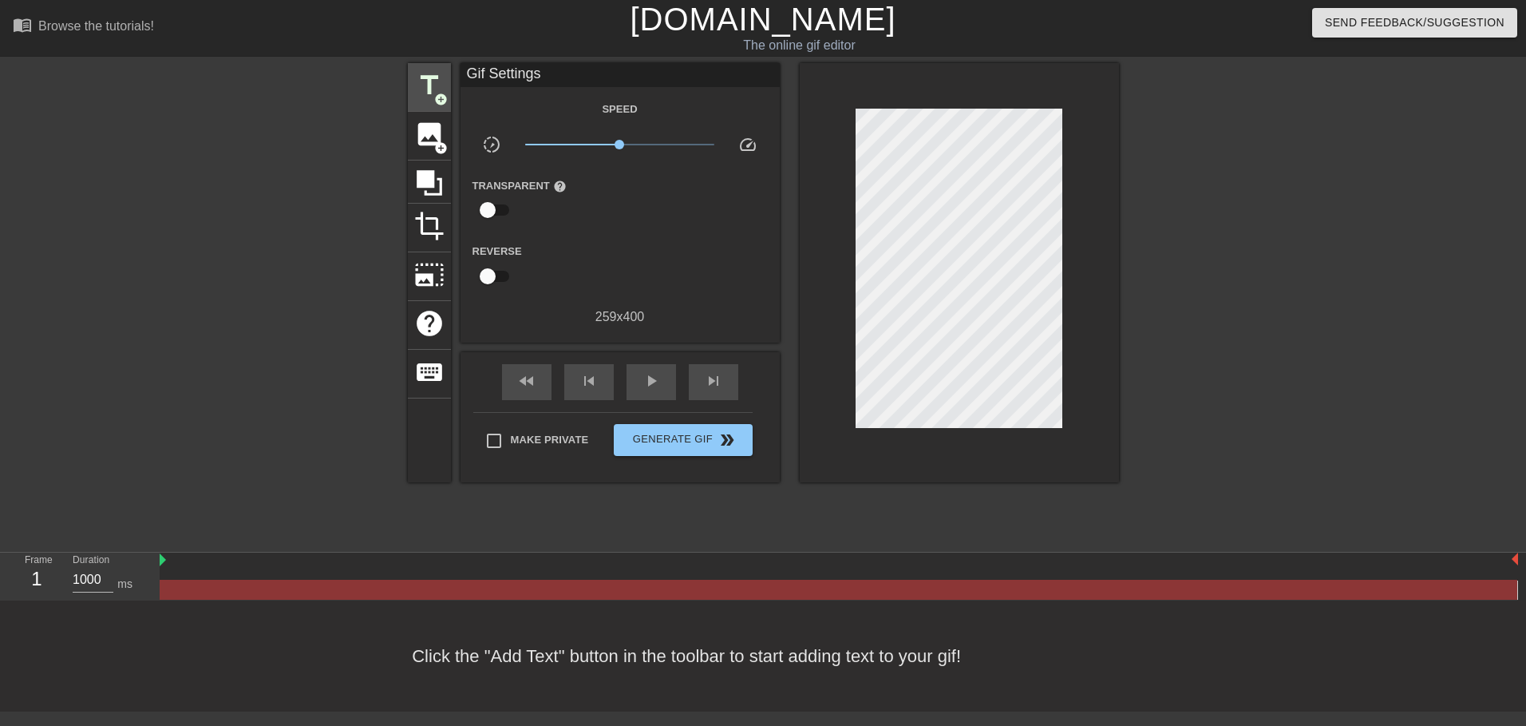
click at [417, 81] on span "title" at bounding box center [429, 85] width 30 height 30
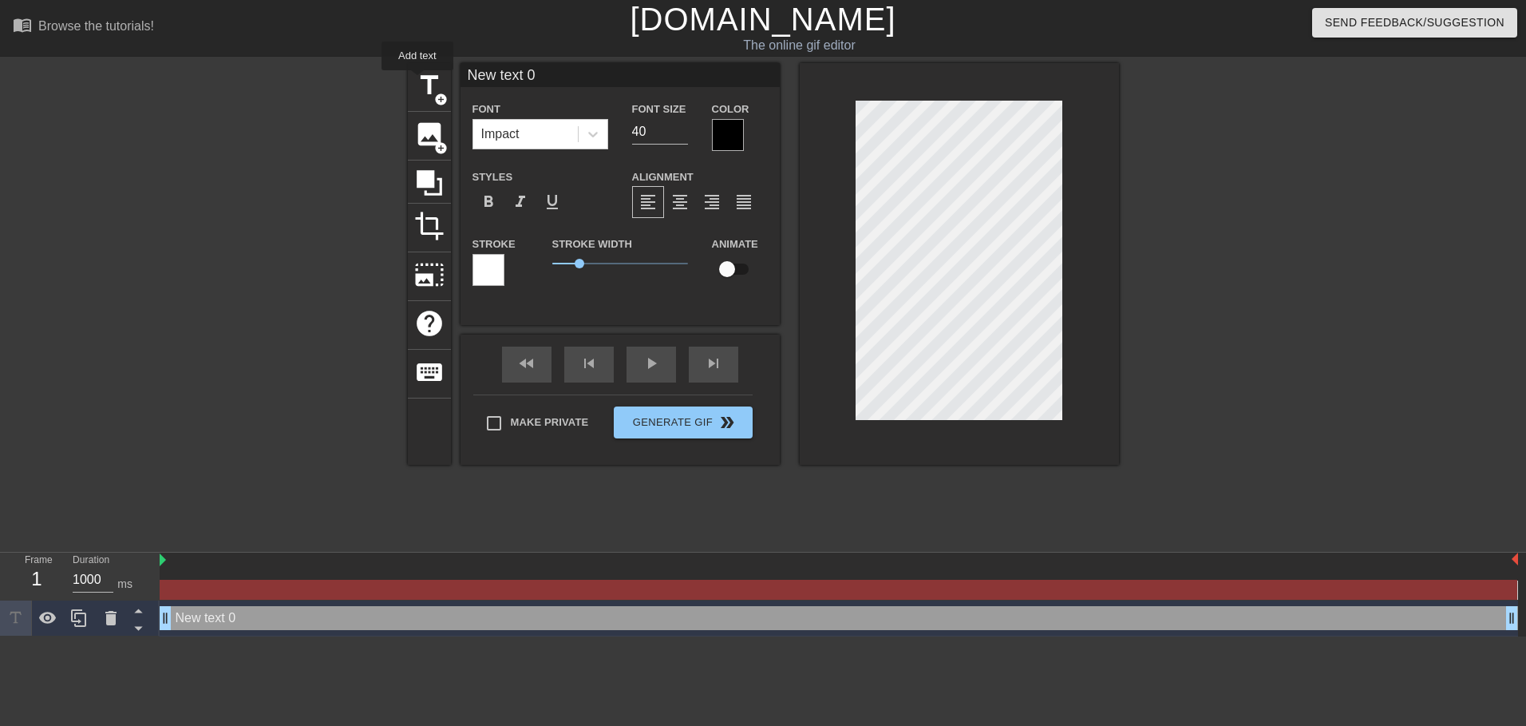
click at [540, 74] on input "New text 0" at bounding box center [620, 75] width 319 height 24
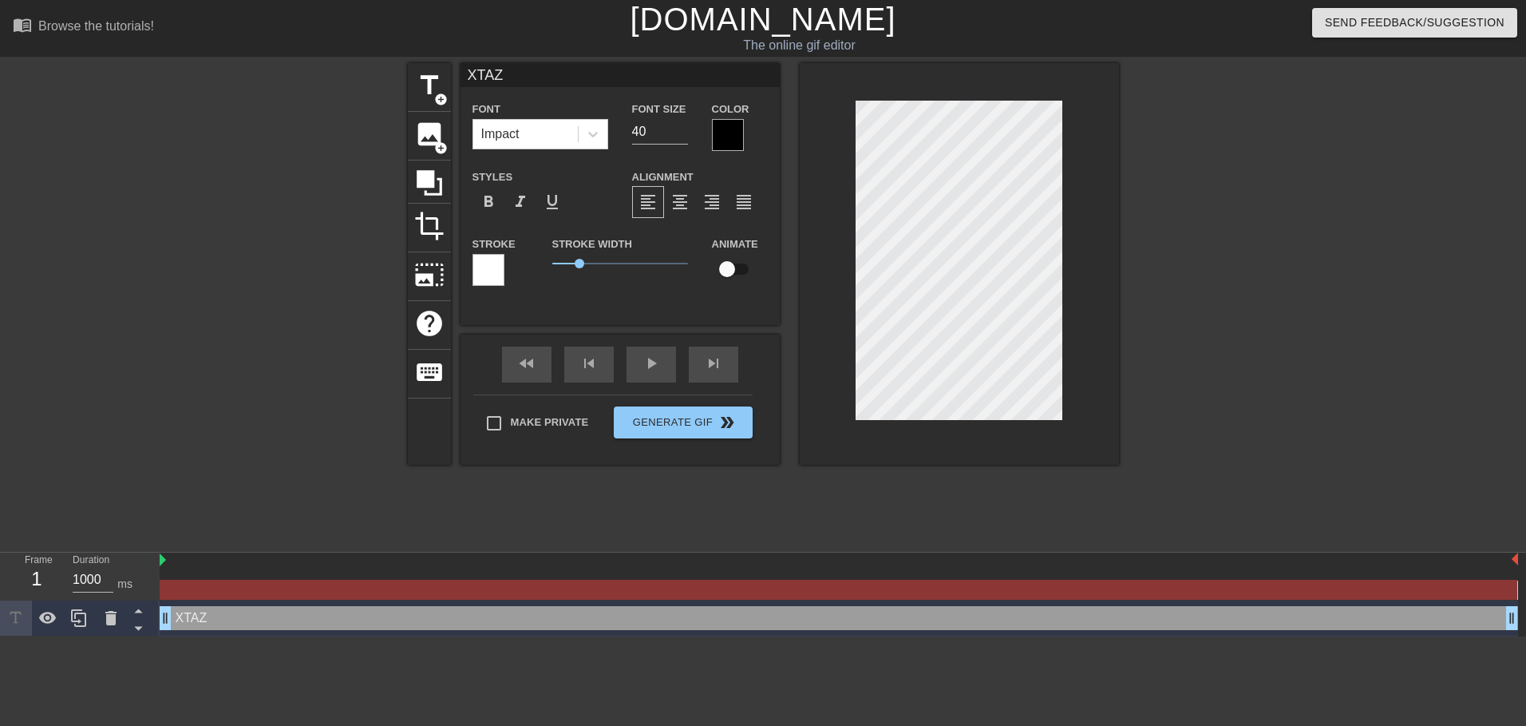
type input "XTAZ"
click at [731, 142] on div at bounding box center [728, 135] width 32 height 32
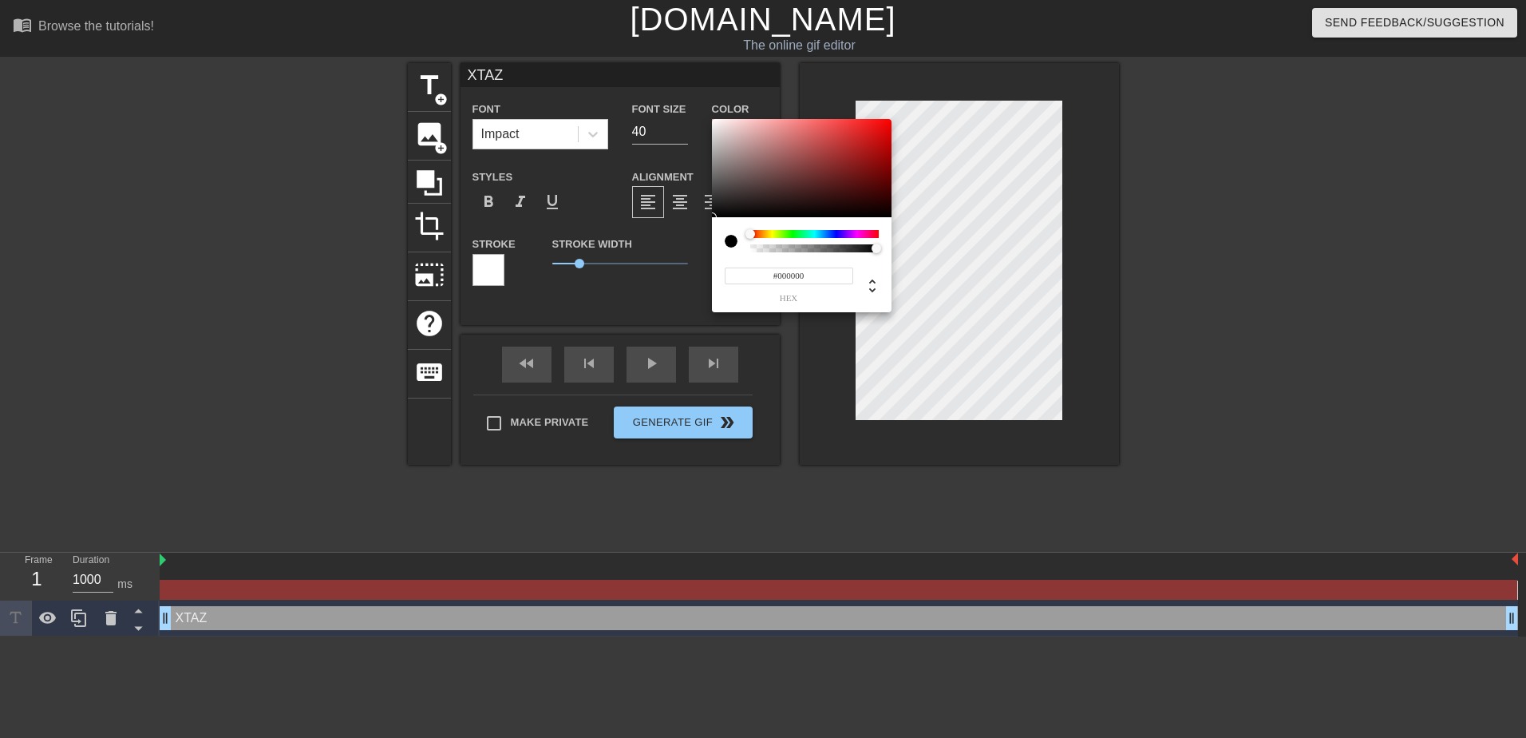
click at [750, 247] on div at bounding box center [814, 248] width 129 height 8
type input "0"
click at [759, 247] on div at bounding box center [815, 248] width 124 height 8
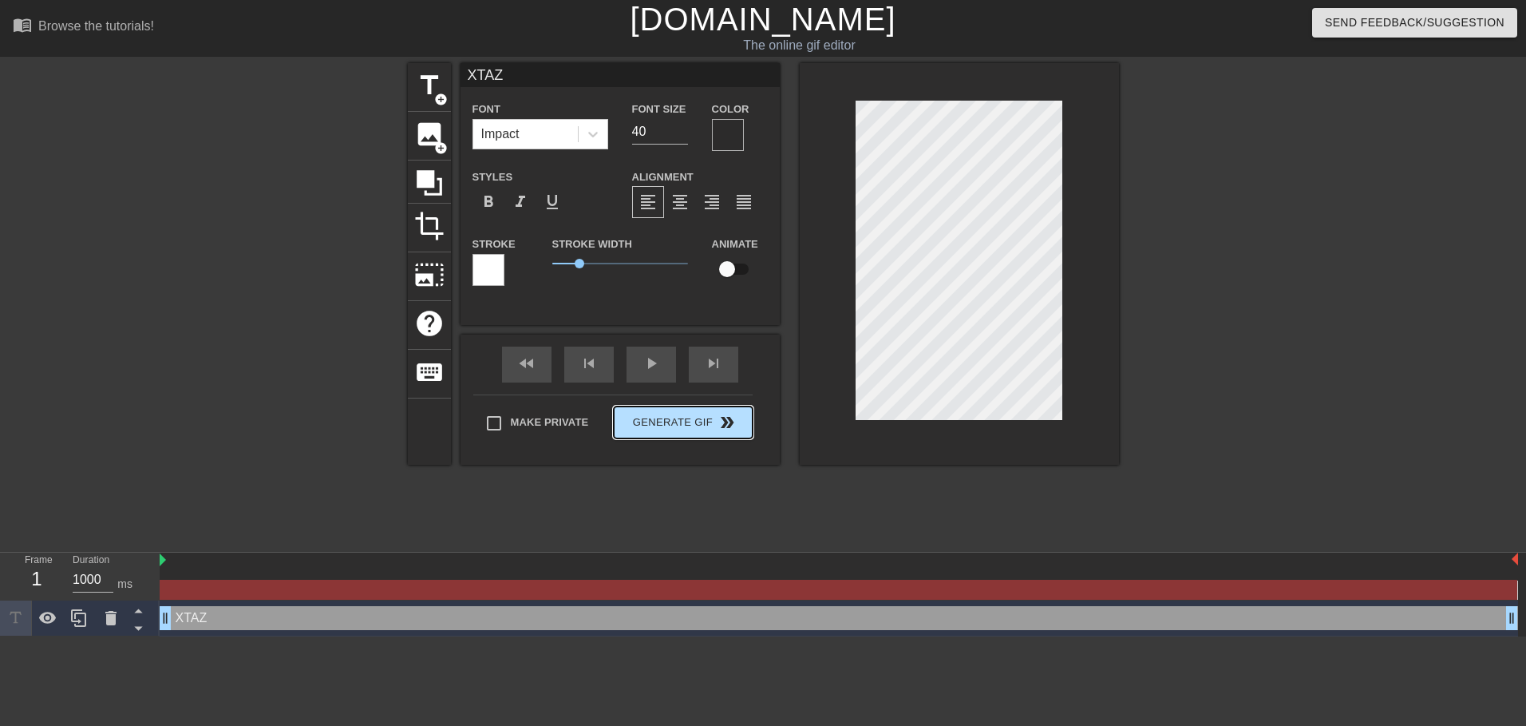
click at [712, 413] on div "Make Private Generate Gif double_arrow" at bounding box center [612, 425] width 279 height 63
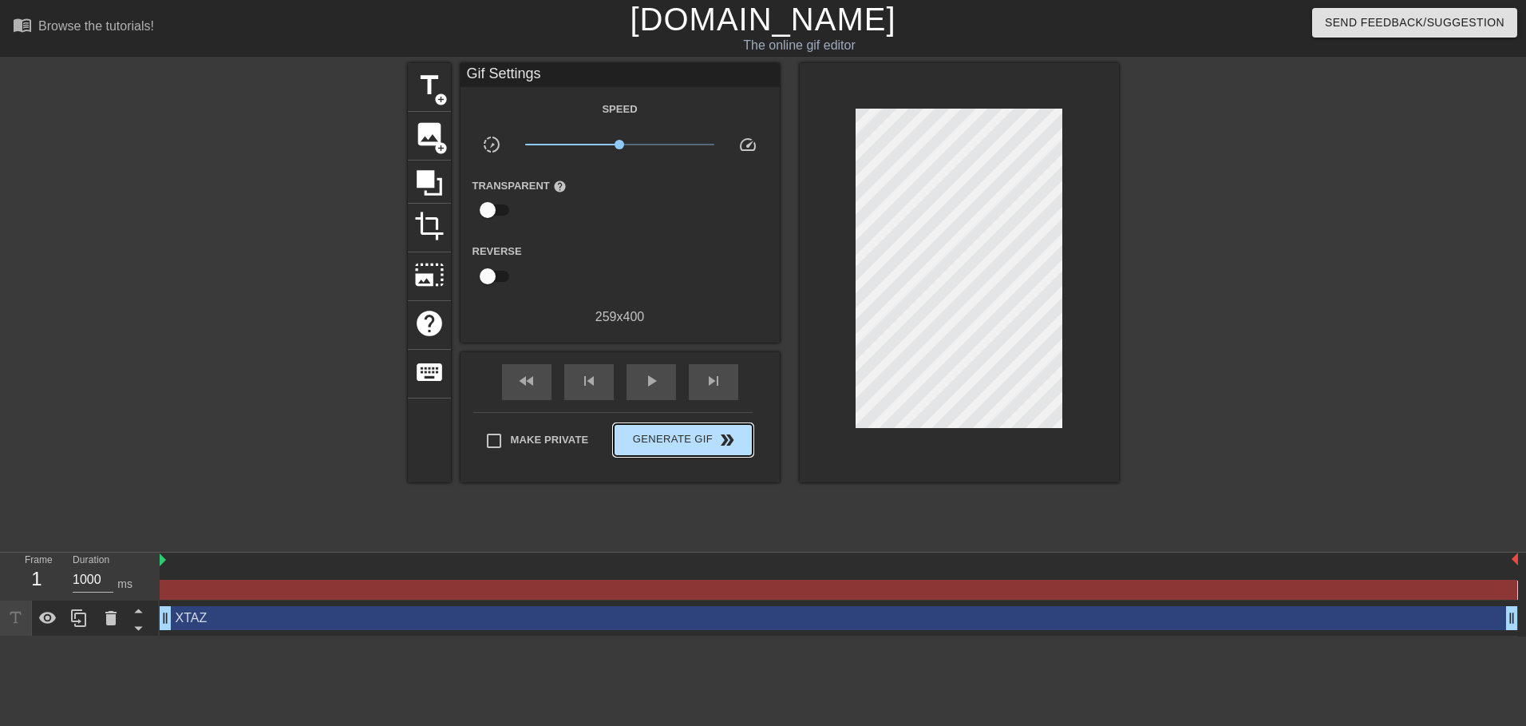
click at [744, 437] on span "Generate Gif double_arrow" at bounding box center [682, 439] width 125 height 19
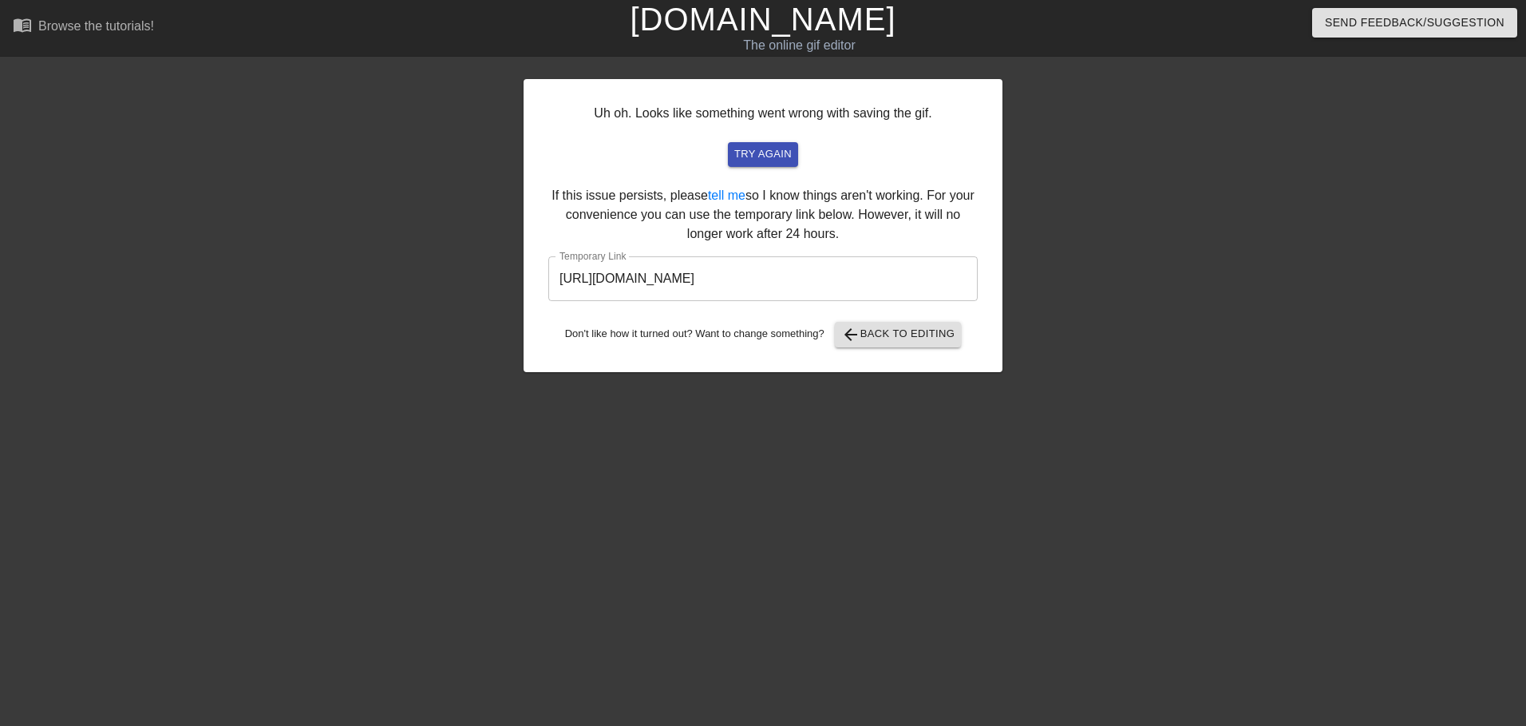
click at [789, 279] on input "https://www.gifntext.com/temp_generations/CQzS2meP.gif" at bounding box center [762, 278] width 429 height 45
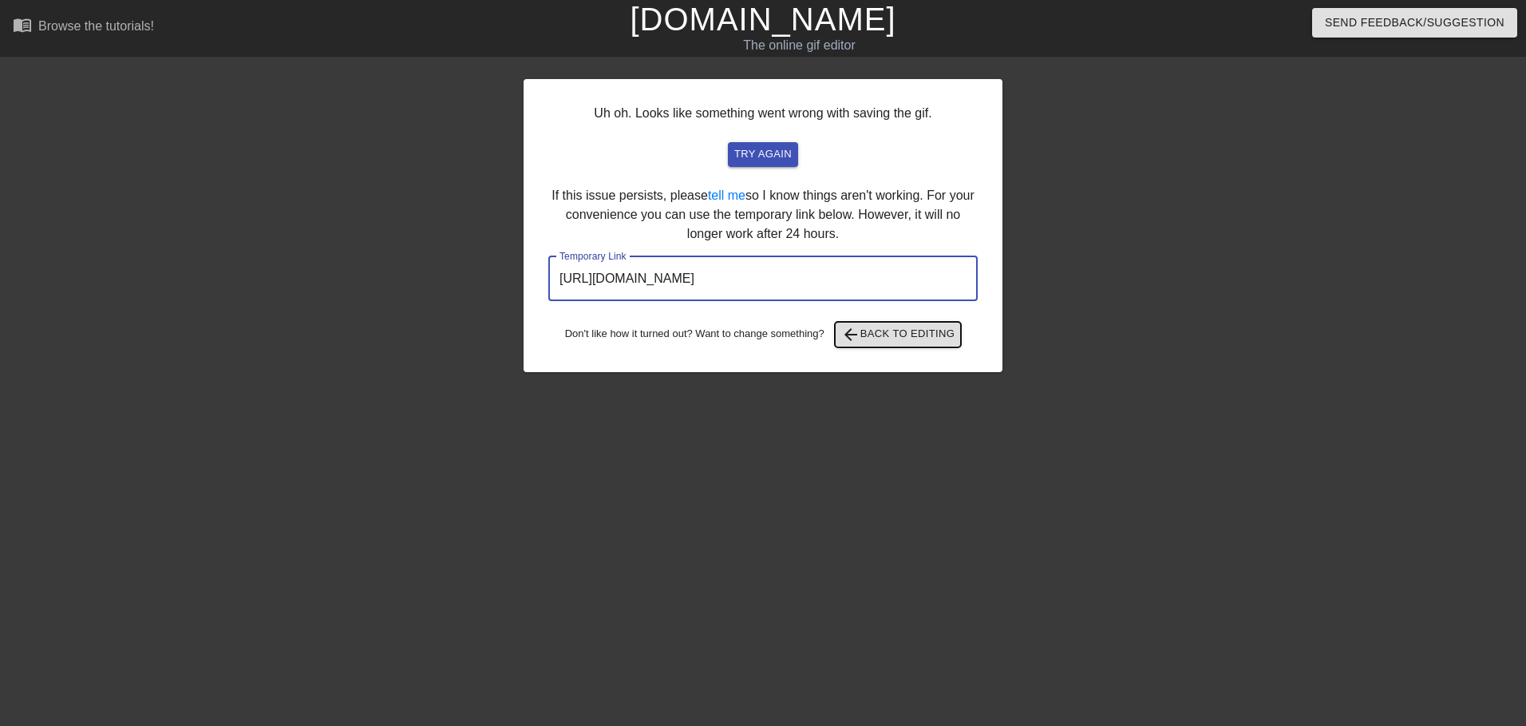
click at [907, 330] on span "arrow_back Back to Editing" at bounding box center [898, 334] width 114 height 19
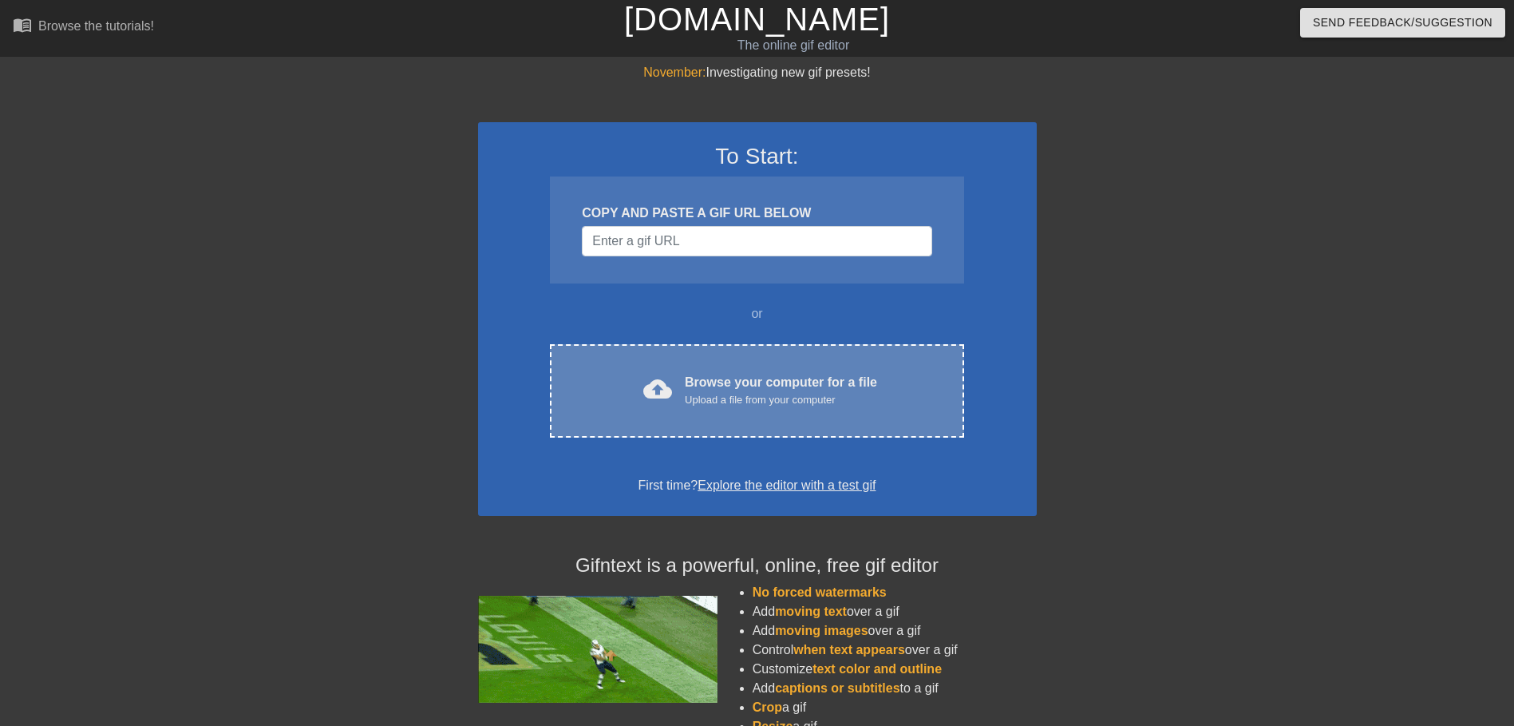
click at [716, 378] on div "Browse your computer for a file Upload a file from your computer" at bounding box center [781, 390] width 192 height 35
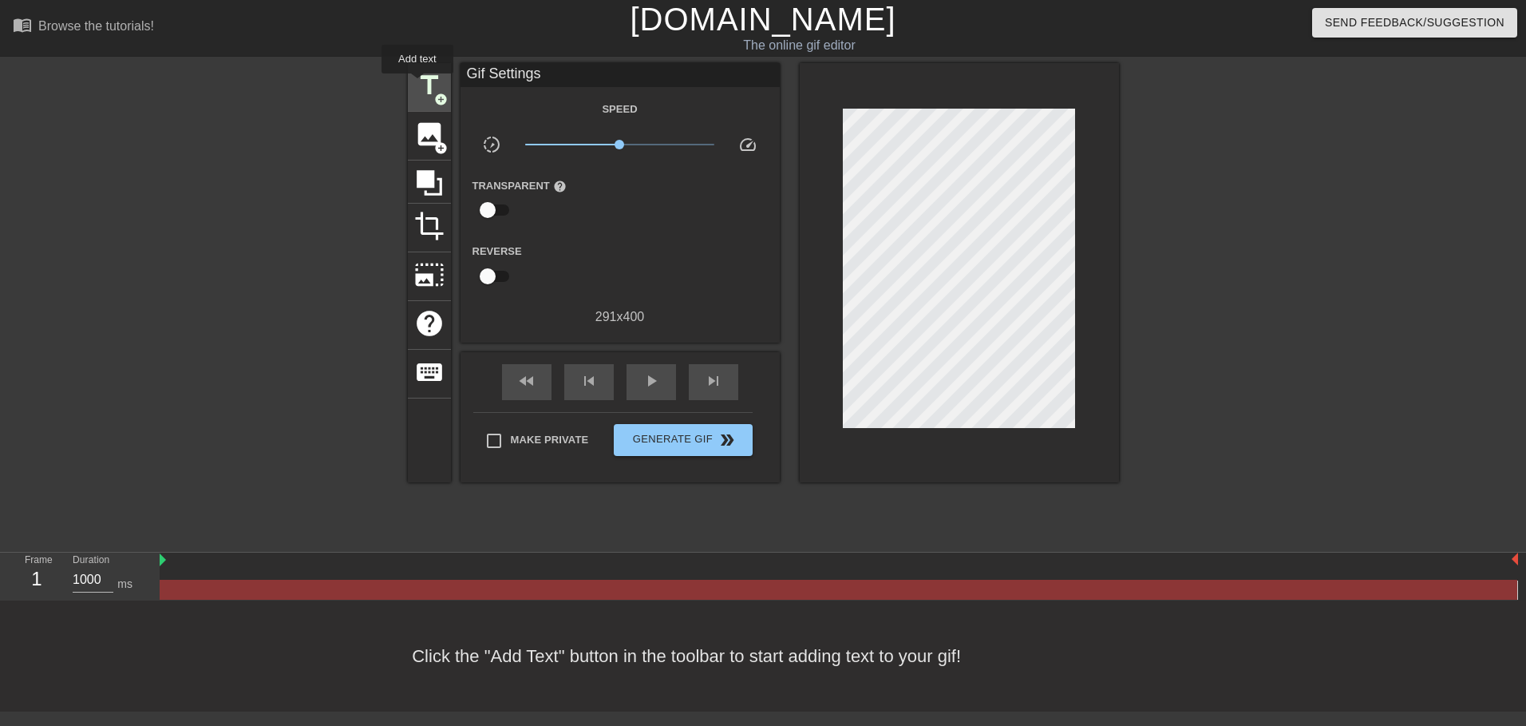
click at [417, 85] on span "title" at bounding box center [429, 85] width 30 height 30
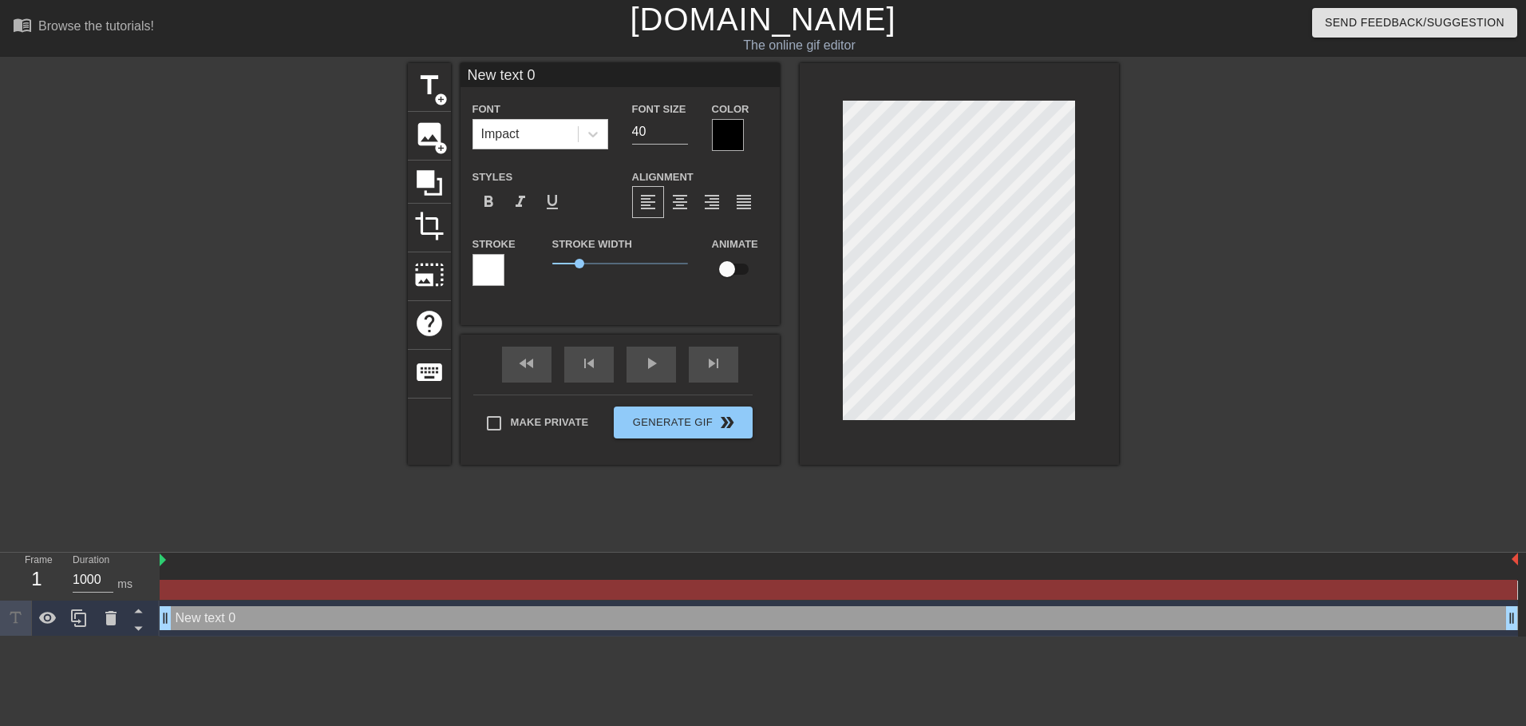
click at [512, 75] on input "New text 0" at bounding box center [620, 75] width 319 height 24
type input "XTAZ"
click at [726, 131] on div at bounding box center [728, 135] width 32 height 32
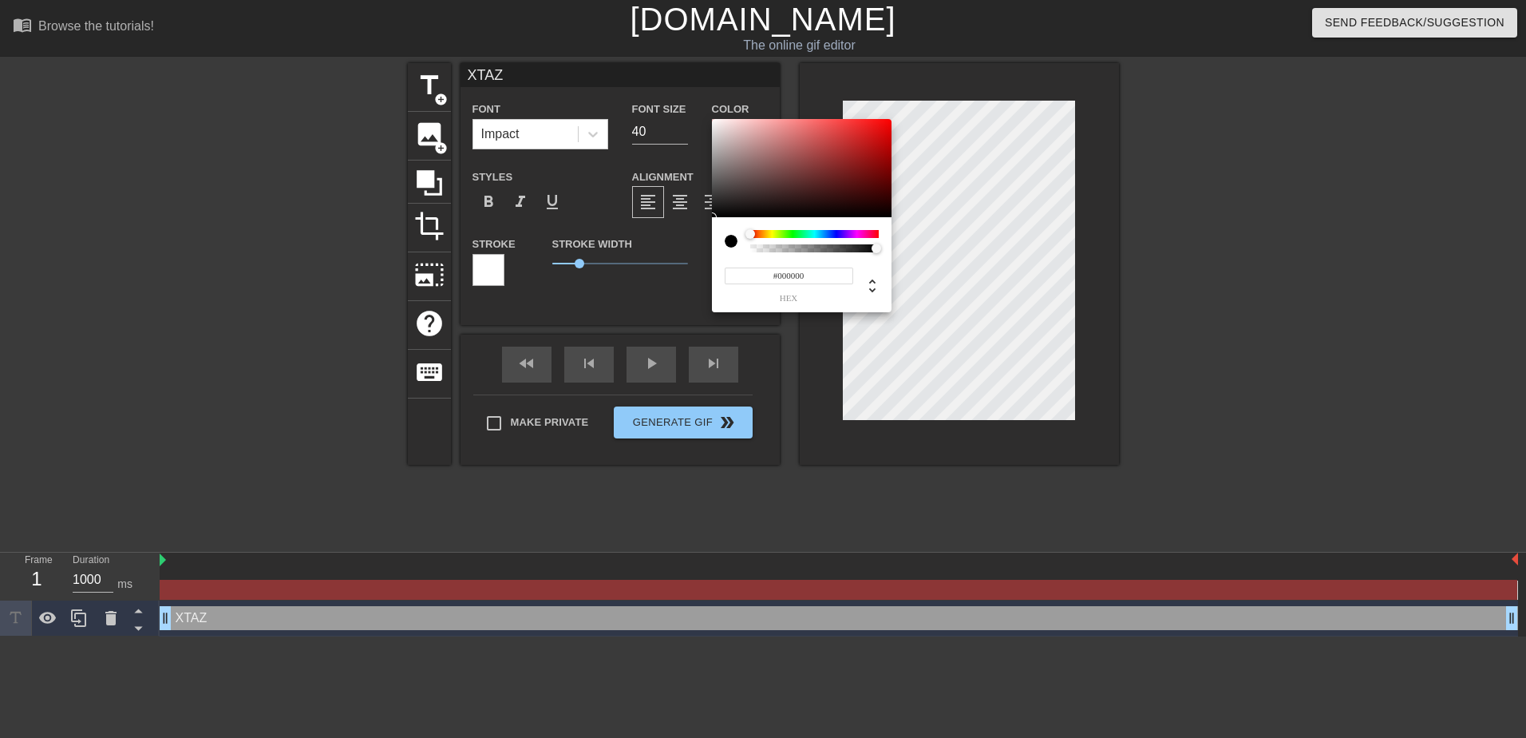
type input "0"
click at [760, 245] on div at bounding box center [815, 248] width 124 height 8
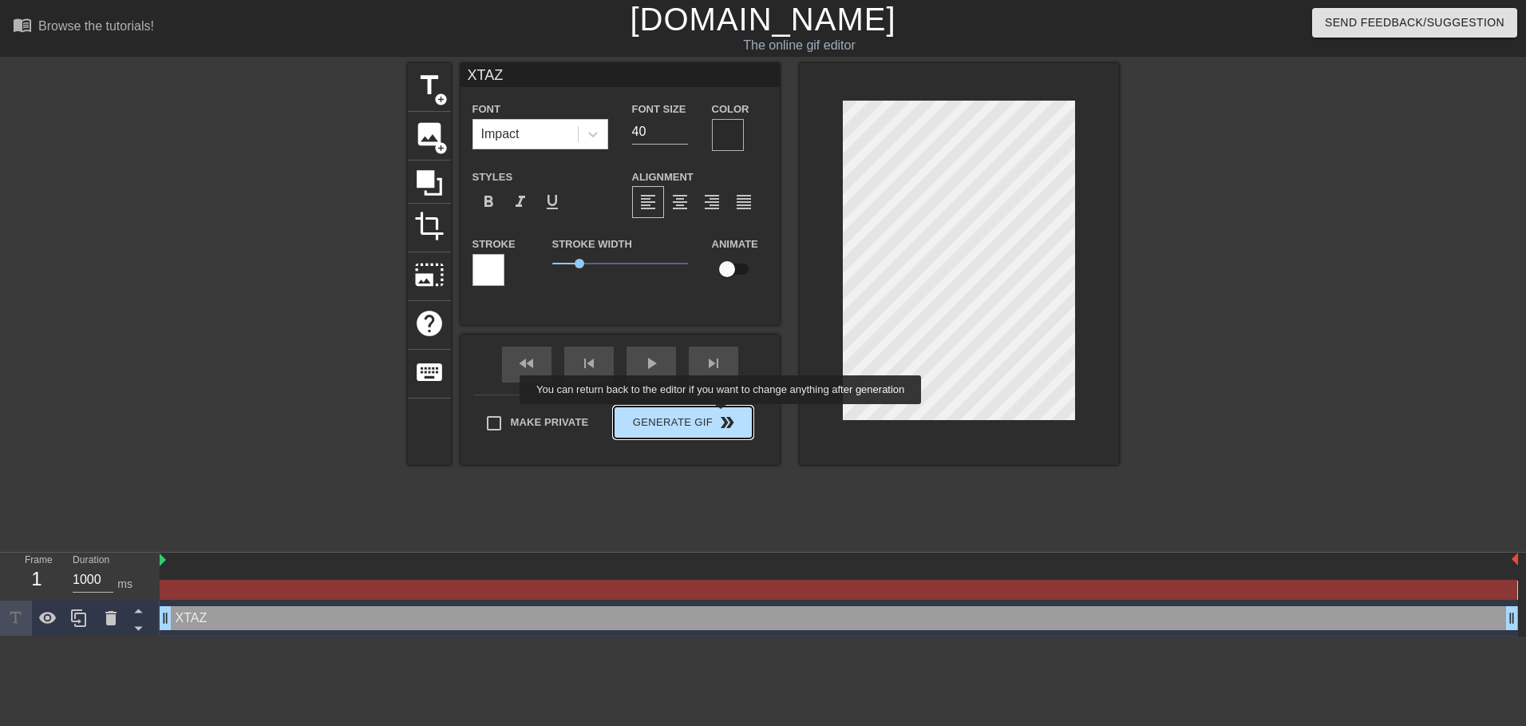
click at [710, 421] on button "Generate Gif double_arrow" at bounding box center [683, 422] width 138 height 32
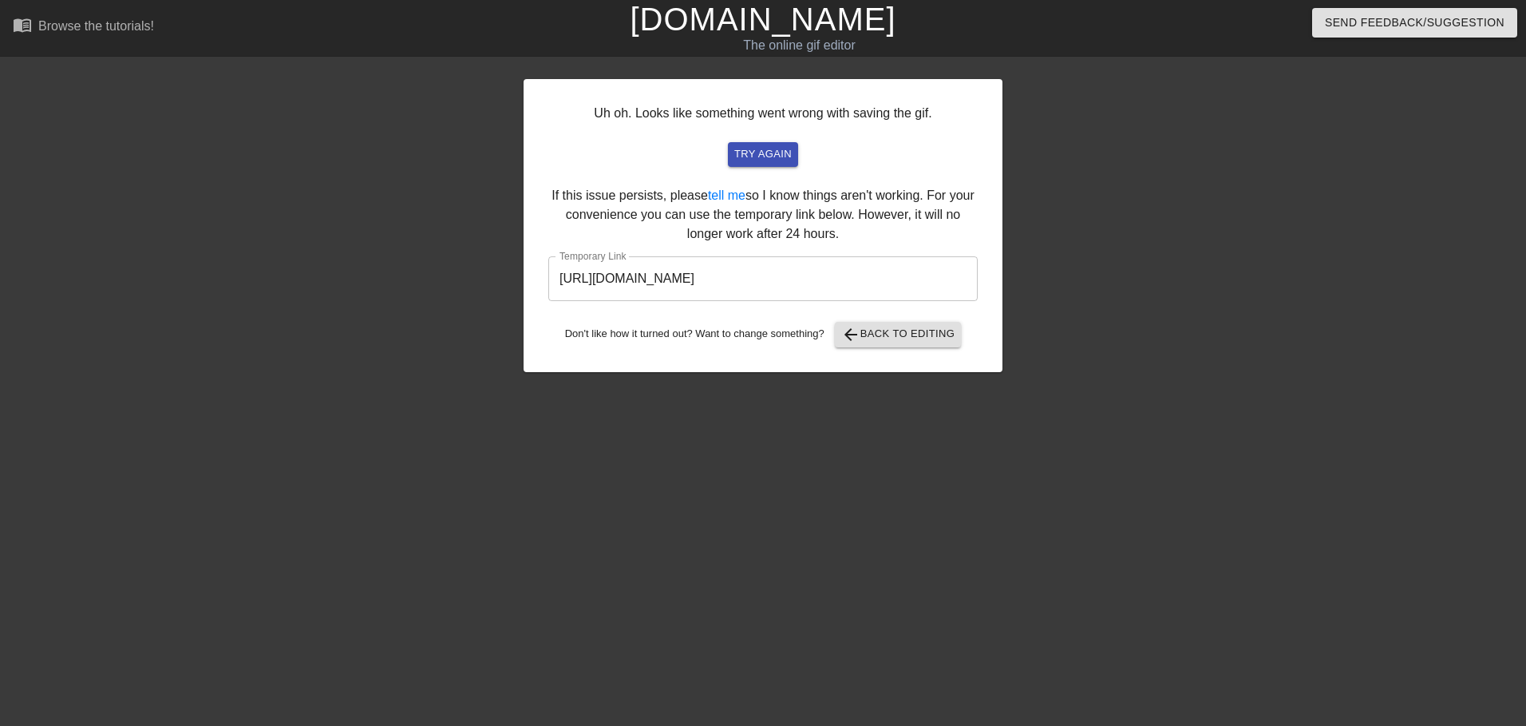
click at [816, 297] on input "[URL][DOMAIN_NAME]" at bounding box center [762, 278] width 429 height 45
